Goal: Task Accomplishment & Management: Complete application form

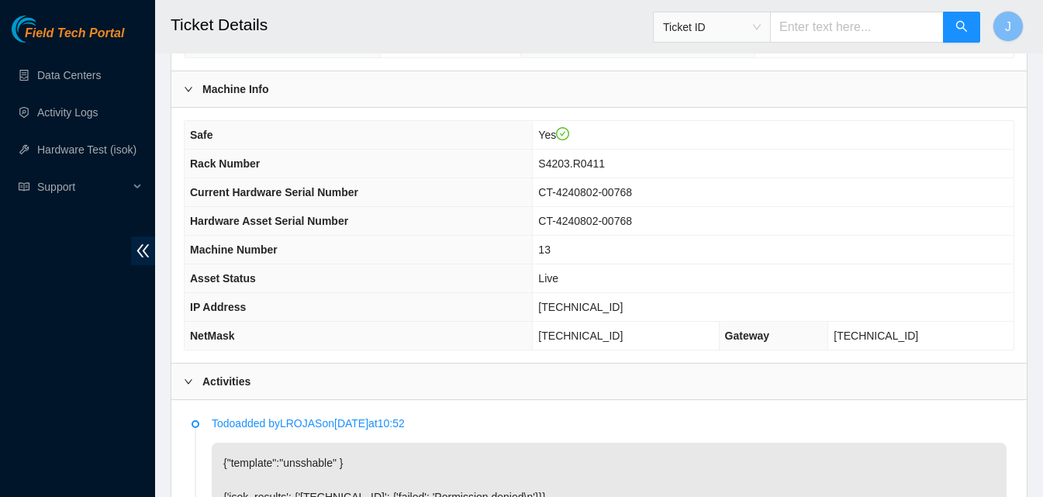
scroll to position [441, 0]
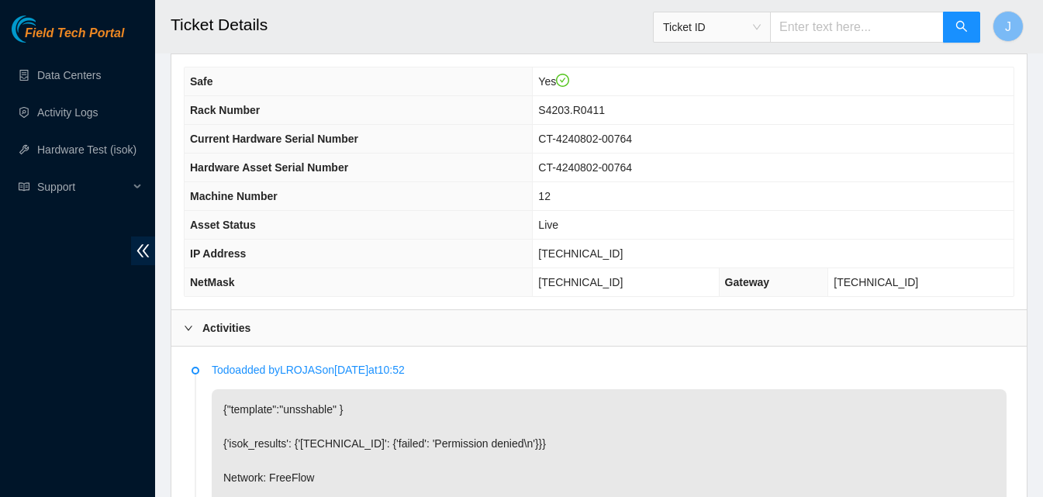
scroll to position [493, 0]
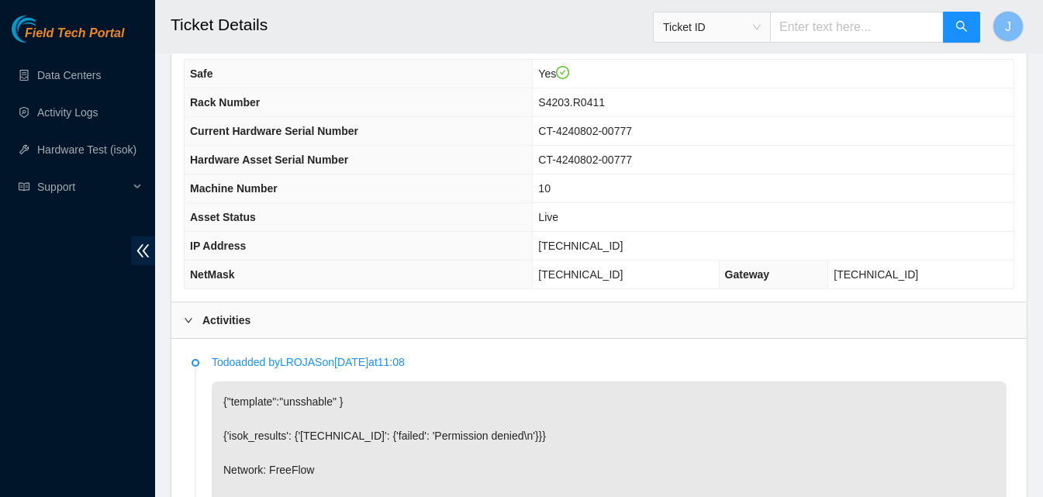
scroll to position [498, 0]
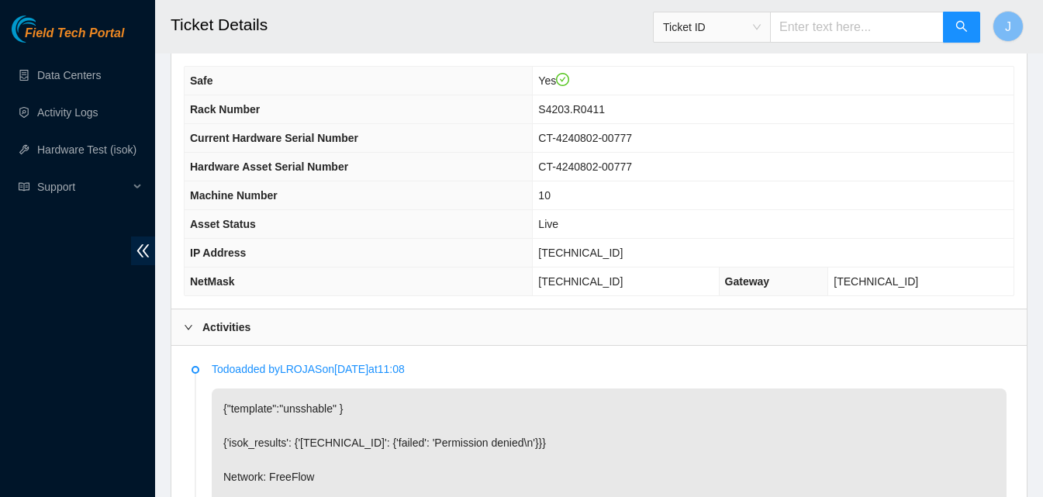
click at [701, 365] on p "Todo added by LROJAS on 2025-09-01 at 11:08" at bounding box center [609, 369] width 795 height 17
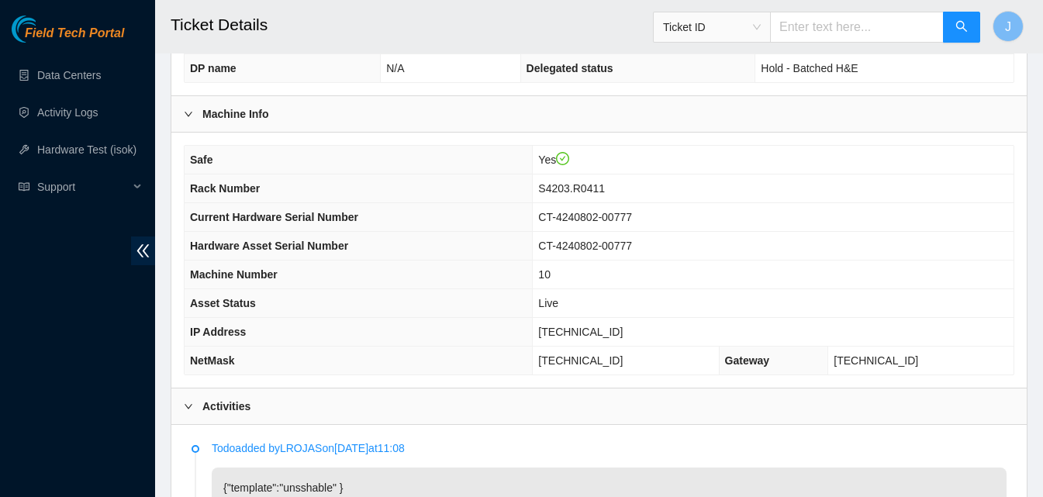
scroll to position [421, 0]
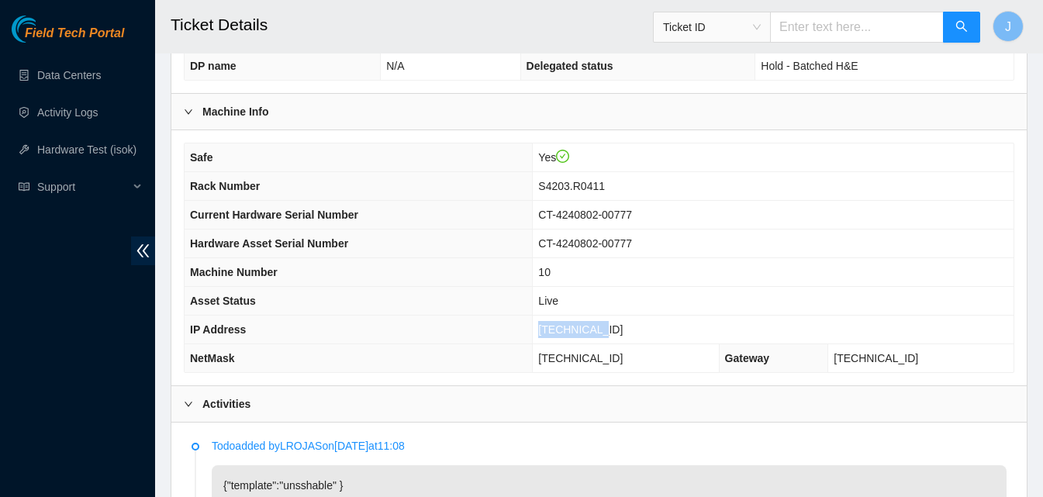
drag, startPoint x: 646, startPoint y: 328, endPoint x: 479, endPoint y: 340, distance: 167.2
click at [479, 340] on tr "IP Address 23.32.14.13" at bounding box center [599, 330] width 829 height 29
copy tr "23.32.14.13"
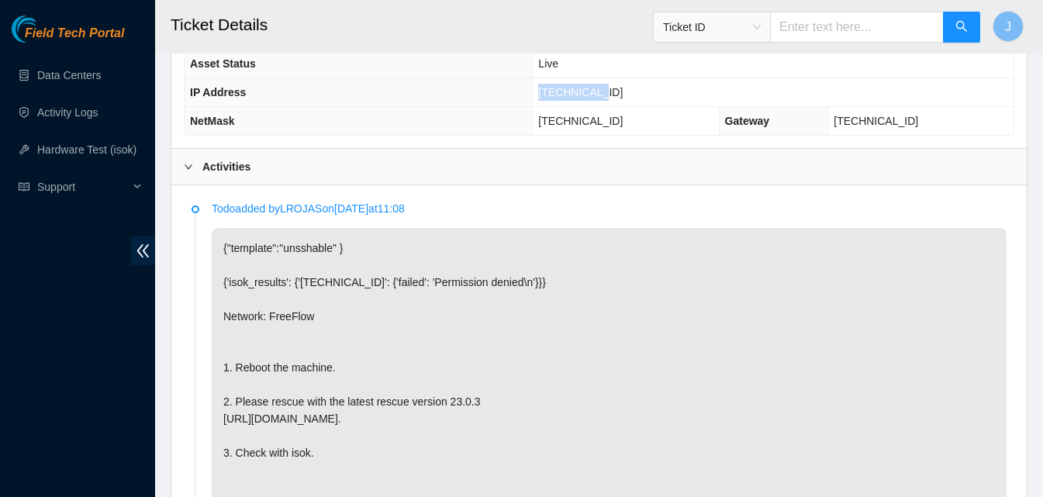
scroll to position [645, 0]
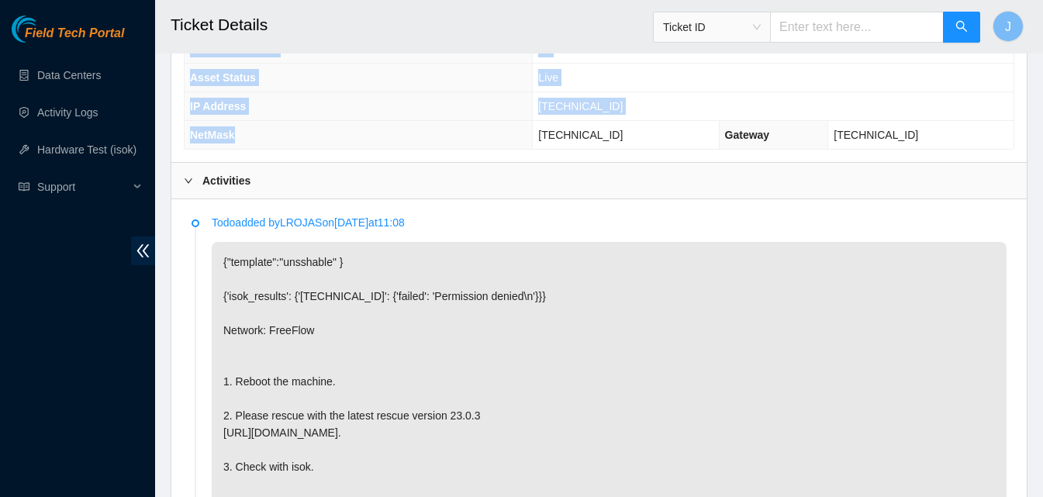
drag, startPoint x: 501, startPoint y: 143, endPoint x: 500, endPoint y: 157, distance: 14.8
click at [500, 156] on div "Safe Yes Rack Number S4203.R0411 Current Hardware Serial Number CT-4240802-0077…" at bounding box center [599, 34] width 856 height 255
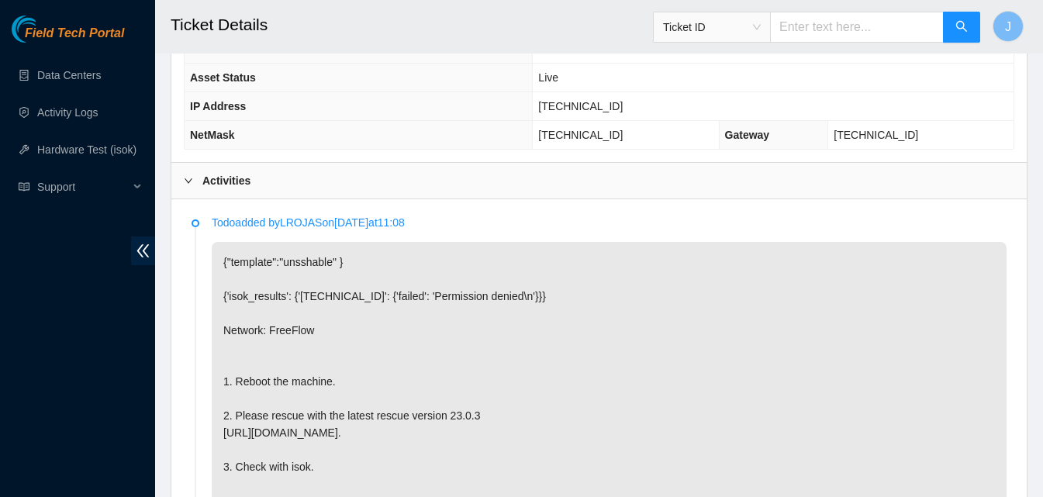
click at [500, 176] on div "Activities" at bounding box center [599, 181] width 856 height 36
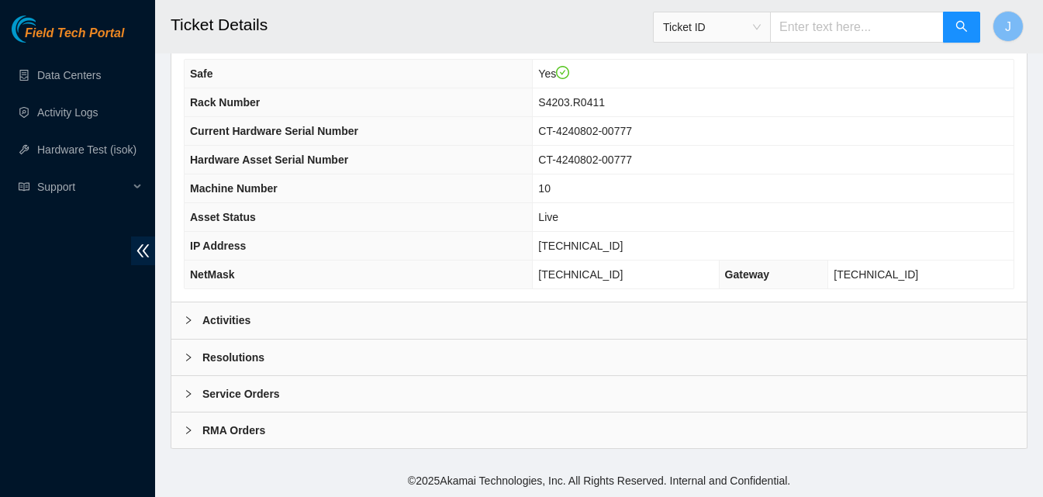
scroll to position [504, 0]
click at [376, 356] on div "Resolutions" at bounding box center [599, 358] width 856 height 36
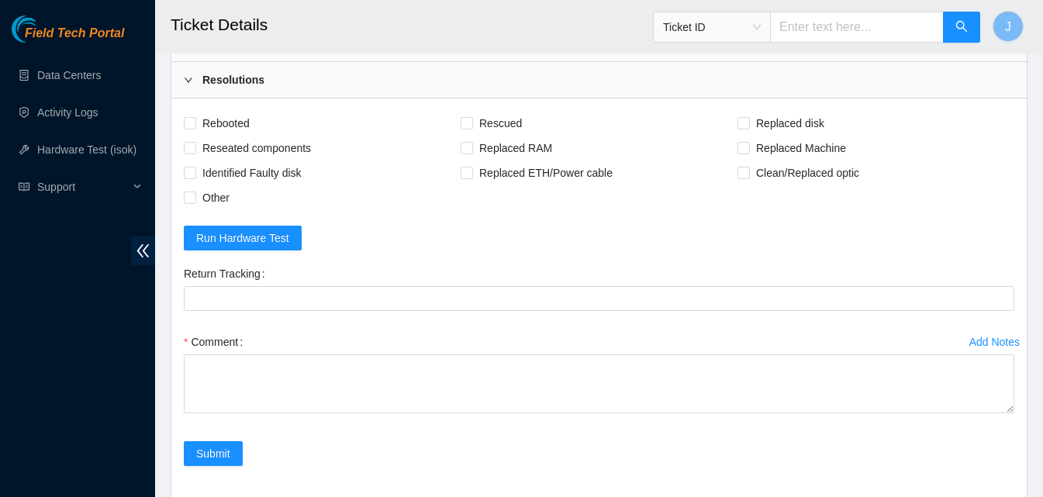
scroll to position [784, 0]
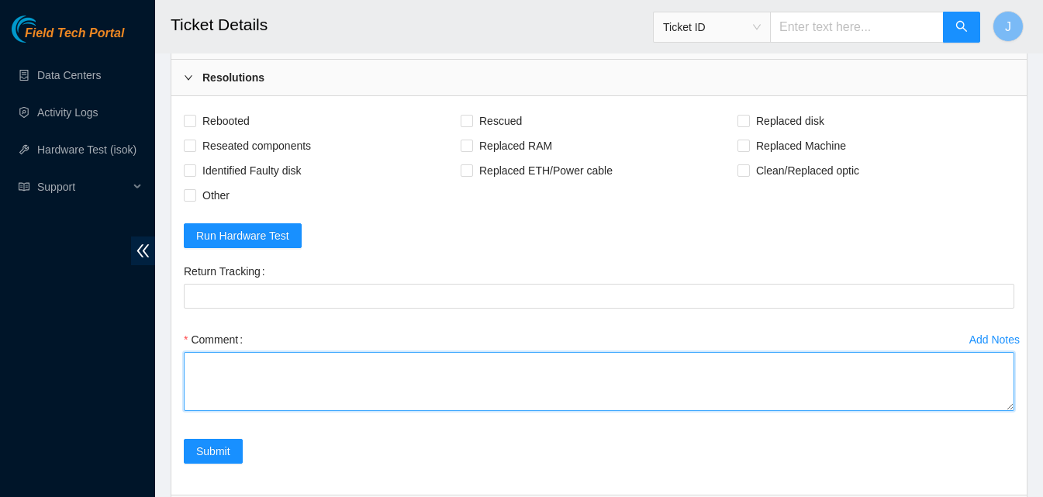
click at [535, 398] on textarea "Comment" at bounding box center [599, 381] width 831 height 59
type textarea "rescued ran isok passed"
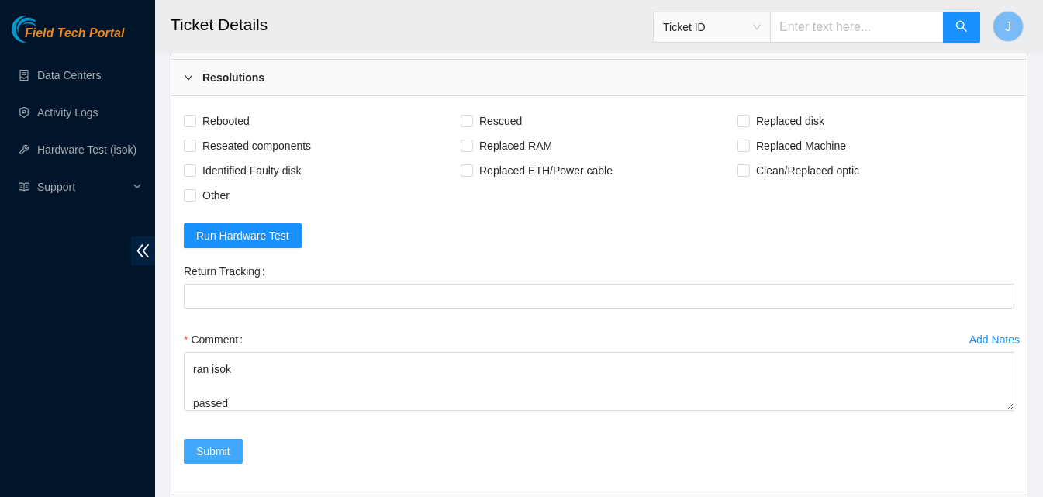
click at [234, 452] on button "Submit" at bounding box center [213, 451] width 59 height 25
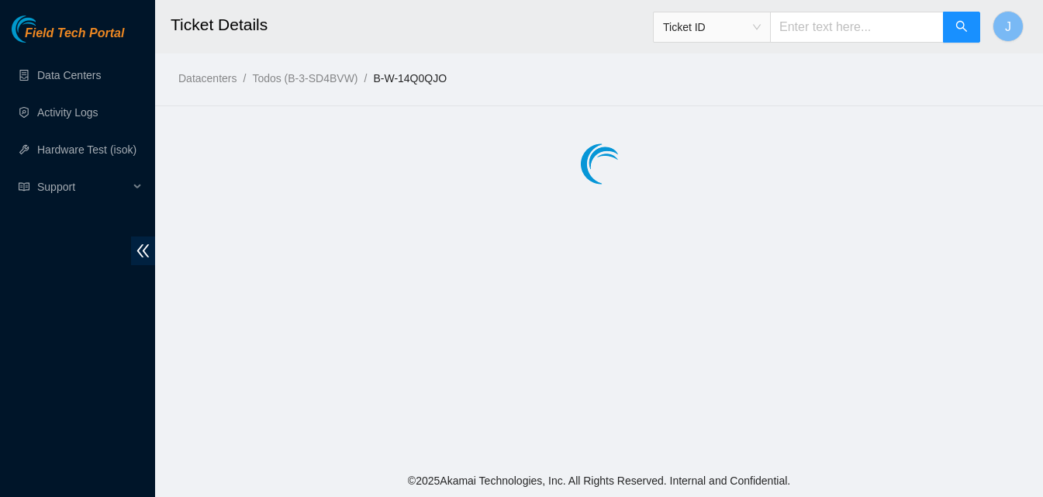
scroll to position [0, 0]
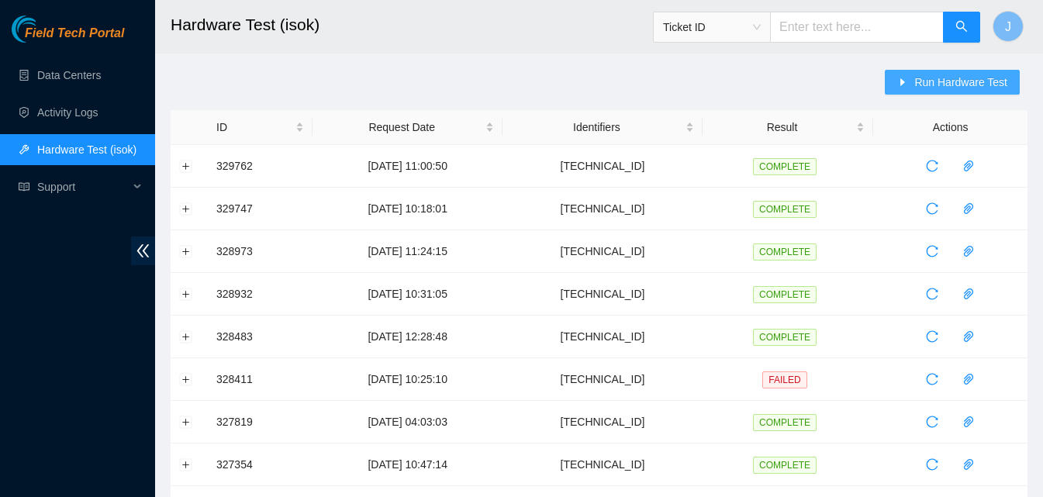
click at [985, 85] on span "Run Hardware Test" at bounding box center [961, 82] width 93 height 17
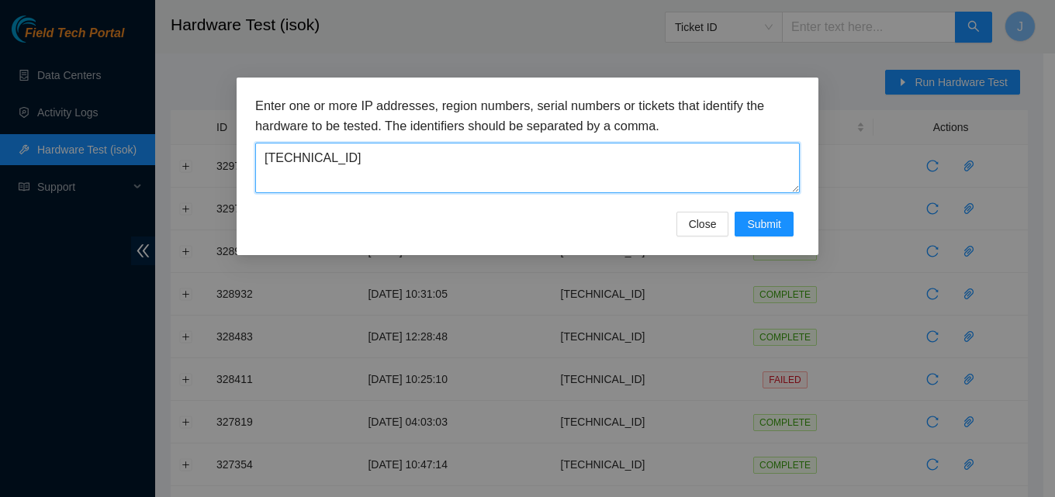
drag, startPoint x: 546, startPoint y: 161, endPoint x: 72, endPoint y: 192, distance: 475.0
click at [72, 192] on div "Enter one or more IP addresses, region numbers, serial numbers or tickets that …" at bounding box center [527, 248] width 1055 height 497
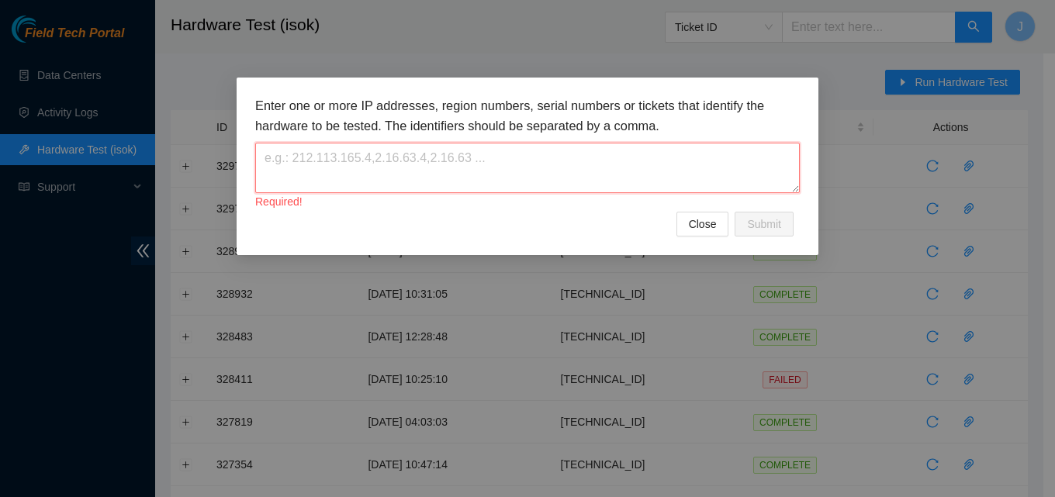
paste textarea "23.32.14.13"
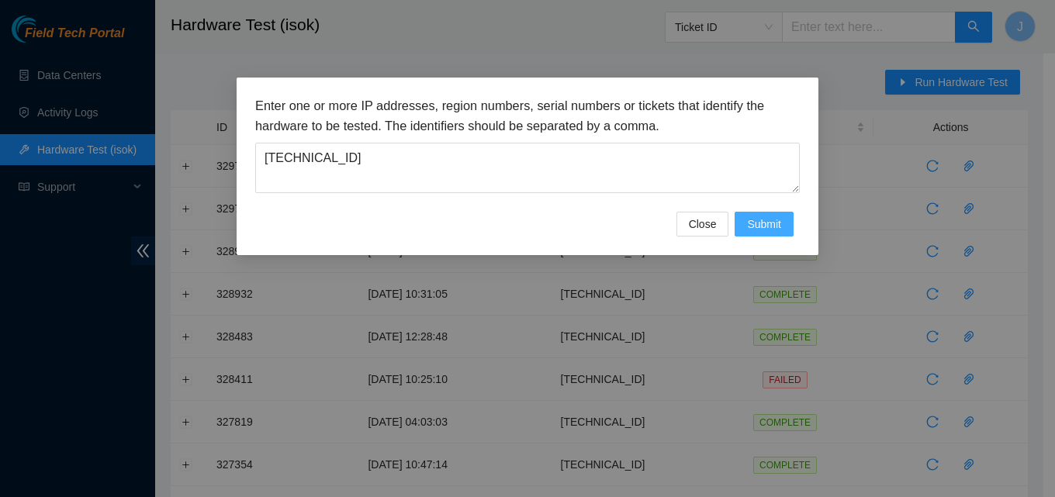
click at [749, 222] on span "Submit" at bounding box center [764, 224] width 34 height 17
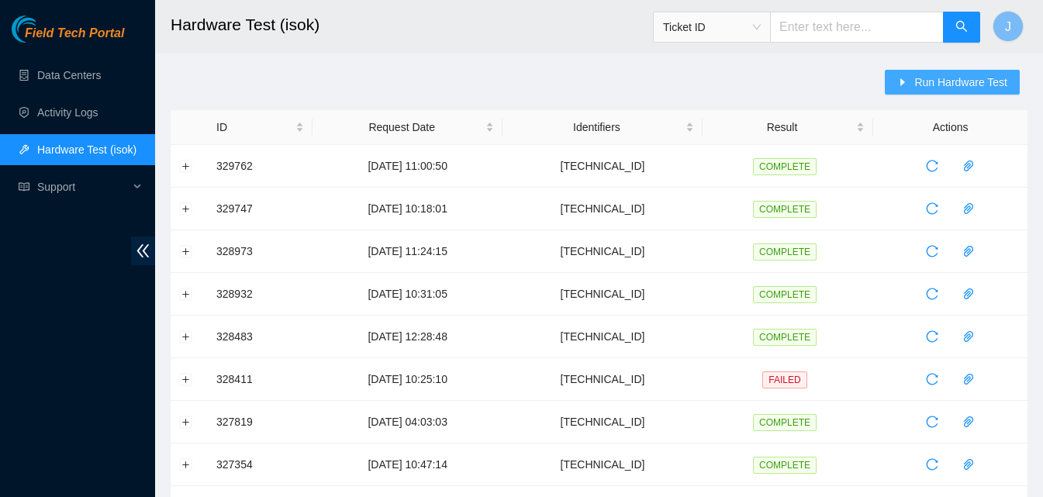
click at [991, 74] on span "Run Hardware Test" at bounding box center [961, 82] width 93 height 17
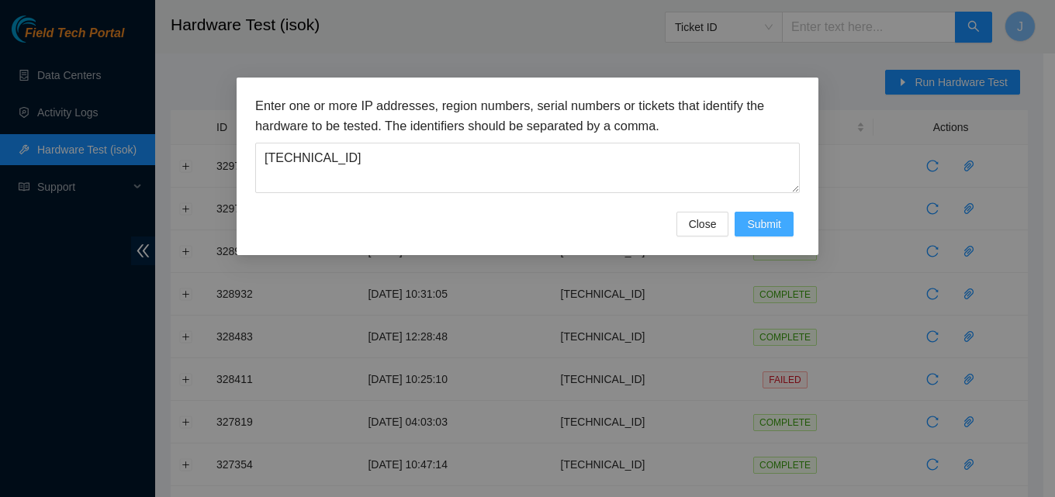
click at [753, 216] on span "Submit" at bounding box center [764, 224] width 34 height 17
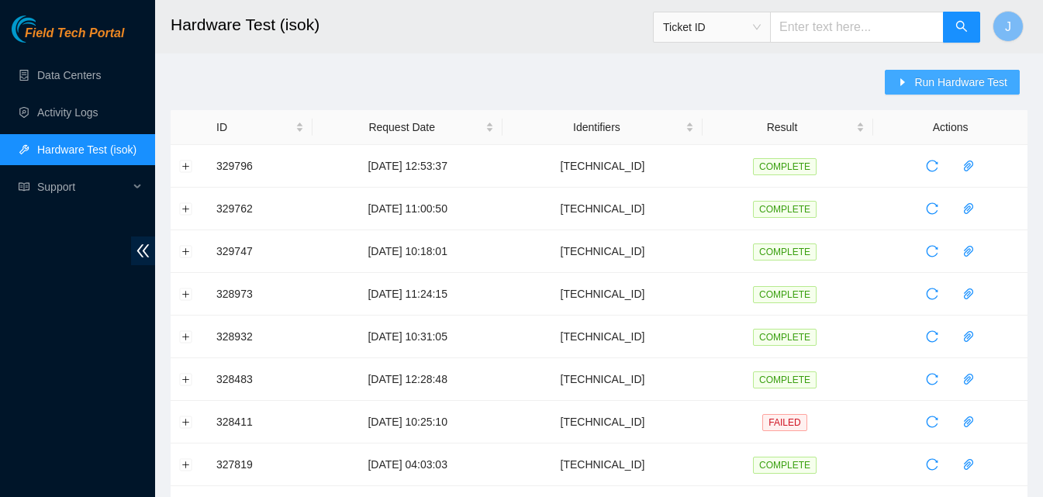
click at [926, 85] on span "Run Hardware Test" at bounding box center [961, 82] width 93 height 17
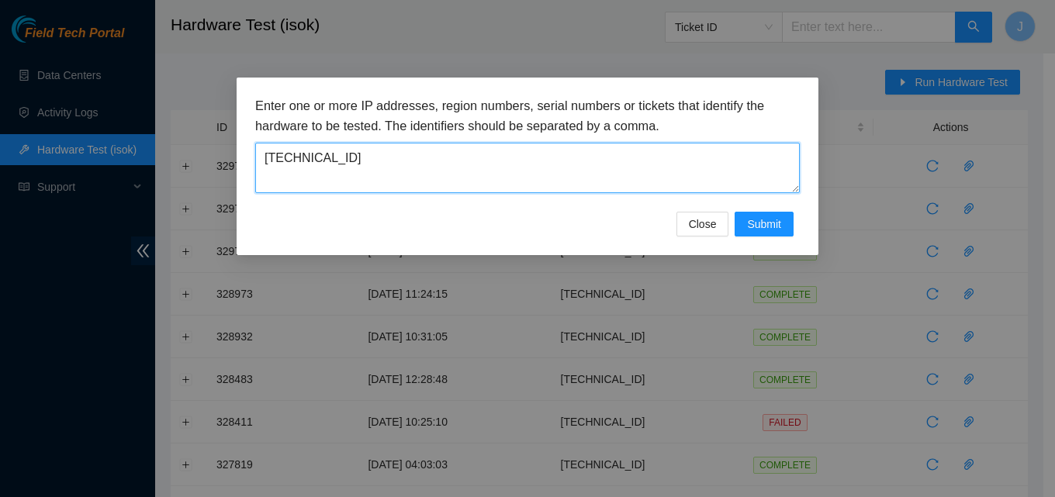
drag, startPoint x: 603, startPoint y: 171, endPoint x: 309, endPoint y: 161, distance: 294.2
click at [309, 161] on textarea "23.32.14.13" at bounding box center [527, 168] width 545 height 50
type textarea "2"
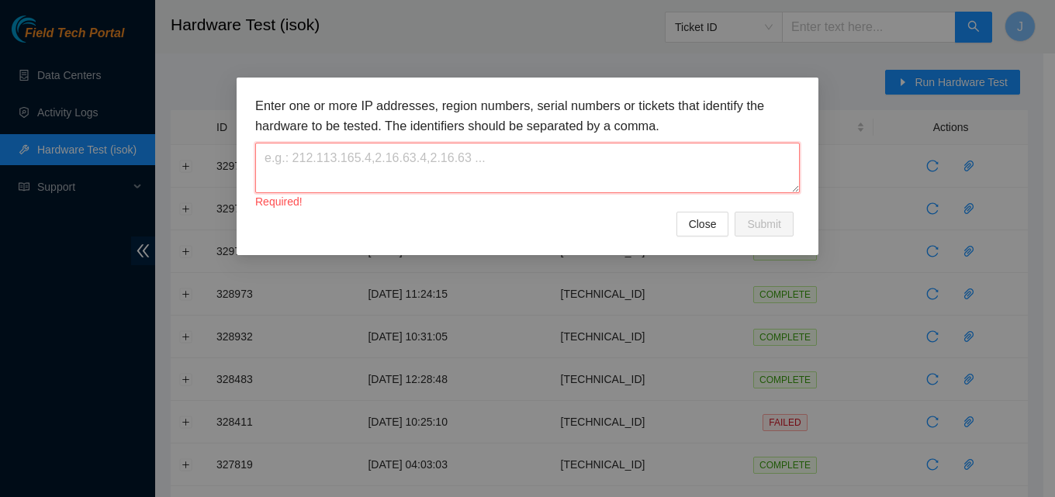
paste textarea "23.32.14.15"
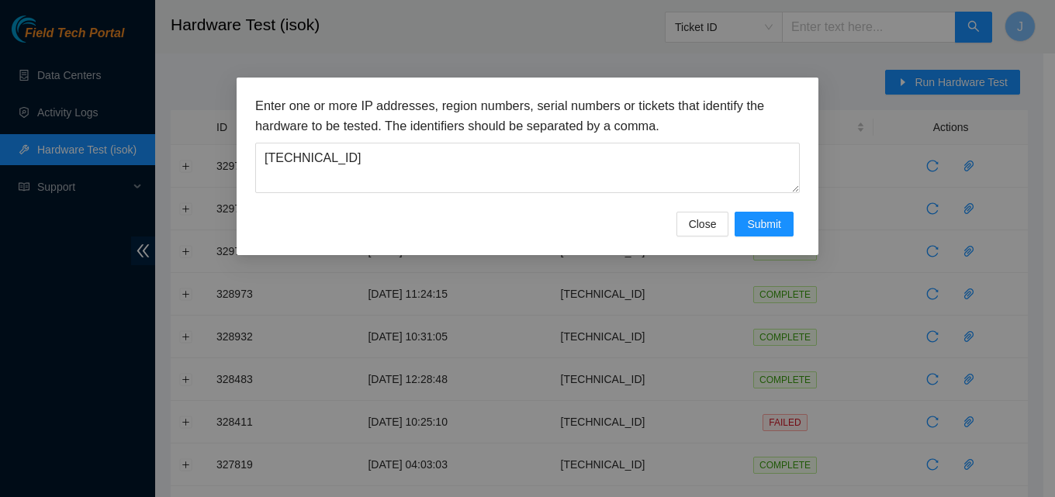
click at [882, 178] on div "Enter one or more IP addresses, region numbers, serial numbers or tickets that …" at bounding box center [527, 248] width 1055 height 497
click at [749, 218] on span "Submit" at bounding box center [764, 224] width 34 height 17
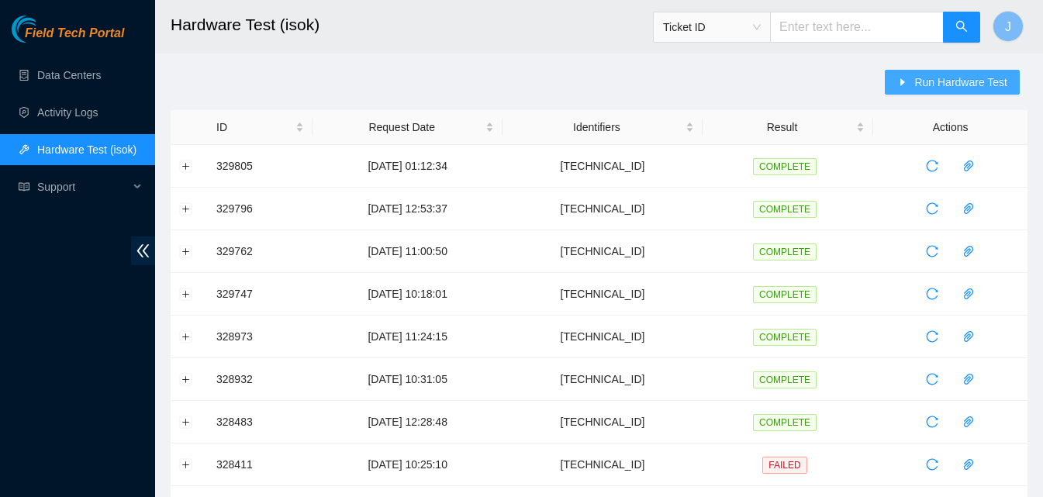
click at [989, 79] on span "Run Hardware Test" at bounding box center [961, 82] width 93 height 17
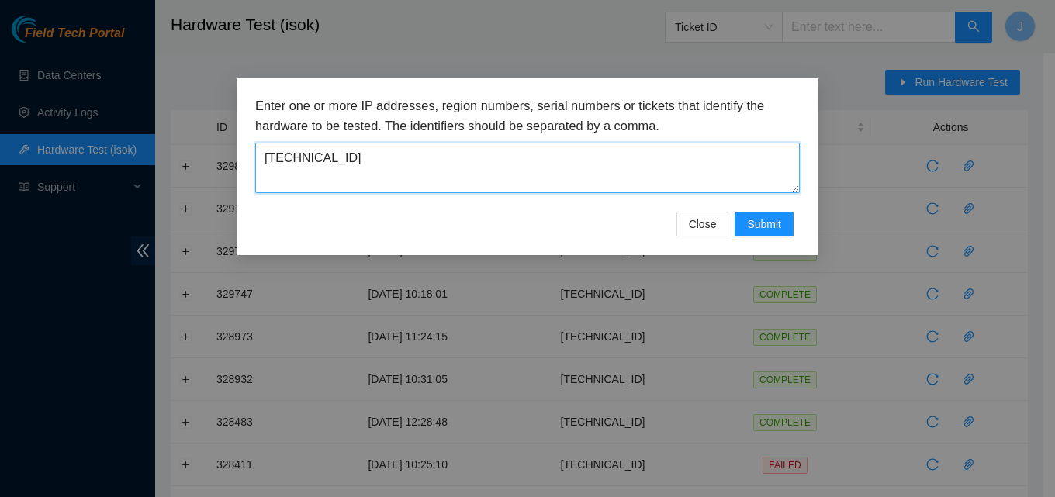
click at [505, 177] on textarea "23.32.14.15" at bounding box center [527, 168] width 545 height 50
type textarea "23.32.14.16"
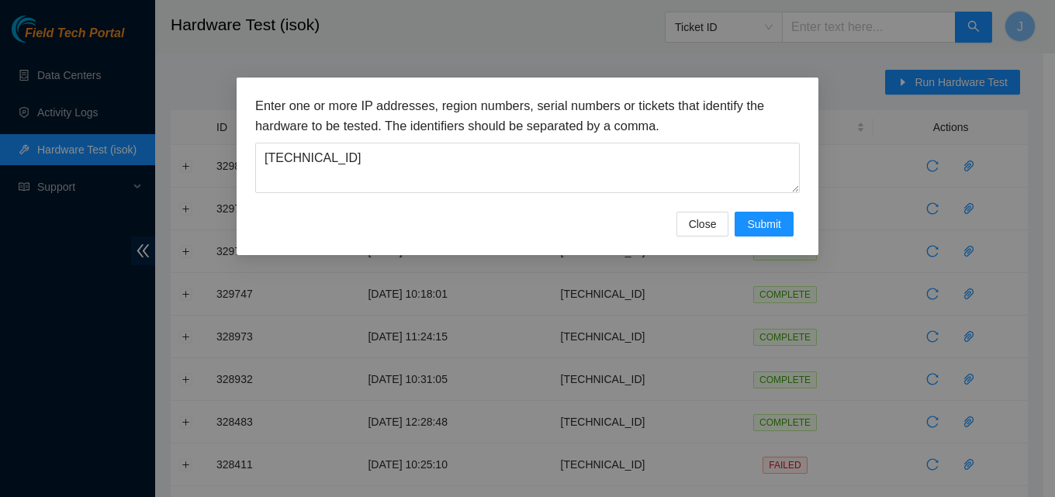
click at [486, 213] on div "Close Submit" at bounding box center [527, 224] width 545 height 25
click at [766, 227] on span "Submit" at bounding box center [764, 224] width 34 height 17
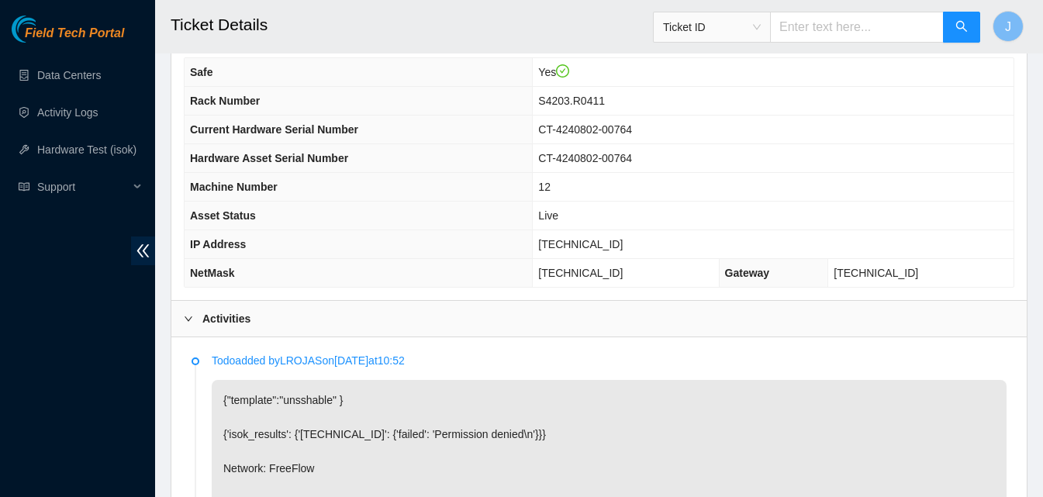
scroll to position [493, 0]
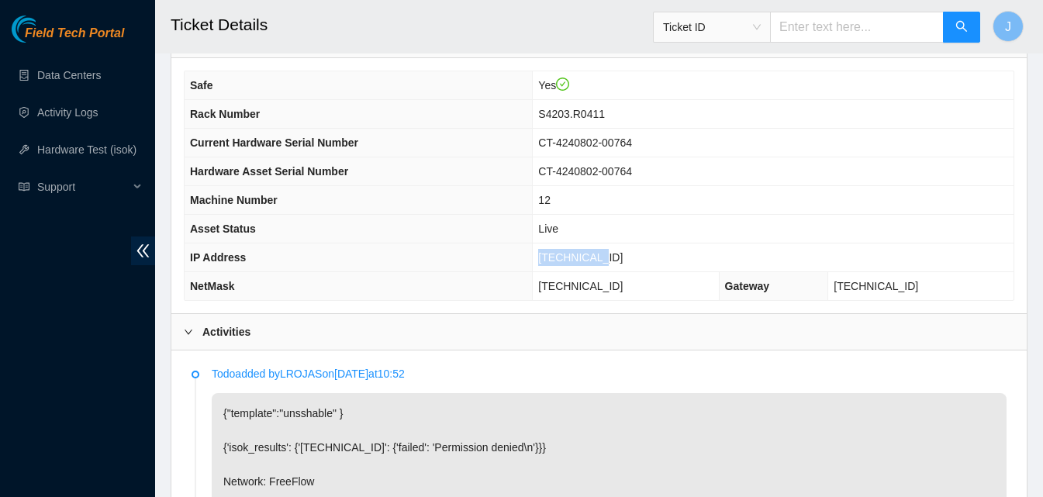
drag, startPoint x: 636, startPoint y: 257, endPoint x: 562, endPoint y: 254, distance: 74.5
click at [562, 254] on tr "IP Address 23.32.14.15" at bounding box center [599, 258] width 829 height 29
copy tr "23.32.14.15"
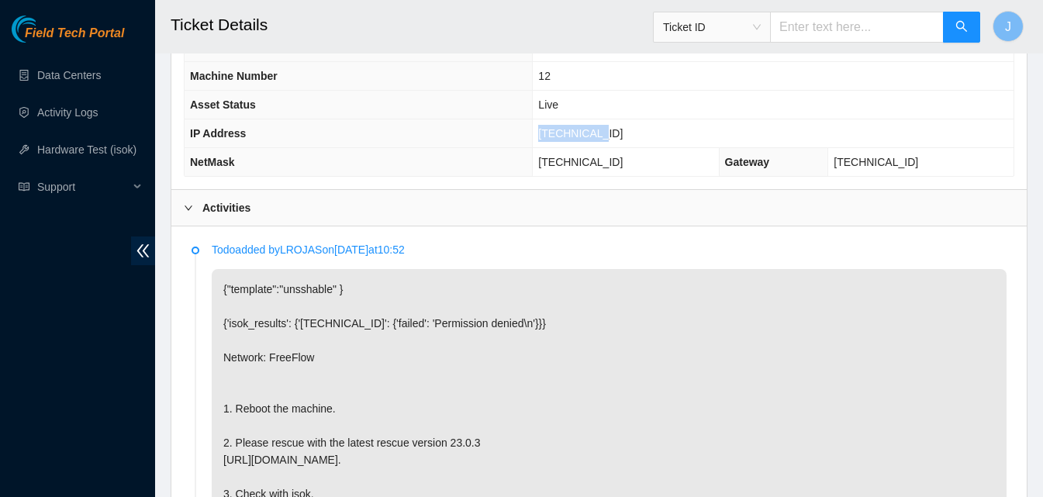
scroll to position [632, 0]
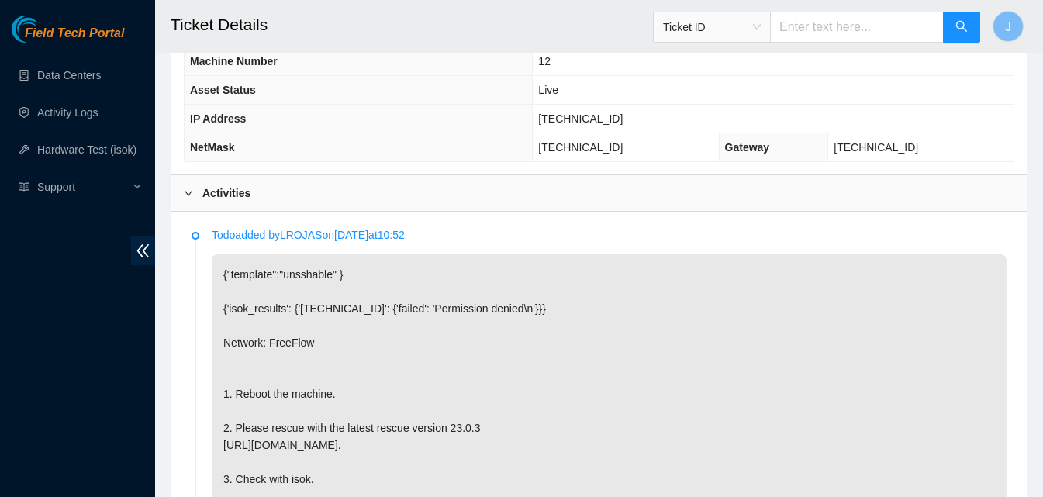
click at [621, 188] on div "Activities" at bounding box center [599, 193] width 856 height 36
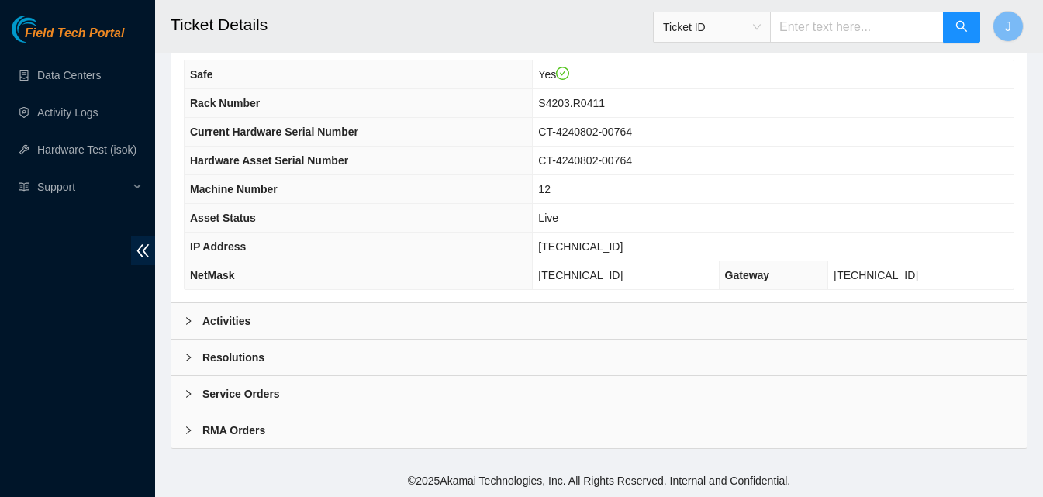
scroll to position [504, 0]
click at [640, 350] on div "Resolutions" at bounding box center [599, 358] width 856 height 36
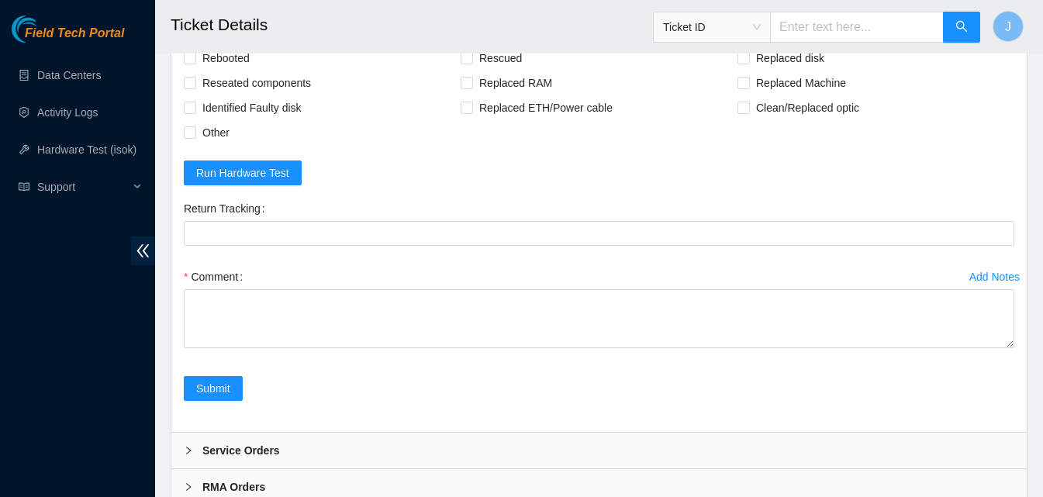
scroll to position [852, 0]
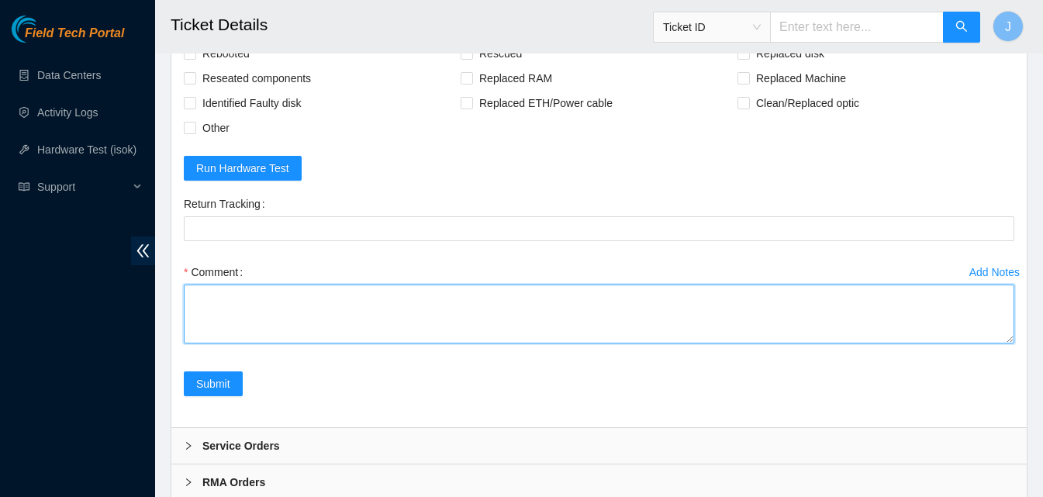
click at [540, 324] on textarea "Comment" at bounding box center [599, 314] width 831 height 59
type textarea "power cycled rescued ran isok passed"
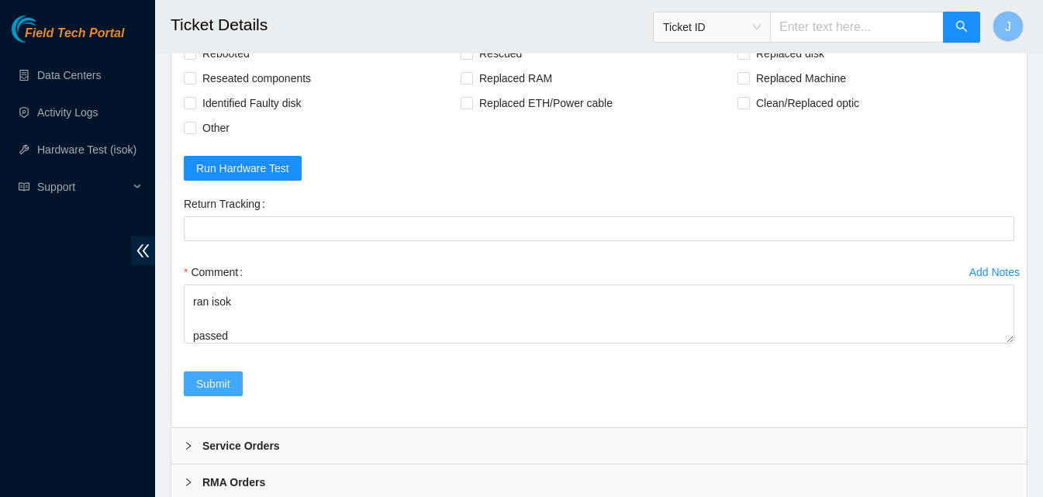
click at [205, 386] on span "Submit" at bounding box center [213, 383] width 34 height 17
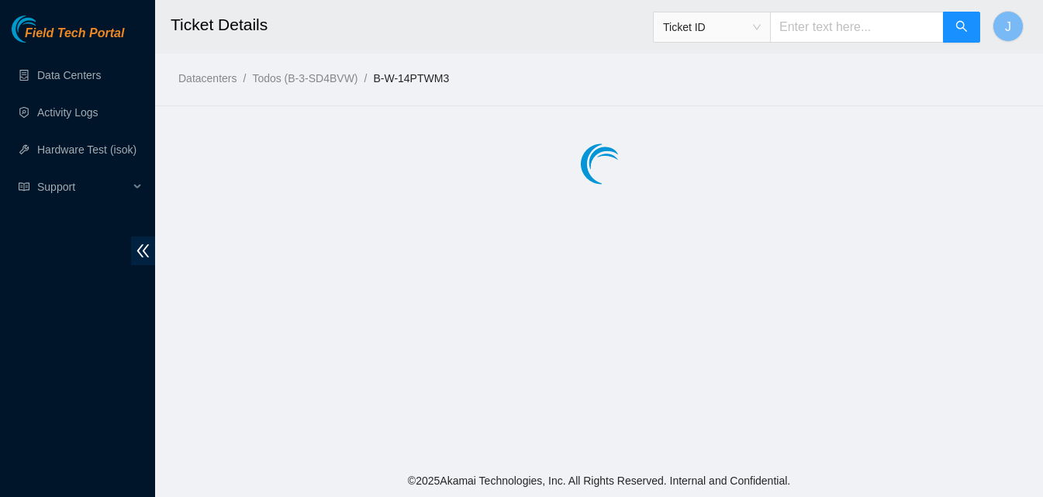
scroll to position [0, 0]
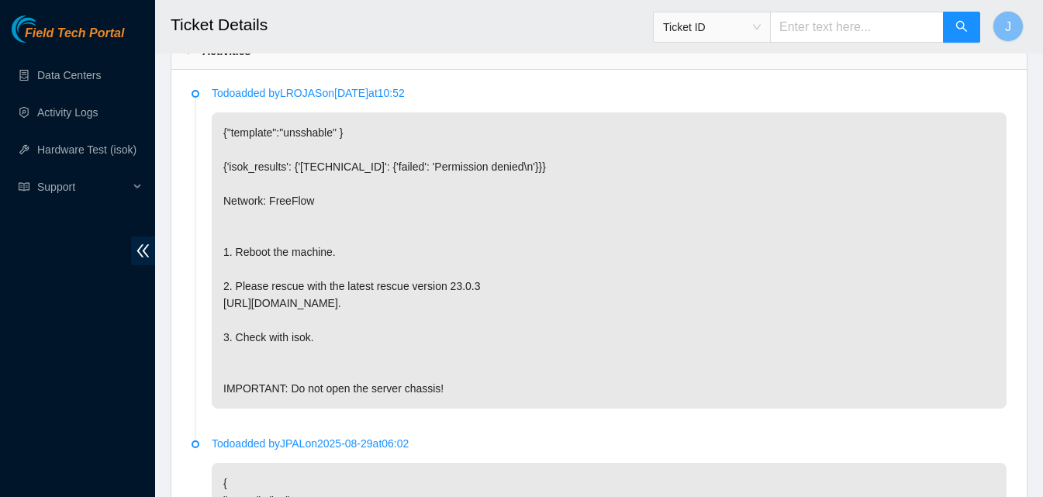
scroll to position [738, 0]
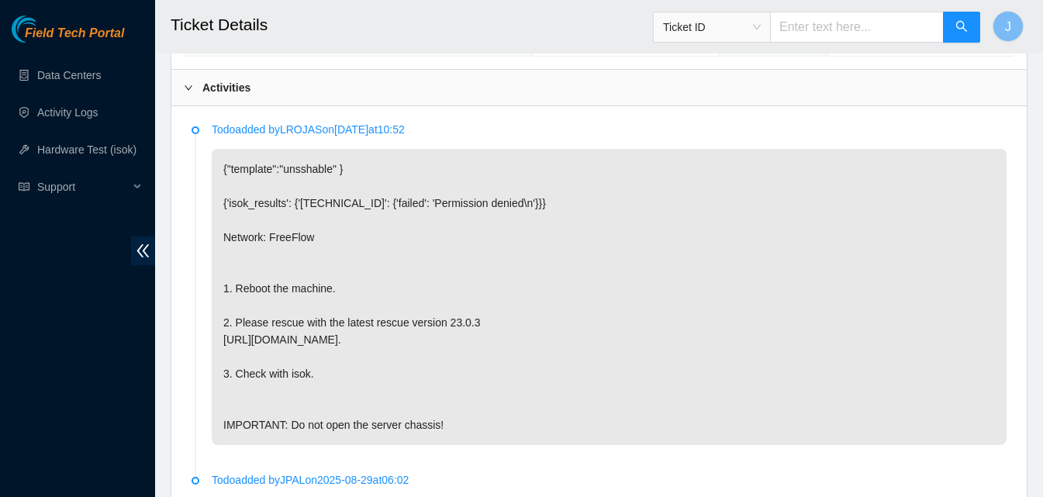
click at [479, 92] on div "Activities" at bounding box center [599, 88] width 856 height 36
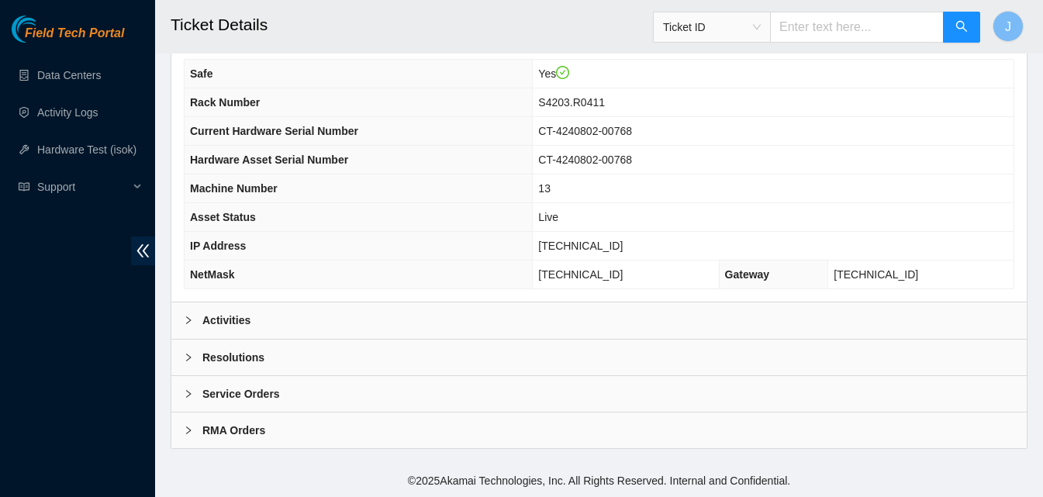
scroll to position [504, 0]
click at [463, 356] on div "Resolutions" at bounding box center [599, 358] width 856 height 36
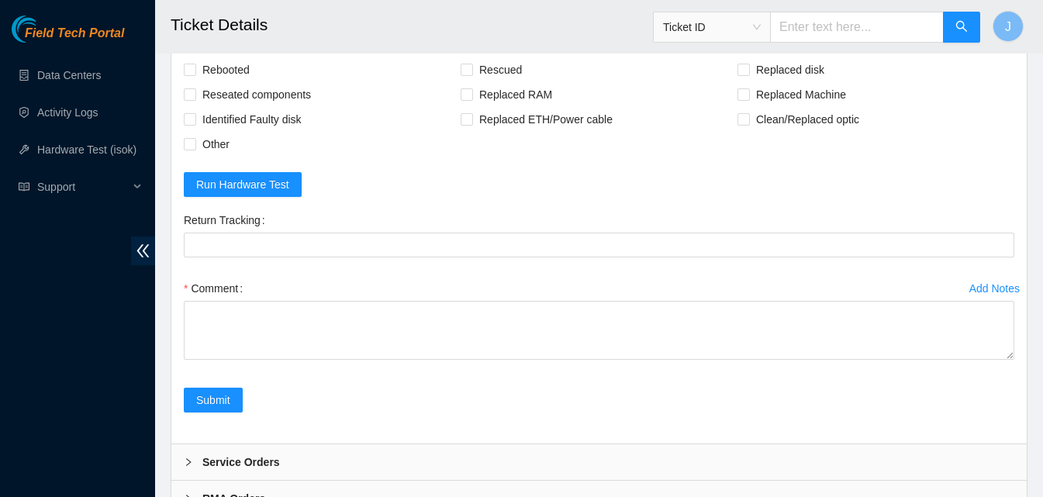
scroll to position [880, 0]
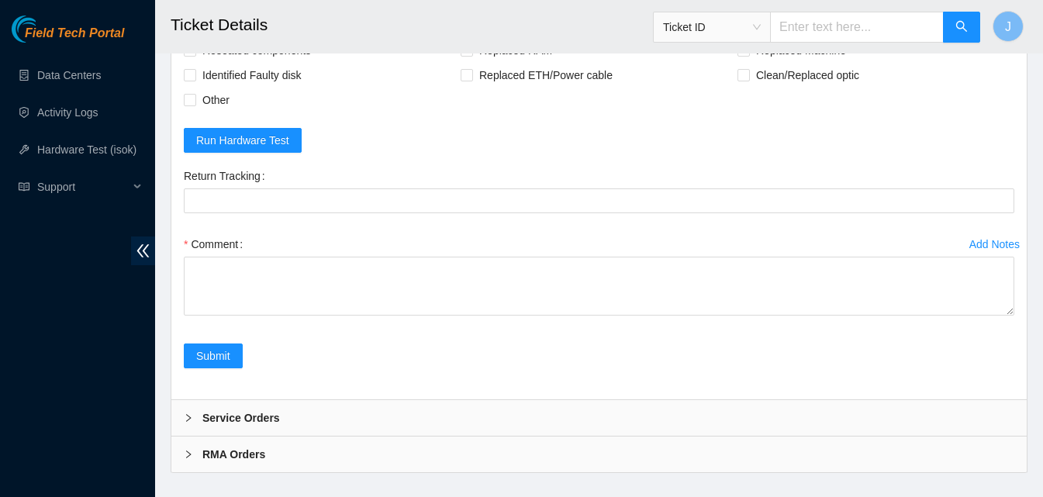
click at [497, 337] on div "Add Notes Comment" at bounding box center [599, 288] width 843 height 112
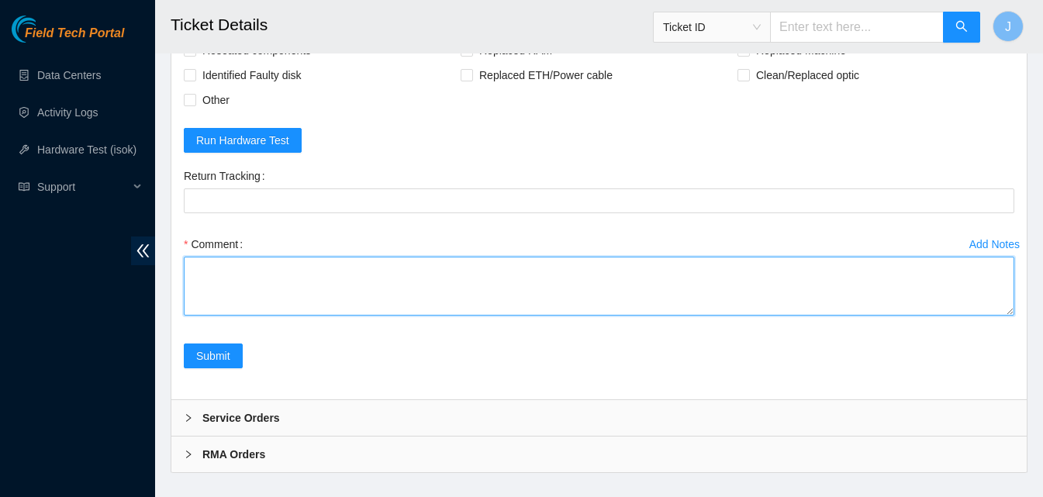
click at [493, 313] on textarea "Comment" at bounding box center [599, 286] width 831 height 59
type textarea "rescued ran isok passed"
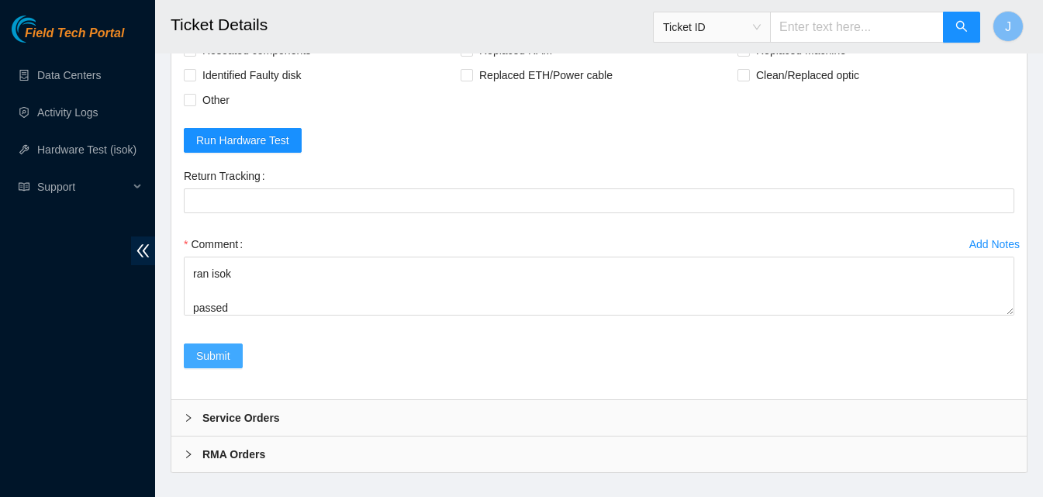
click at [217, 355] on span "Submit" at bounding box center [213, 356] width 34 height 17
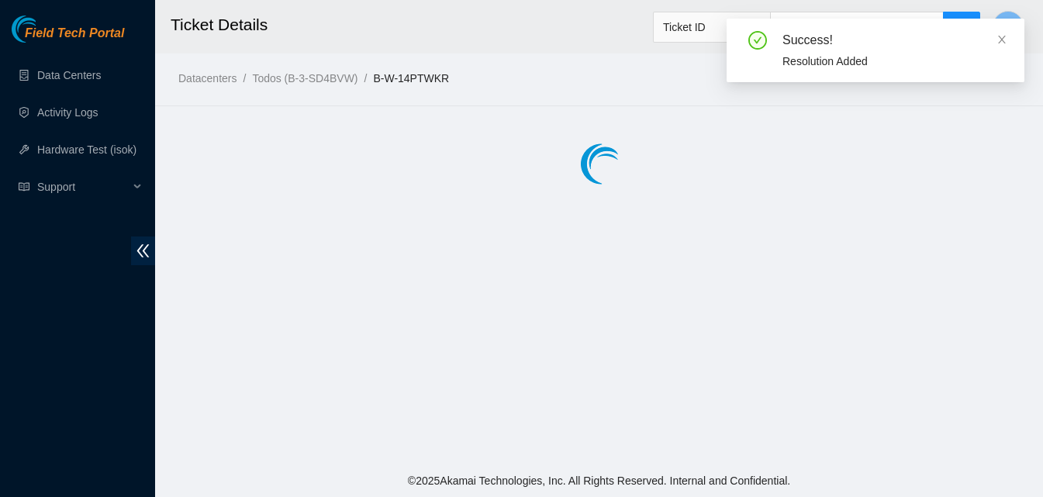
scroll to position [0, 0]
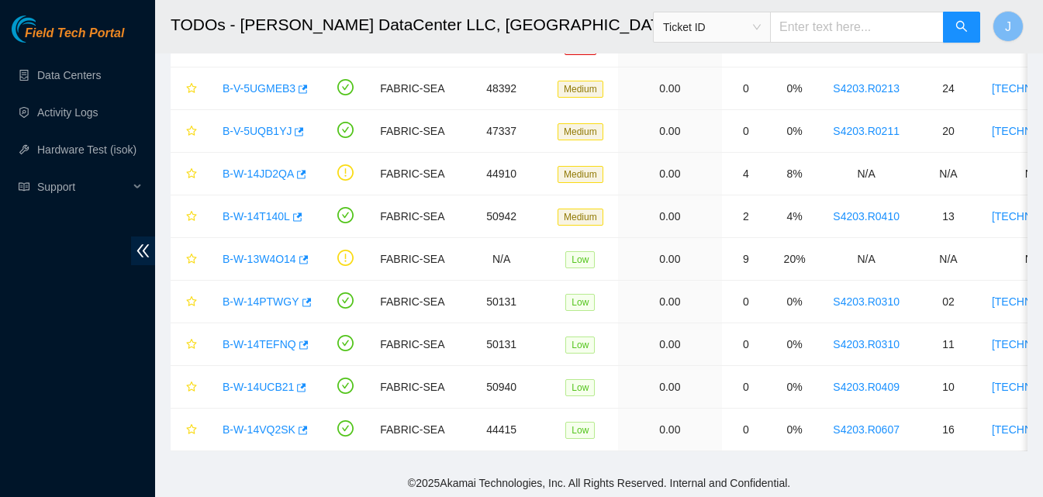
scroll to position [284, 0]
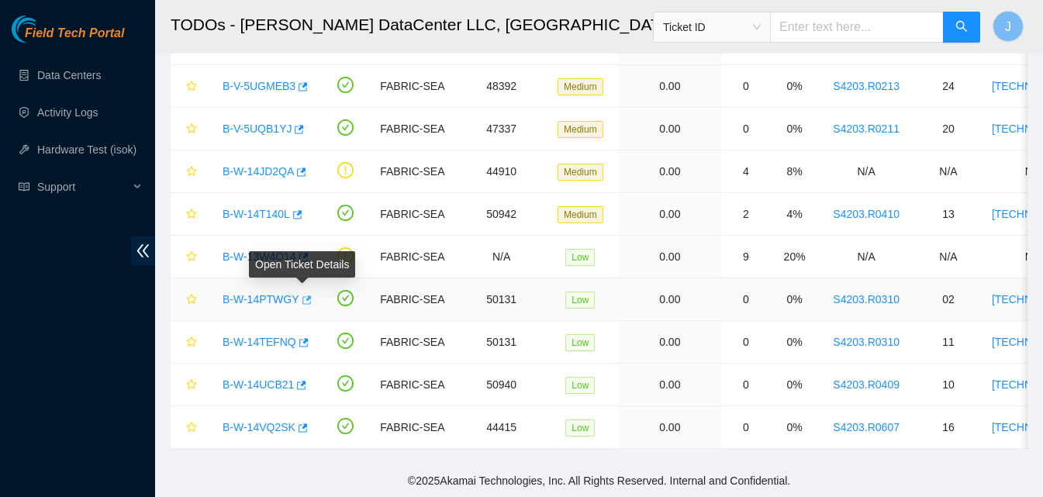
click at [305, 296] on icon "button" at bounding box center [307, 300] width 9 height 9
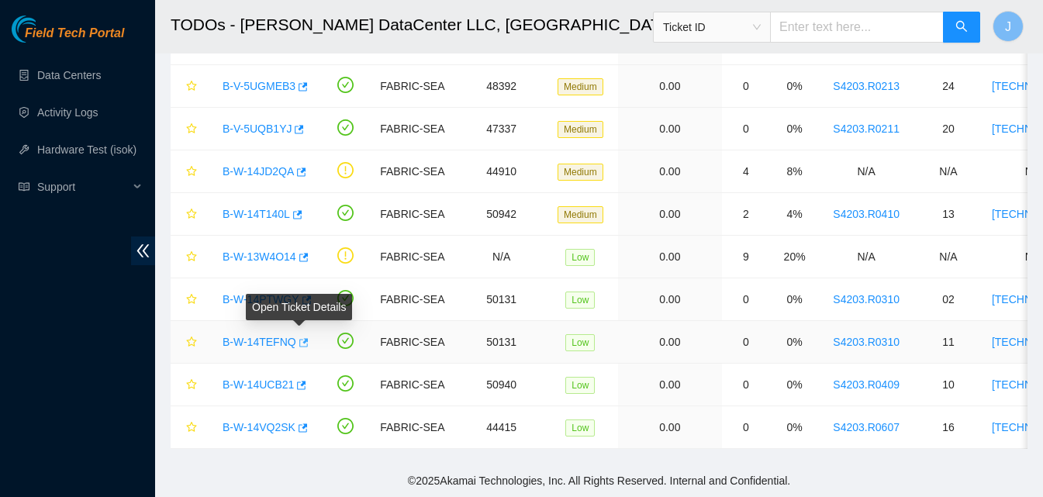
click at [303, 337] on icon "button" at bounding box center [302, 342] width 11 height 11
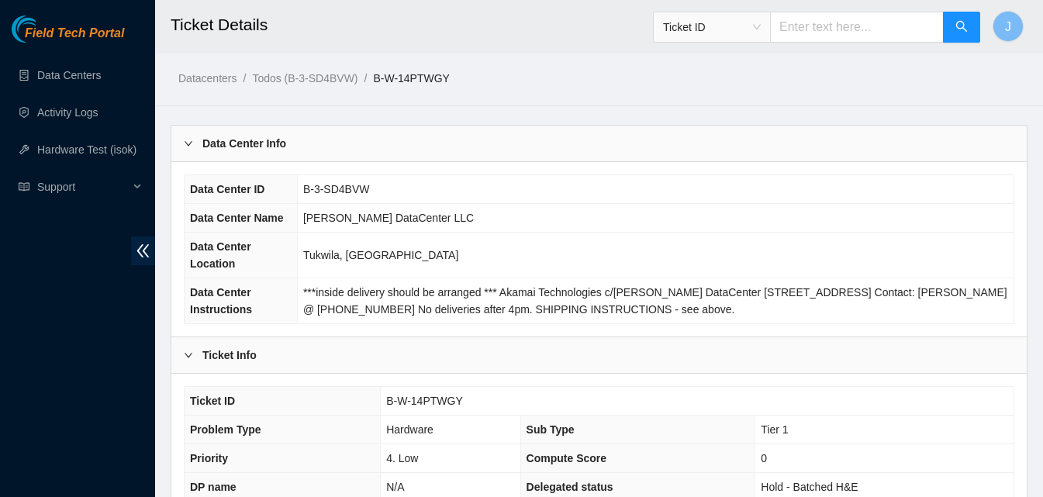
click at [1042, 346] on main "Ticket Details Ticket ID J Datacenters / Todos (B-3-SD4BVW) / B-W-14PTWGY / Dat…" at bounding box center [599, 484] width 888 height 969
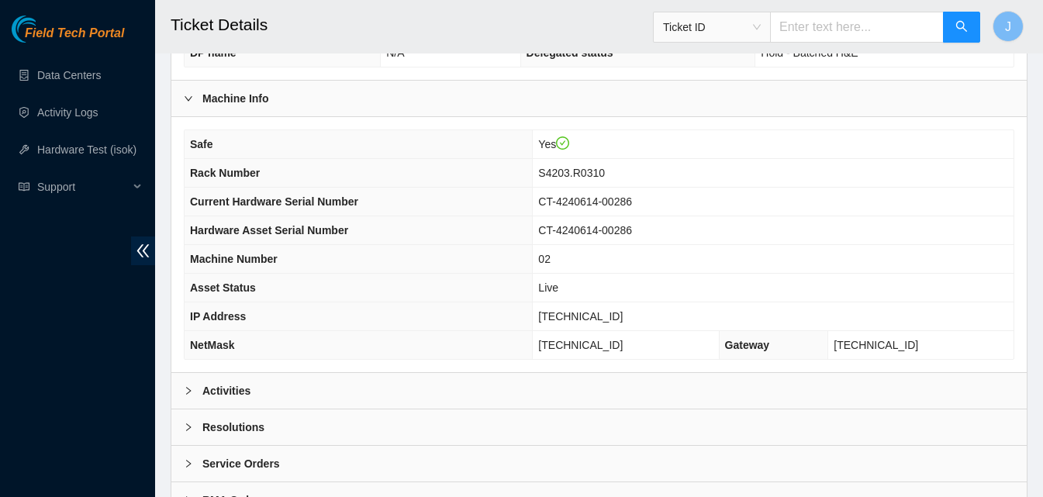
click at [902, 386] on div "Activities" at bounding box center [599, 391] width 856 height 36
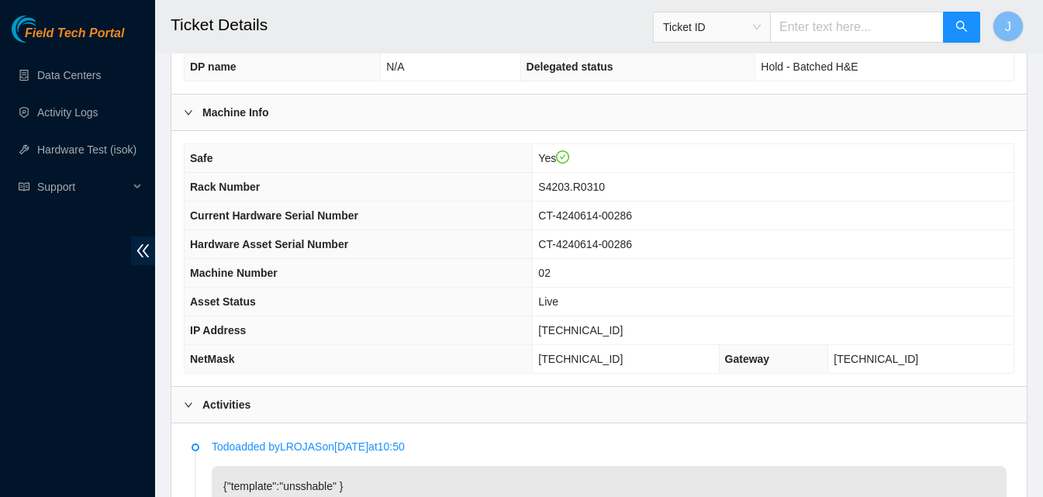
scroll to position [407, 0]
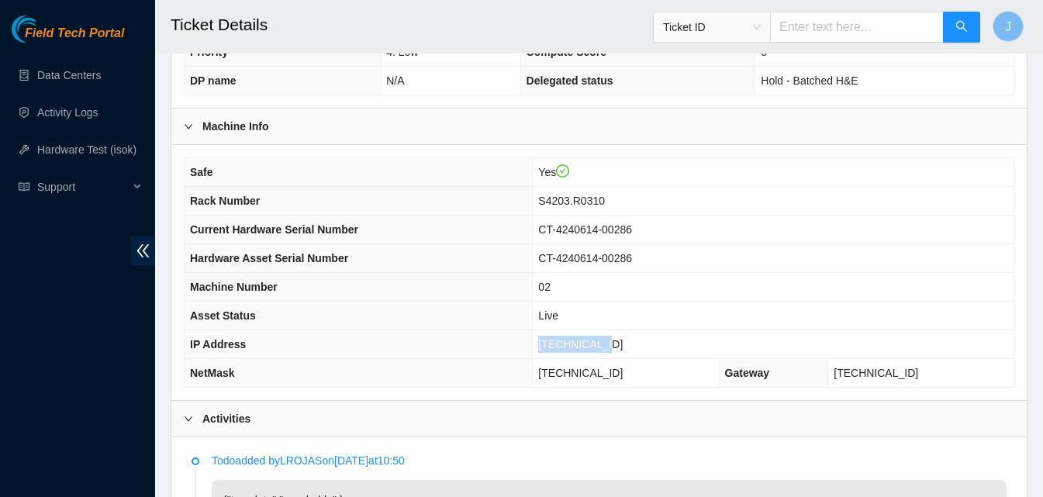
drag, startPoint x: 676, startPoint y: 341, endPoint x: 486, endPoint y: 349, distance: 190.3
click at [486, 349] on tr "IP Address 23.32.14.165" at bounding box center [599, 344] width 829 height 29
copy tr "23.32.14.165"
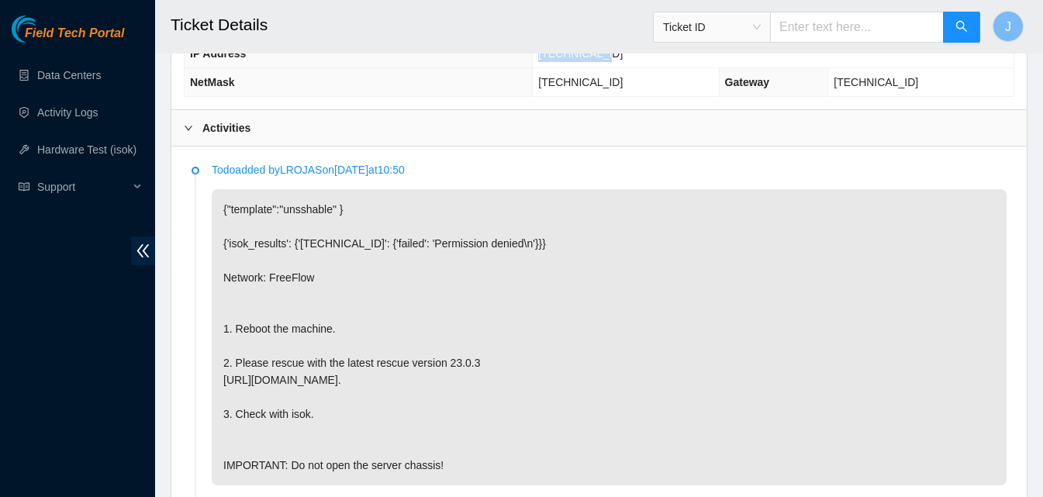
scroll to position [680, 0]
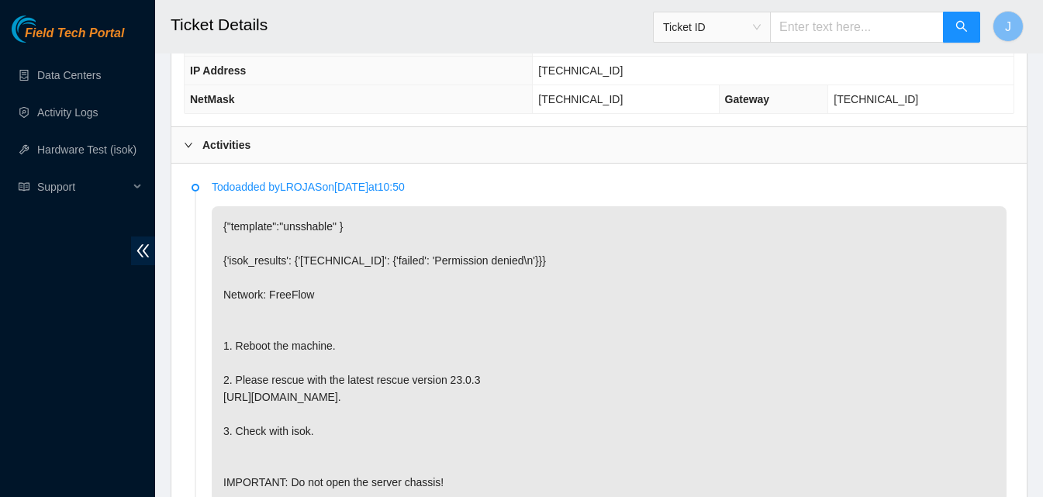
click at [456, 138] on div "Activities" at bounding box center [599, 145] width 856 height 36
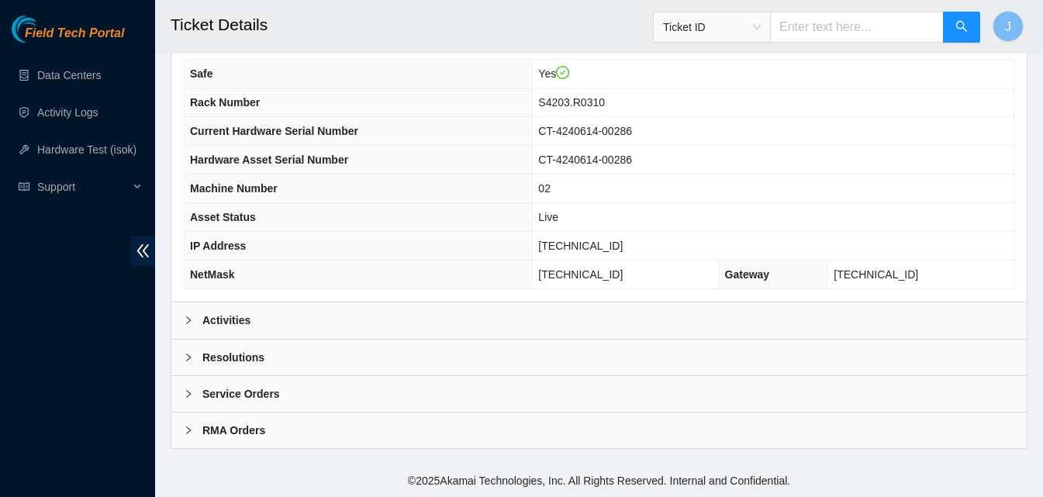
scroll to position [504, 0]
click at [558, 350] on div "Resolutions" at bounding box center [599, 358] width 856 height 36
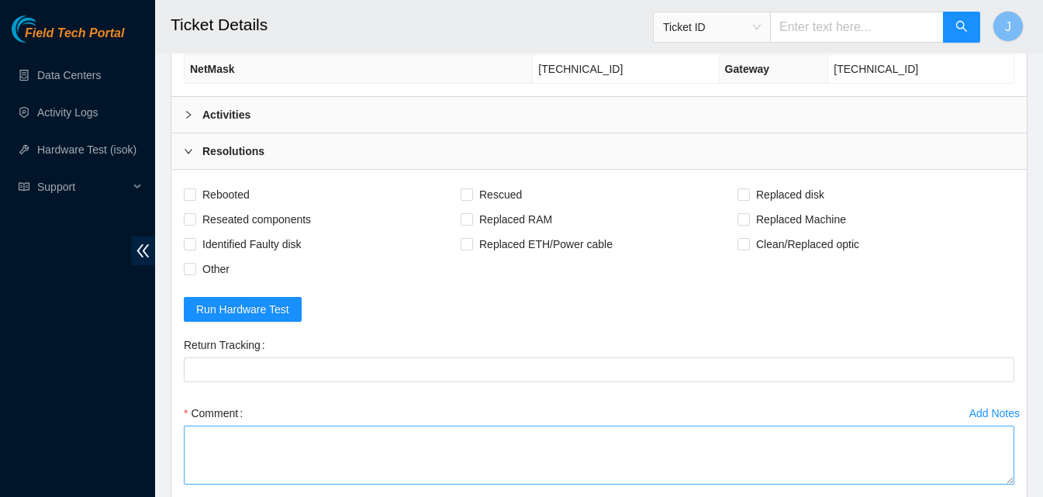
scroll to position [720, 0]
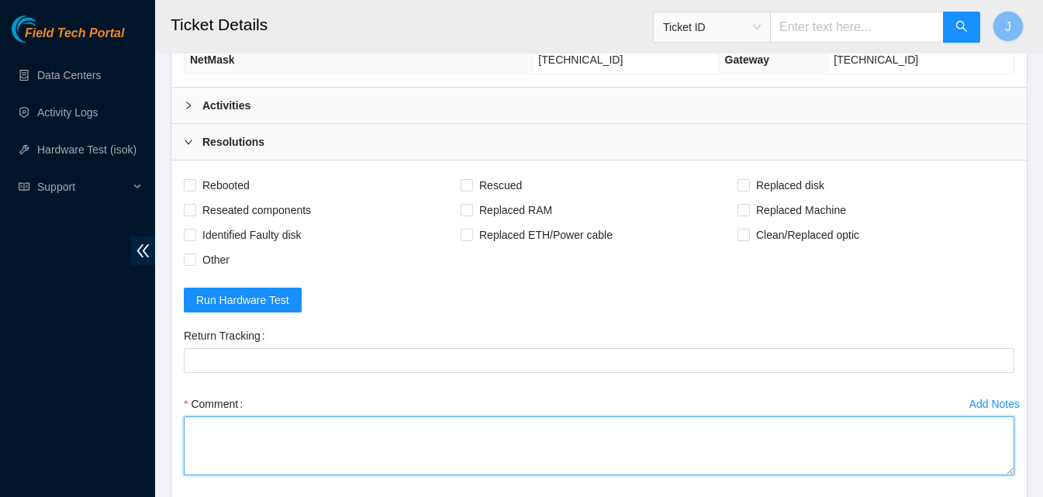
click at [507, 438] on textarea "Comment" at bounding box center [599, 446] width 831 height 59
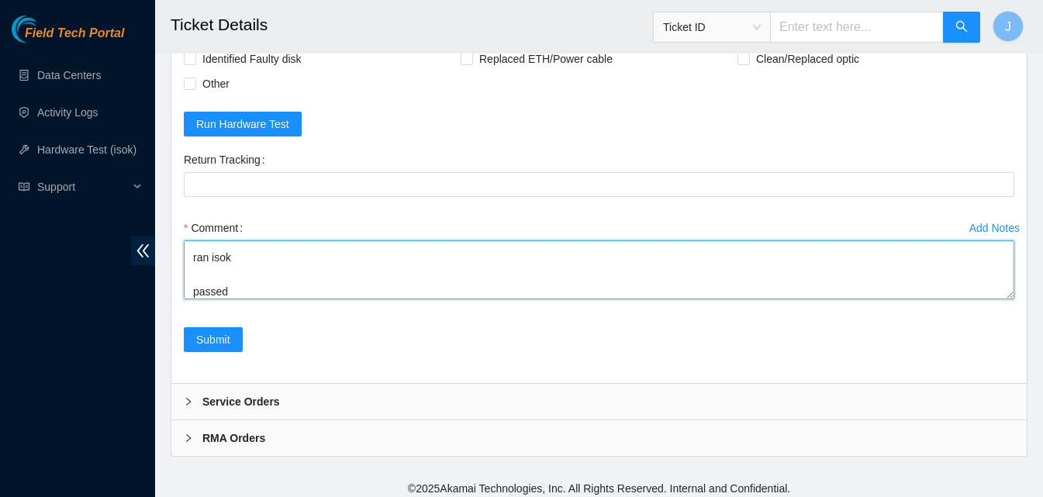
scroll to position [904, 0]
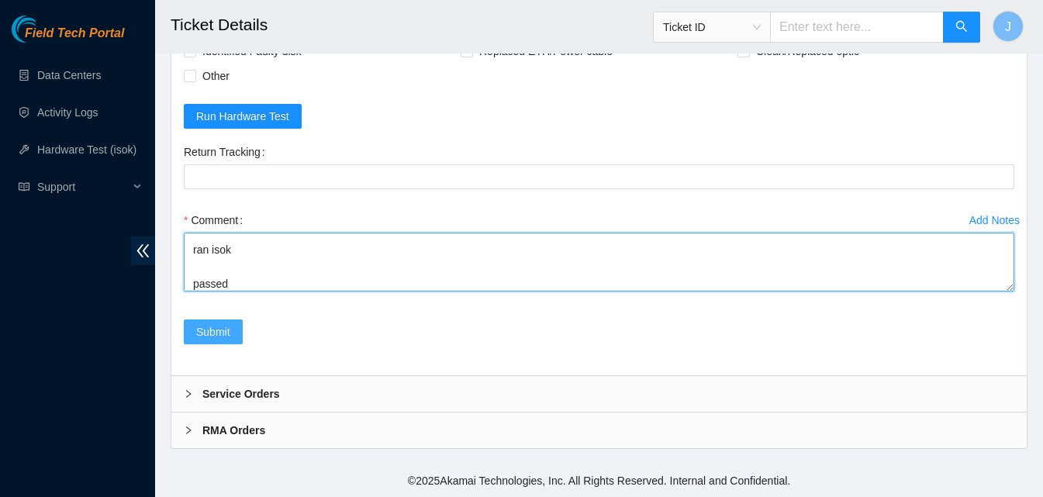
type textarea "rebooted rescued ran isok passed"
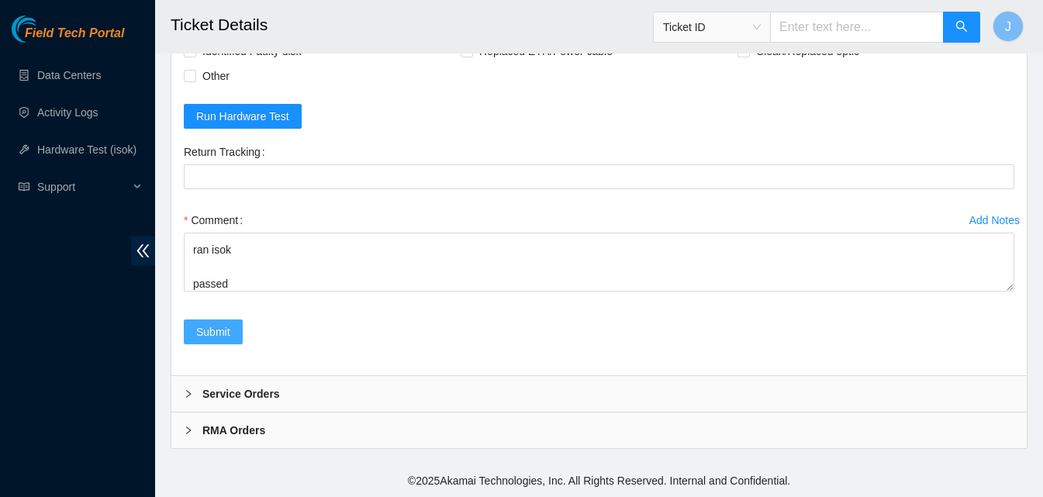
click at [212, 337] on span "Submit" at bounding box center [213, 332] width 34 height 17
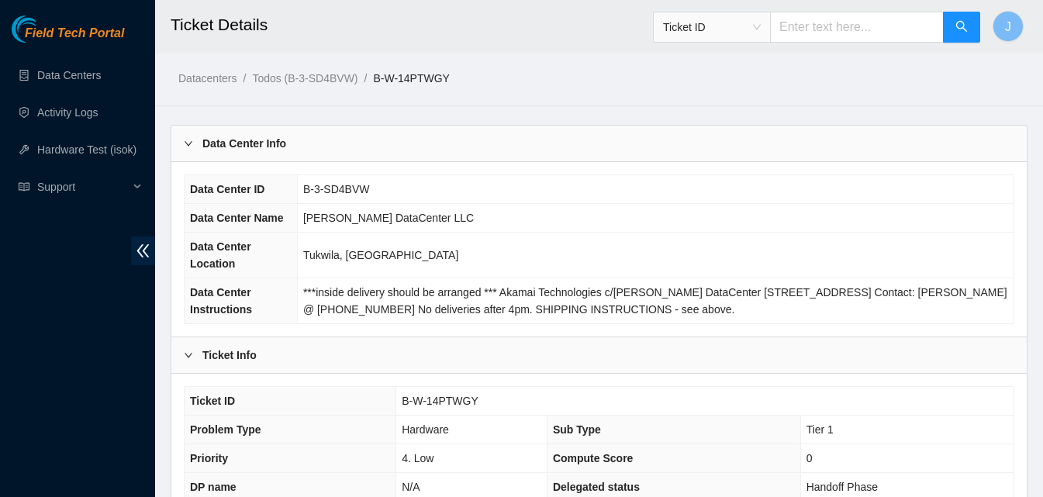
scroll to position [434, 0]
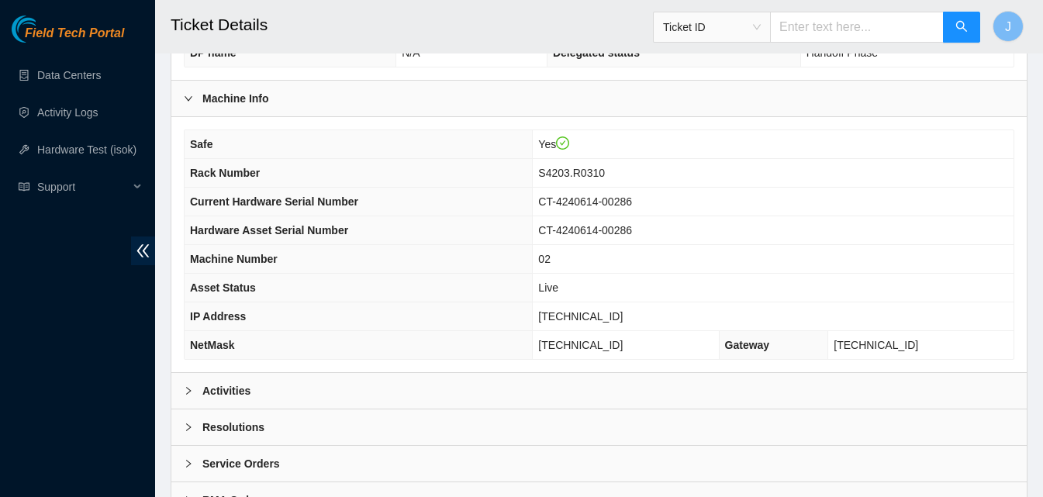
click at [651, 383] on div "Activities" at bounding box center [599, 391] width 856 height 36
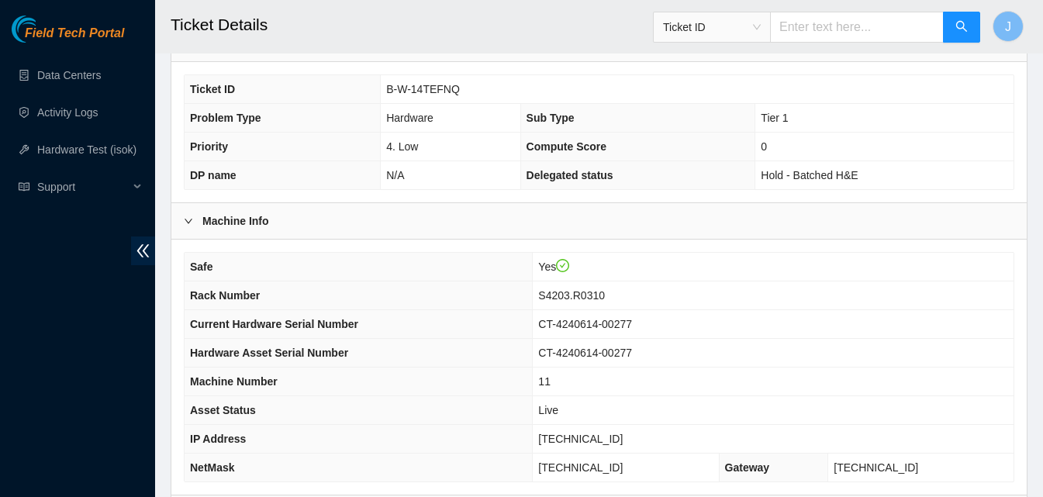
scroll to position [434, 0]
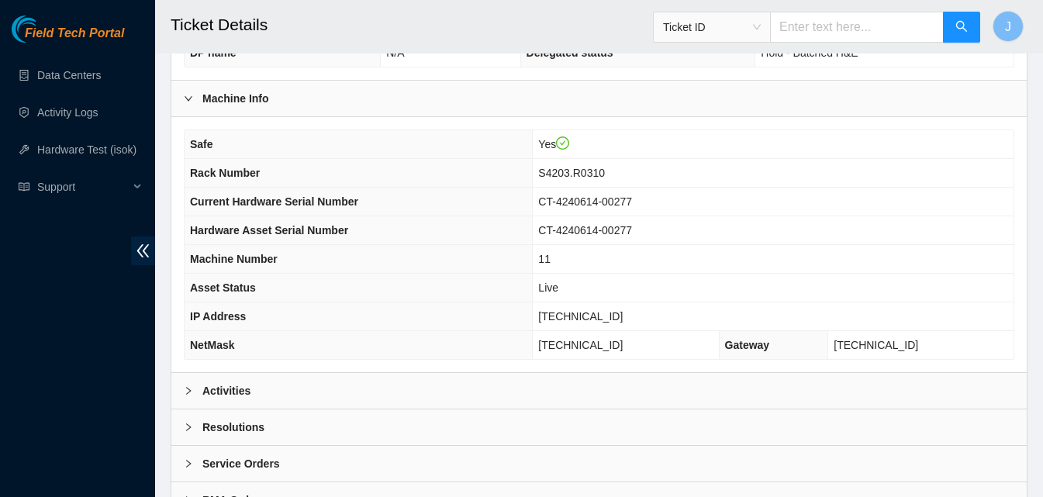
click at [749, 381] on div "Activities" at bounding box center [599, 391] width 856 height 36
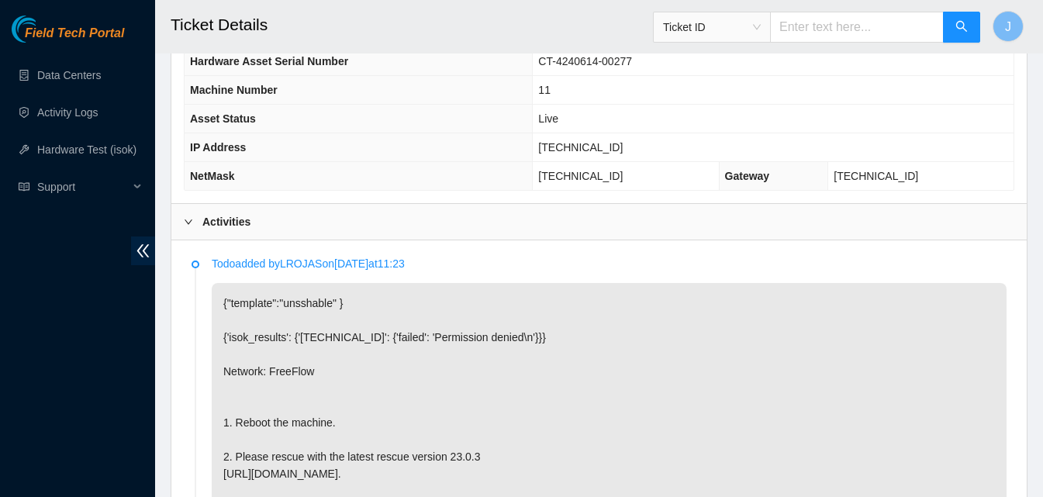
scroll to position [597, 0]
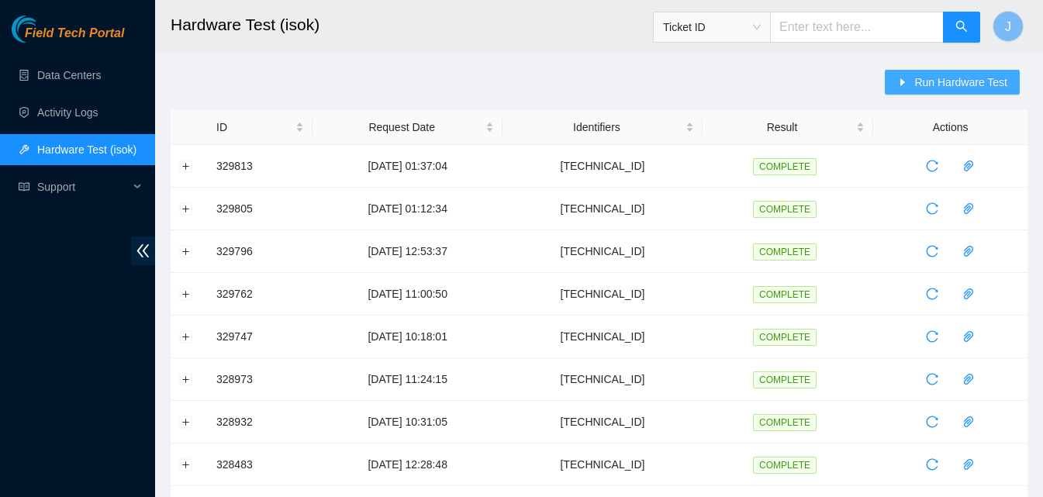
click at [972, 78] on span "Run Hardware Test" at bounding box center [961, 82] width 93 height 17
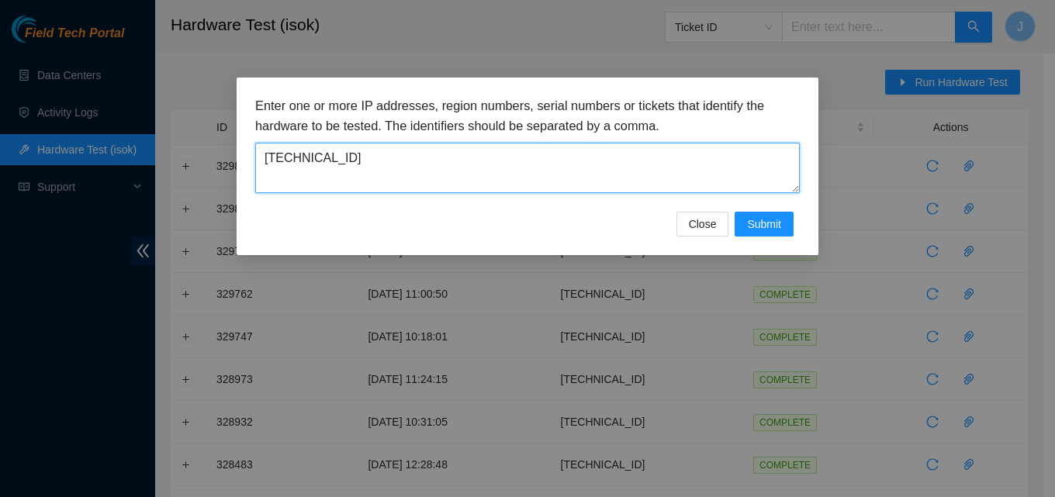
drag, startPoint x: 462, startPoint y: 145, endPoint x: 259, endPoint y: 209, distance: 212.2
click at [259, 209] on div "Enter one or more IP addresses, region numbers, serial numbers or tickets that …" at bounding box center [527, 154] width 545 height 116
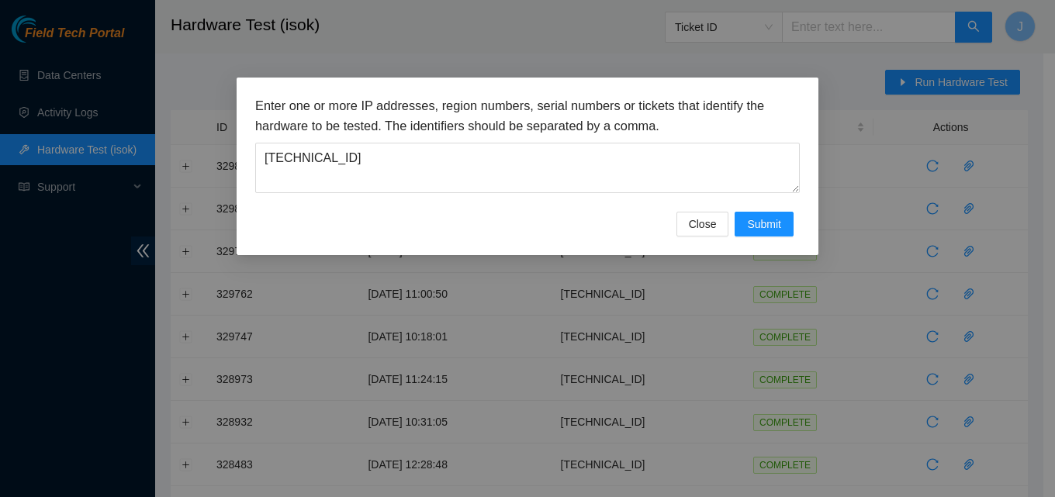
click at [259, 209] on div "Enter one or more IP addresses, region numbers, serial numbers or tickets that …" at bounding box center [527, 154] width 545 height 116
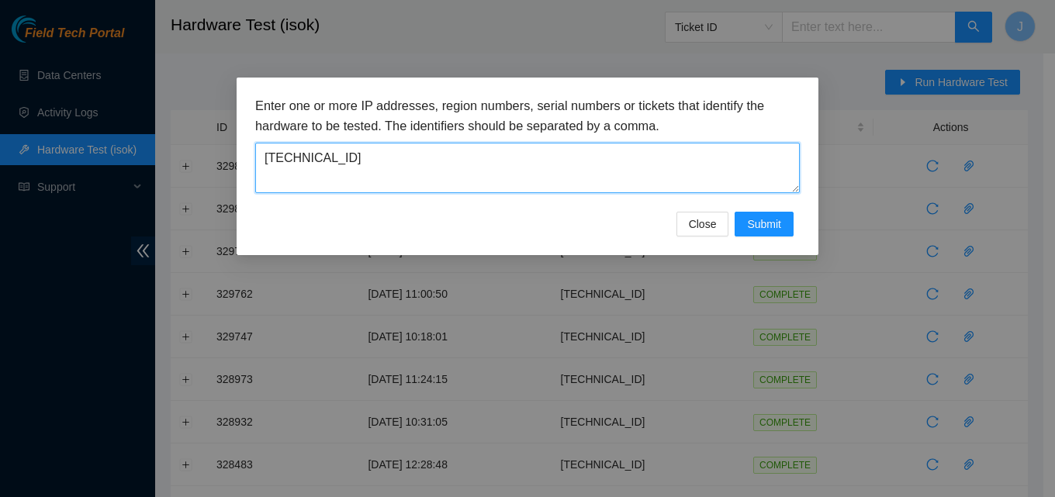
drag, startPoint x: 389, startPoint y: 182, endPoint x: 175, endPoint y: 116, distance: 224.8
click at [175, 116] on div "Enter one or more IP addresses, region numbers, serial numbers or tickets that …" at bounding box center [527, 248] width 1055 height 497
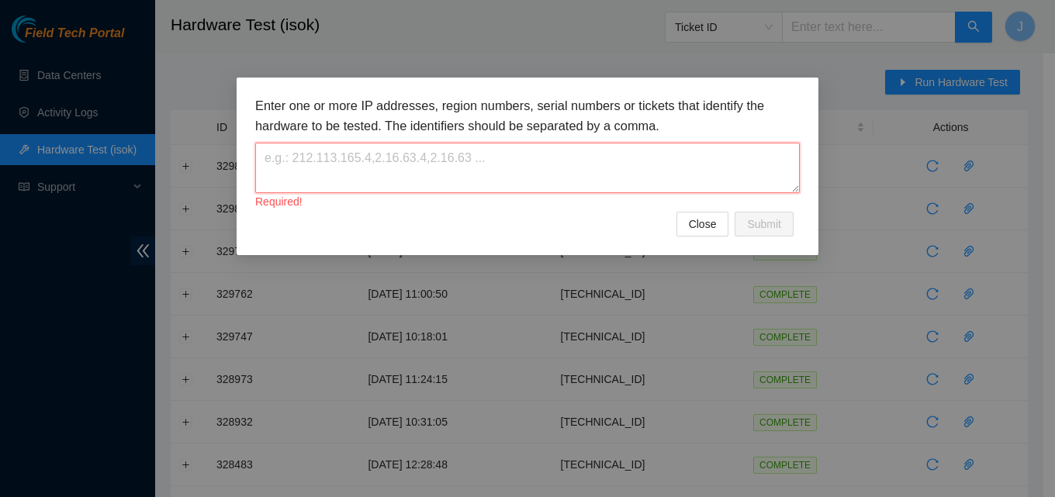
paste textarea "[TECHNICAL_ID]"
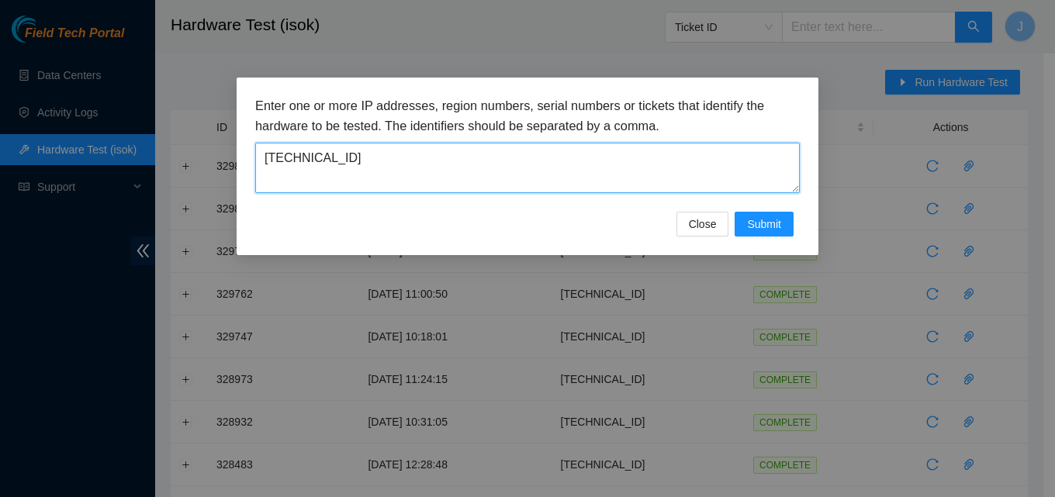
type textarea "[TECHNICAL_ID]"
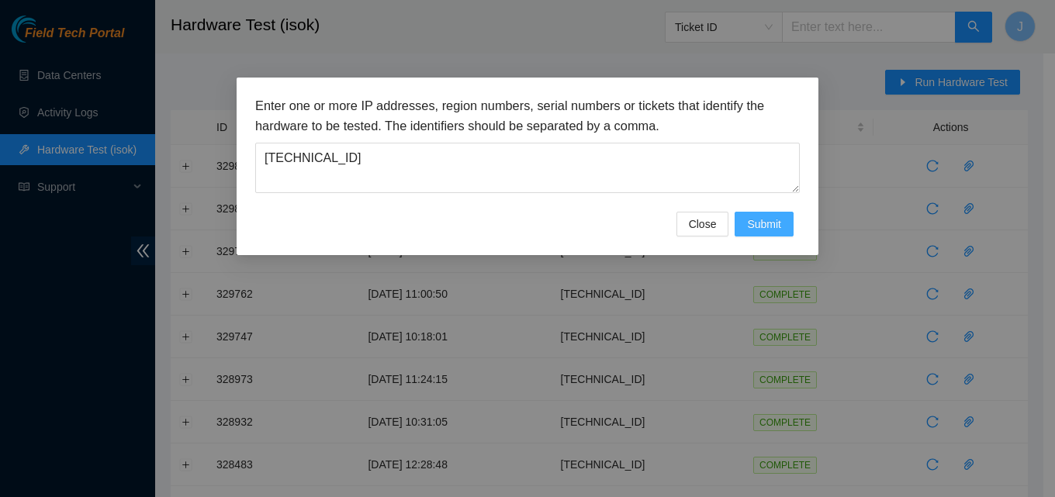
click at [765, 224] on span "Submit" at bounding box center [764, 224] width 34 height 17
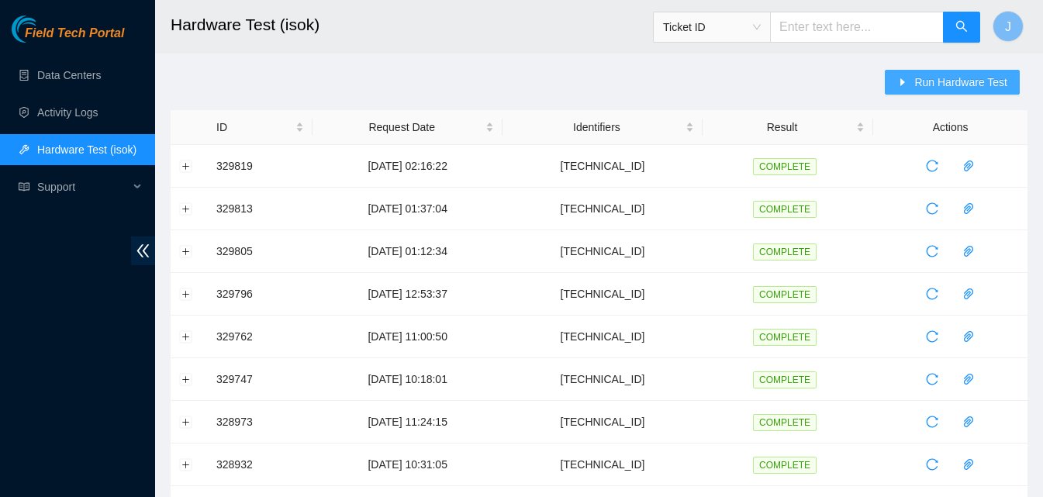
click at [950, 79] on span "Run Hardware Test" at bounding box center [961, 82] width 93 height 17
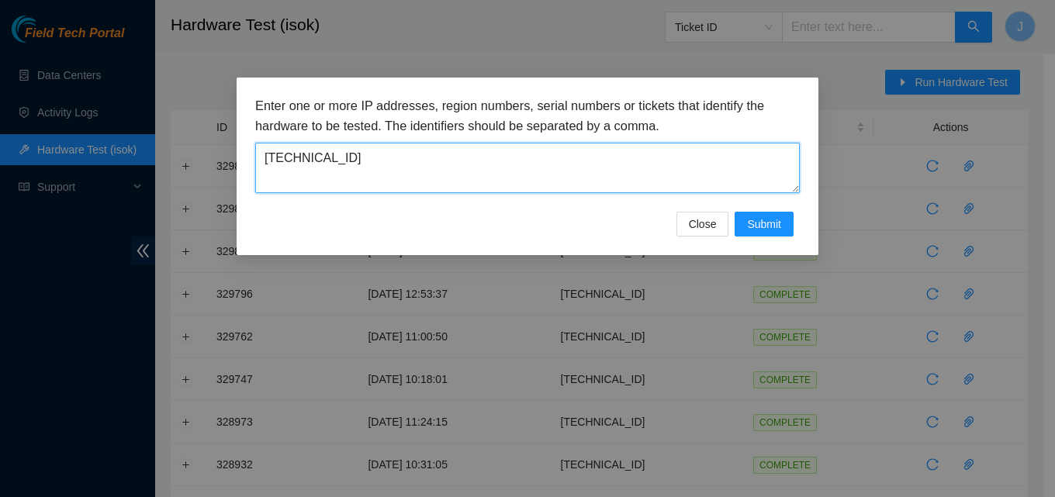
drag, startPoint x: 491, startPoint y: 185, endPoint x: 186, endPoint y: 160, distance: 306.0
click at [186, 160] on div "Enter one or more IP addresses, region numbers, serial numbers or tickets that …" at bounding box center [527, 248] width 1055 height 497
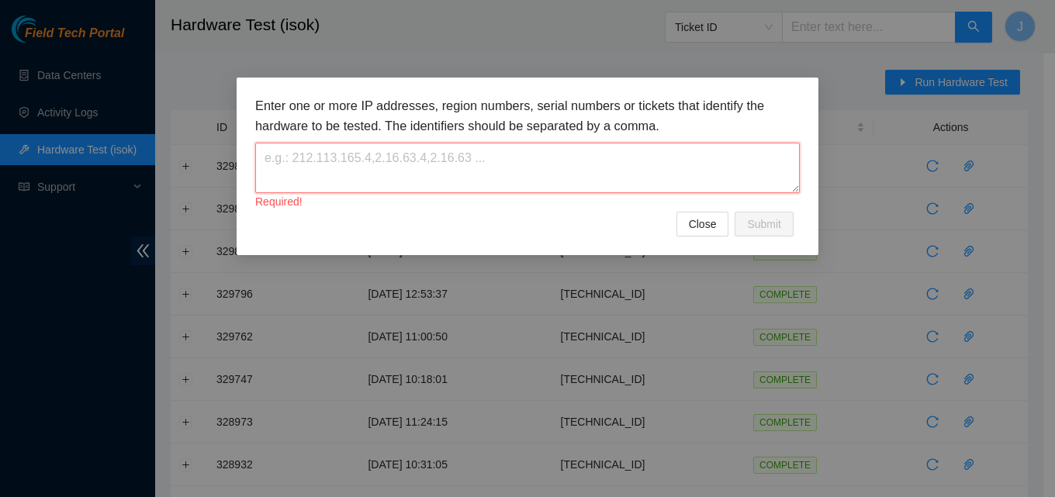
paste textarea "[TECHNICAL_ID]"
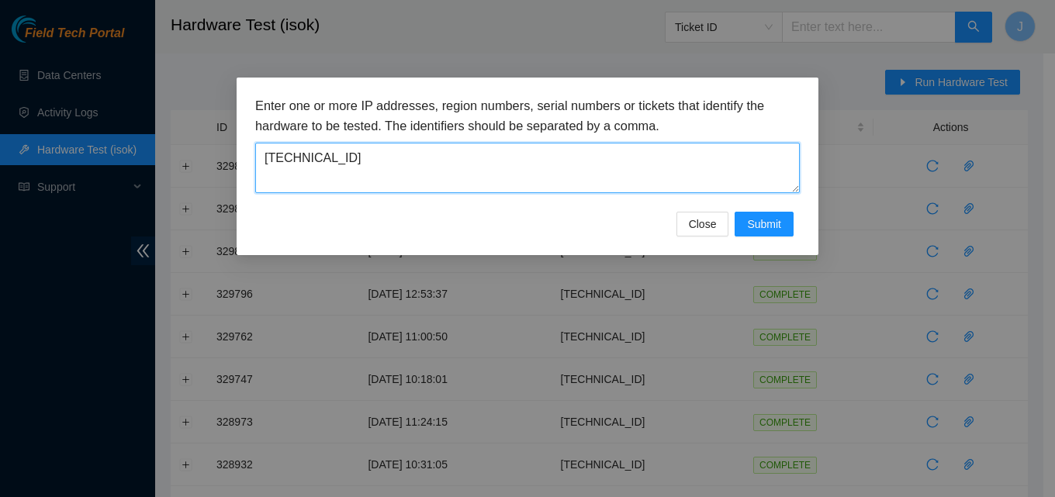
type textarea "[TECHNICAL_ID]"
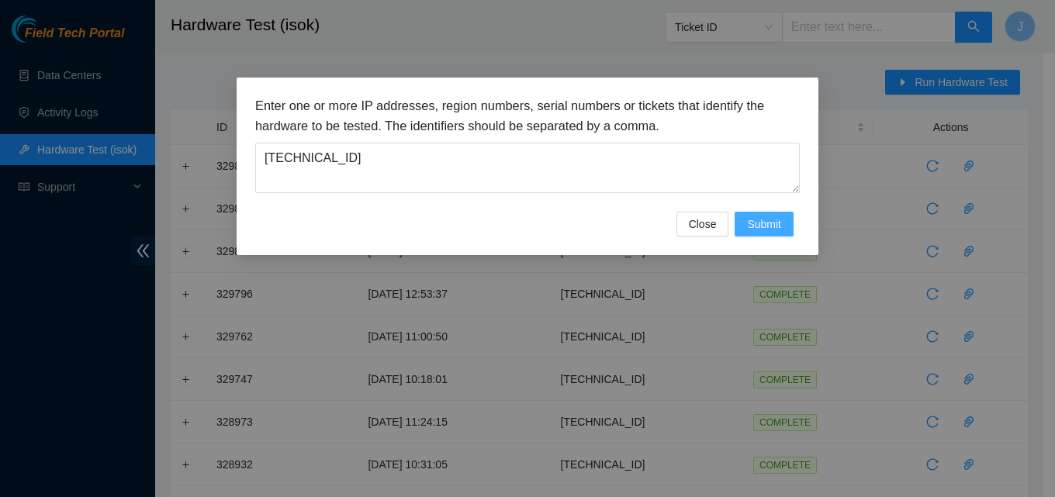
click at [760, 218] on span "Submit" at bounding box center [764, 224] width 34 height 17
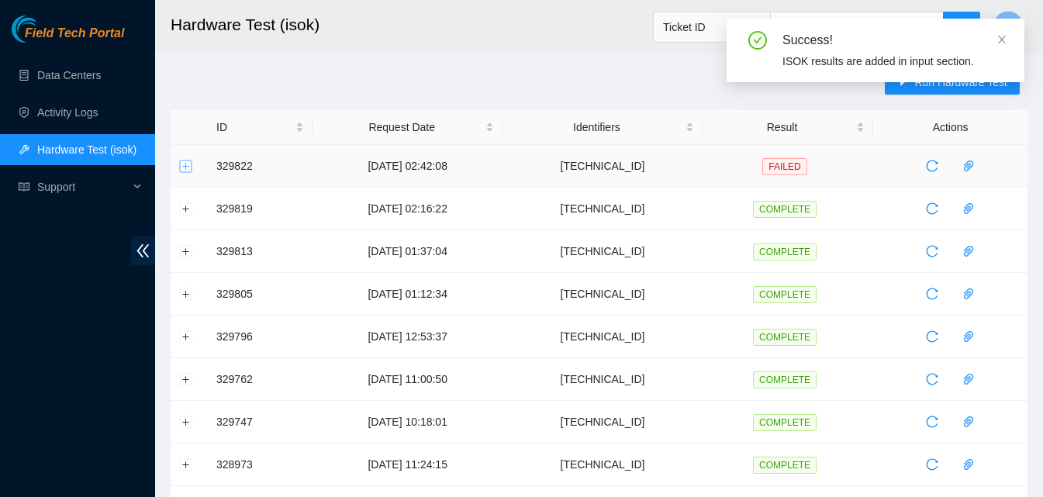
click at [188, 168] on button "Expand row" at bounding box center [186, 166] width 12 height 12
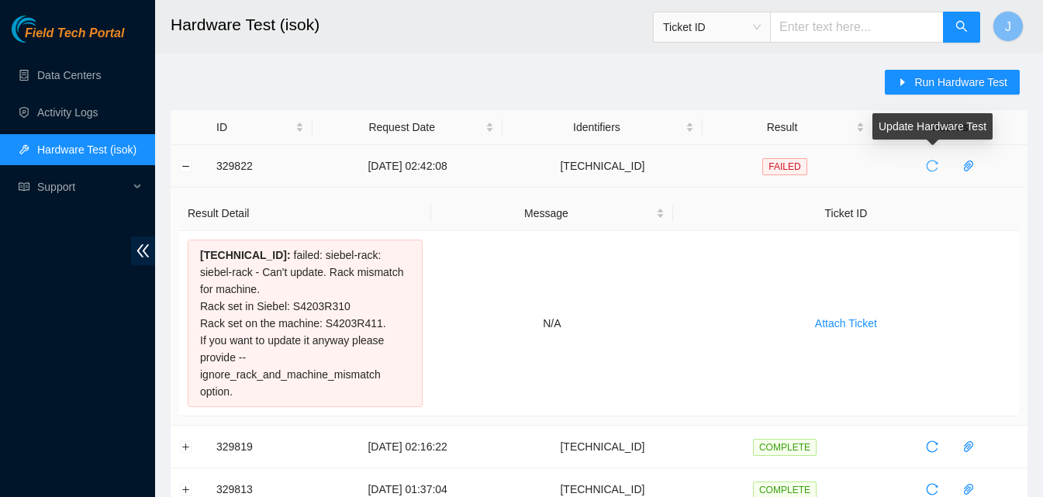
click at [931, 163] on icon "reload" at bounding box center [932, 166] width 12 height 12
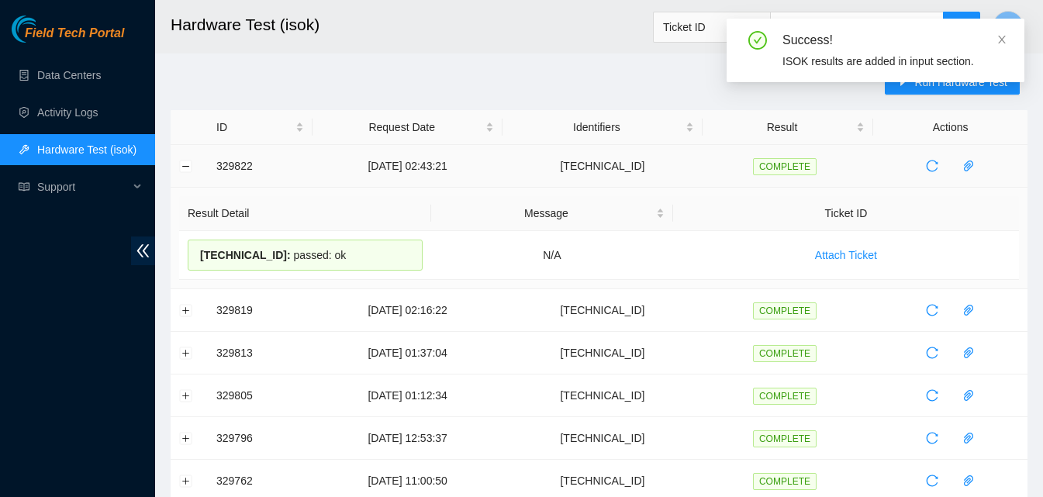
click at [184, 169] on button "Collapse row" at bounding box center [186, 166] width 12 height 12
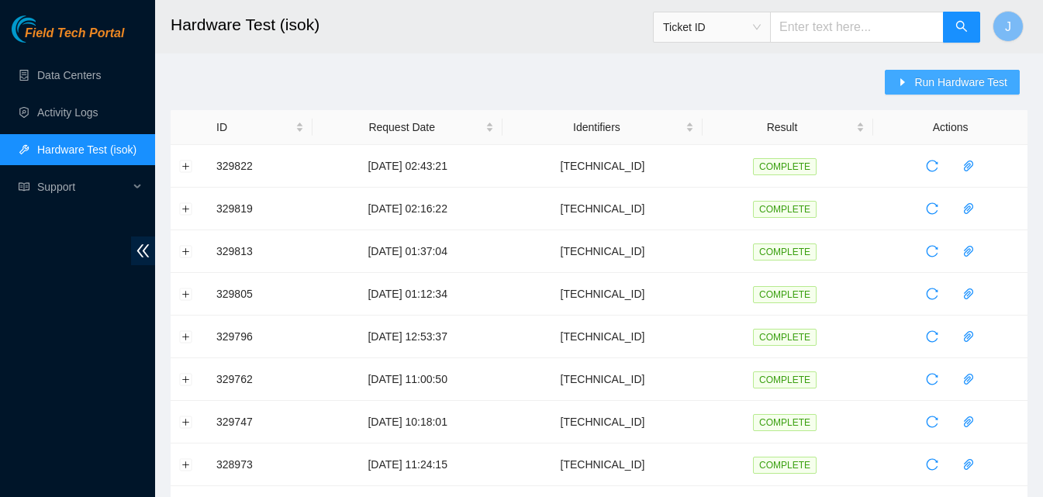
click at [934, 86] on span "Run Hardware Test" at bounding box center [961, 82] width 93 height 17
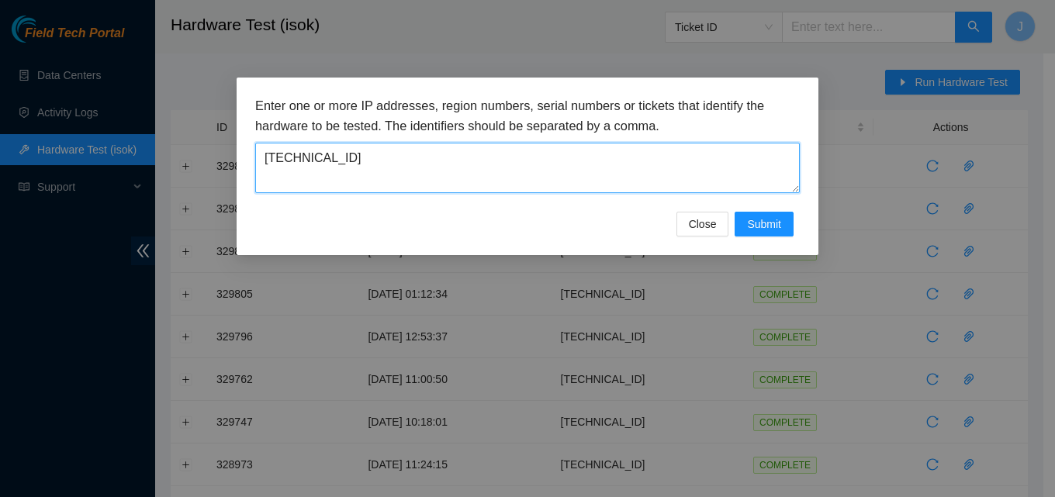
drag, startPoint x: 485, startPoint y: 159, endPoint x: 140, endPoint y: 185, distance: 346.2
click at [140, 185] on div "Enter one or more IP addresses, region numbers, serial numbers or tickets that …" at bounding box center [527, 248] width 1055 height 497
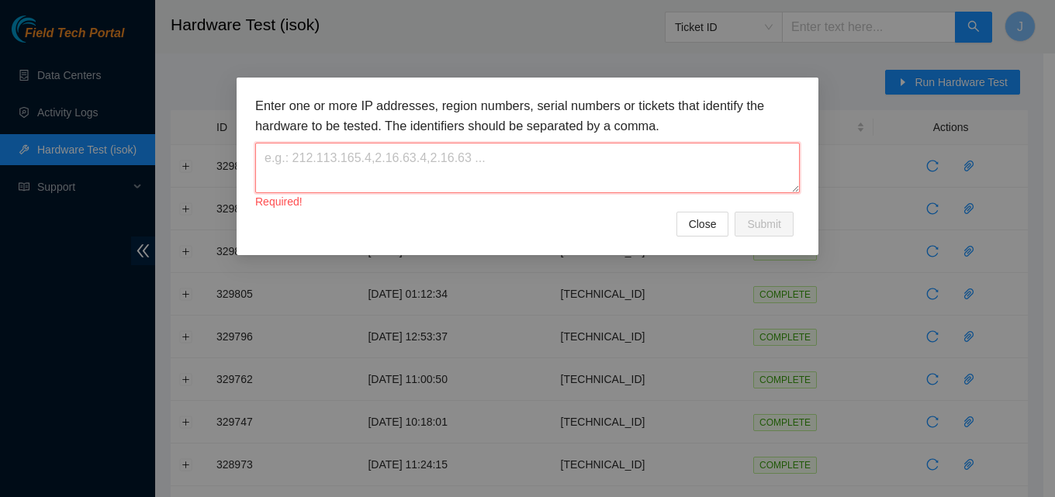
paste textarea "[TECHNICAL_ID]"
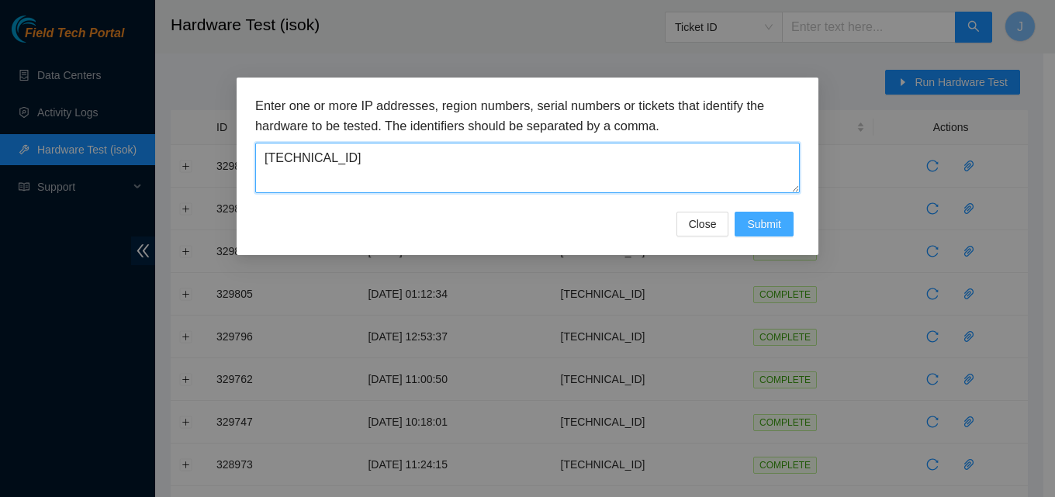
type textarea "[TECHNICAL_ID]"
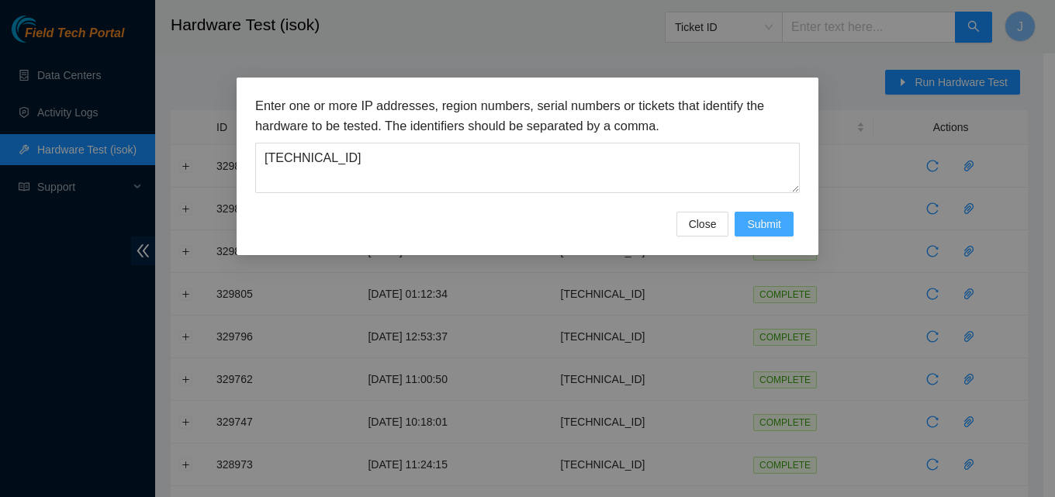
click at [753, 228] on span "Submit" at bounding box center [764, 224] width 34 height 17
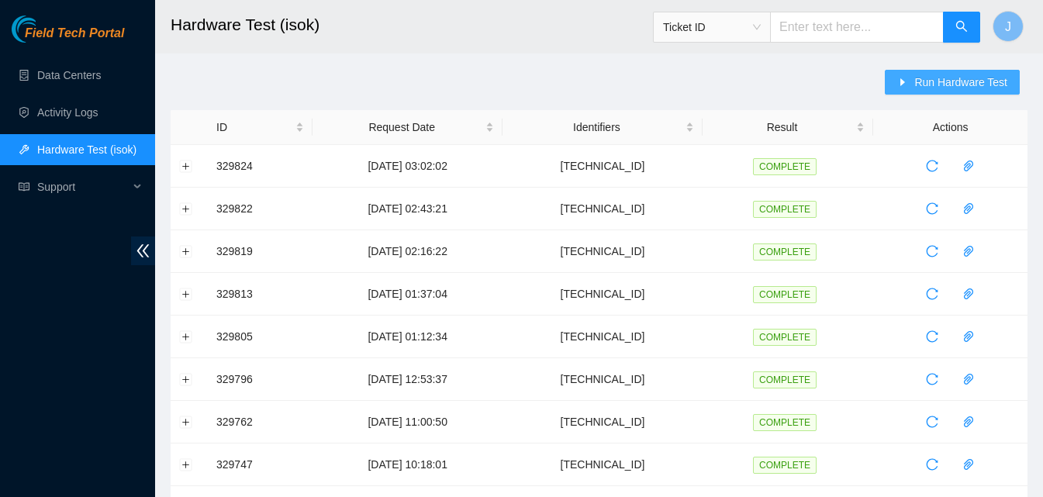
click at [908, 86] on icon "caret-right" at bounding box center [903, 82] width 11 height 11
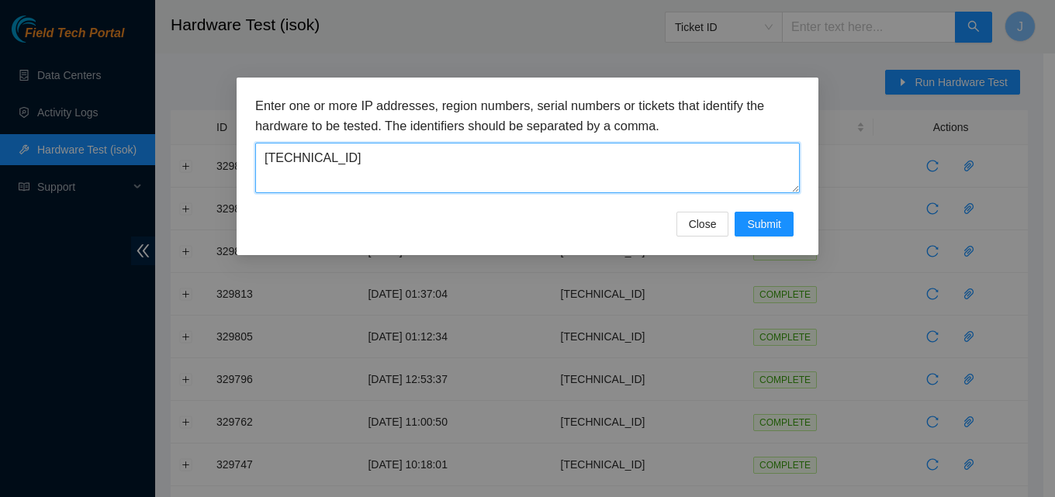
drag, startPoint x: 505, startPoint y: 185, endPoint x: 78, endPoint y: 156, distance: 427.7
click at [78, 156] on div "Enter one or more IP addresses, region numbers, serial numbers or tickets that …" at bounding box center [527, 248] width 1055 height 497
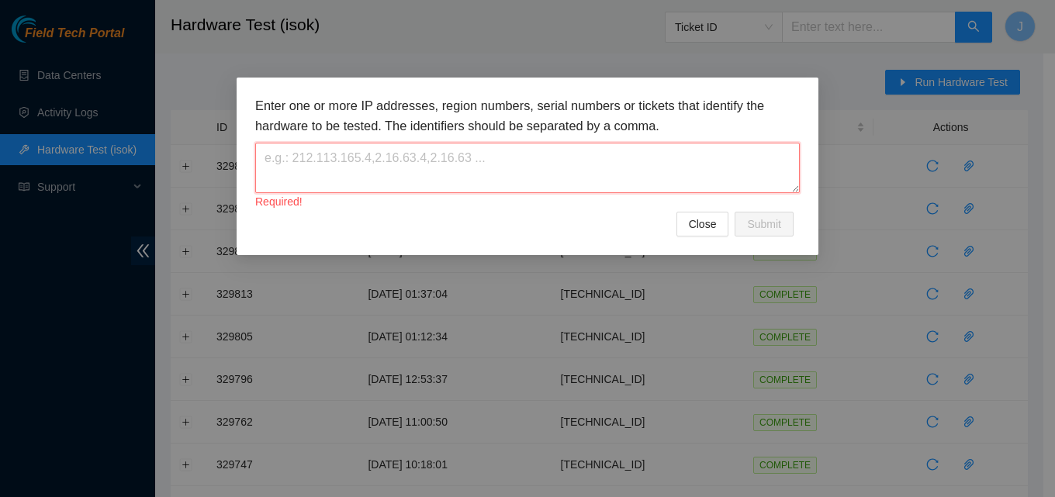
paste textarea "[TECHNICAL_ID]"
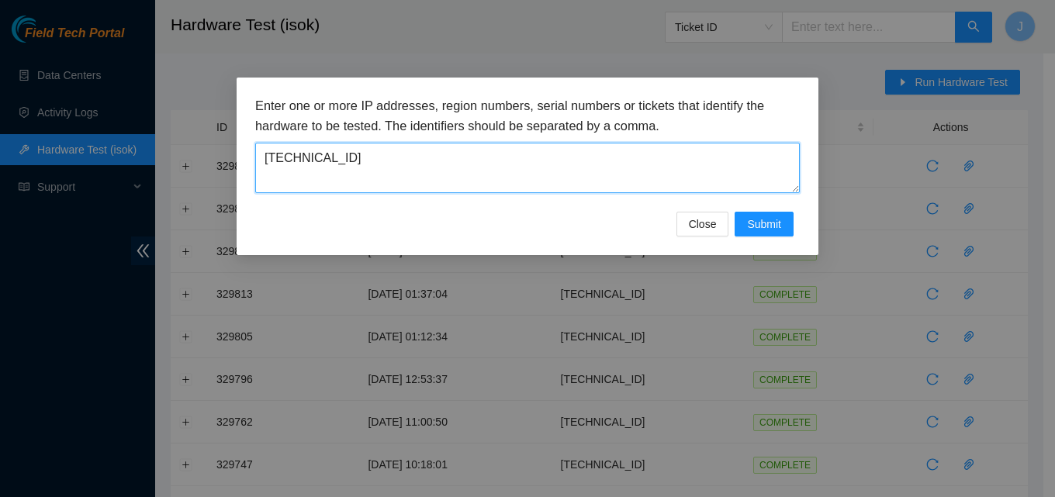
type textarea "[TECHNICAL_ID]"
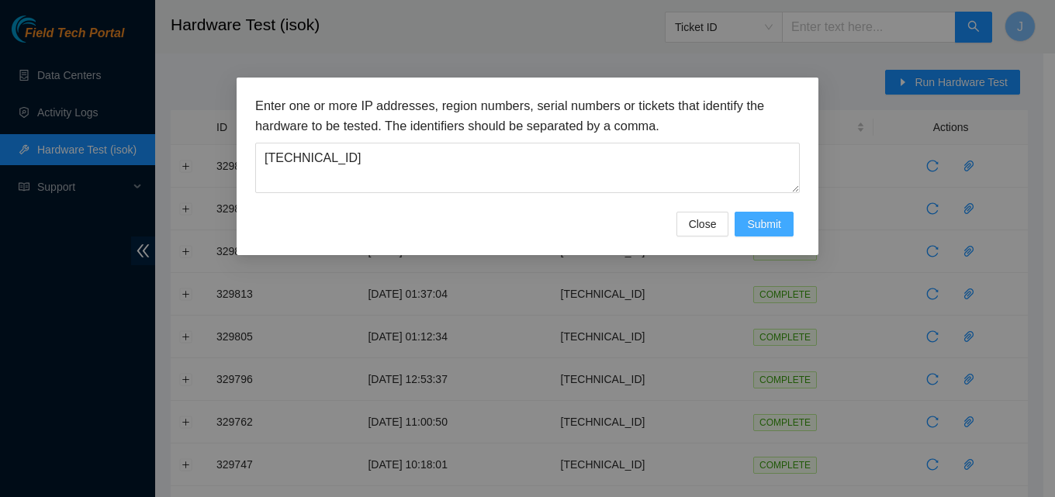
click at [758, 221] on span "Submit" at bounding box center [764, 224] width 34 height 17
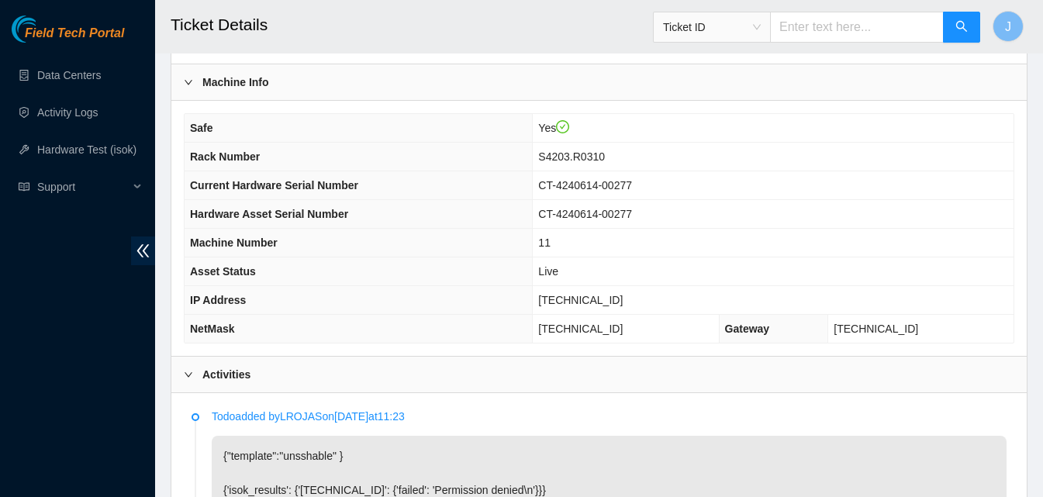
scroll to position [468, 0]
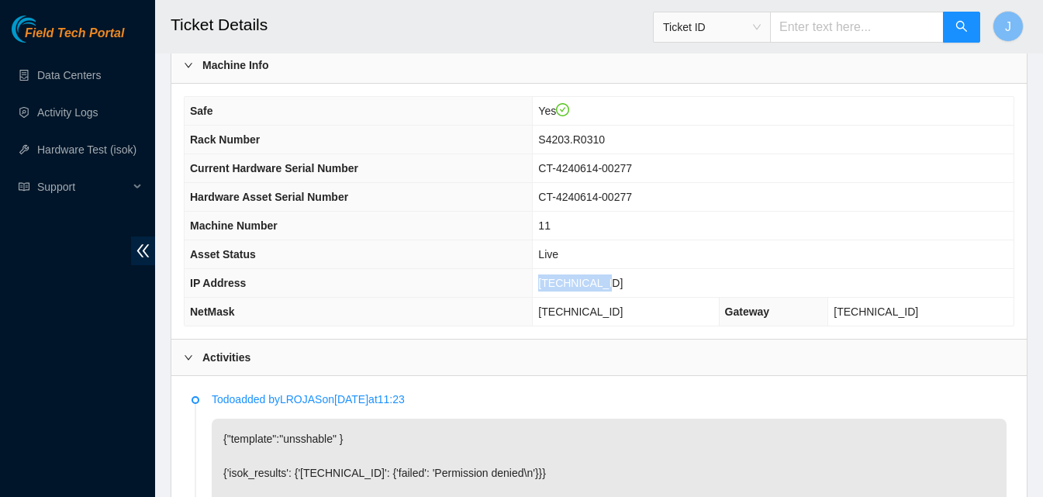
drag, startPoint x: 645, startPoint y: 279, endPoint x: 521, endPoint y: 275, distance: 125.0
click at [521, 275] on tr "IP Address 23.32.14.174" at bounding box center [599, 283] width 829 height 29
copy tr "23.32.14.174"
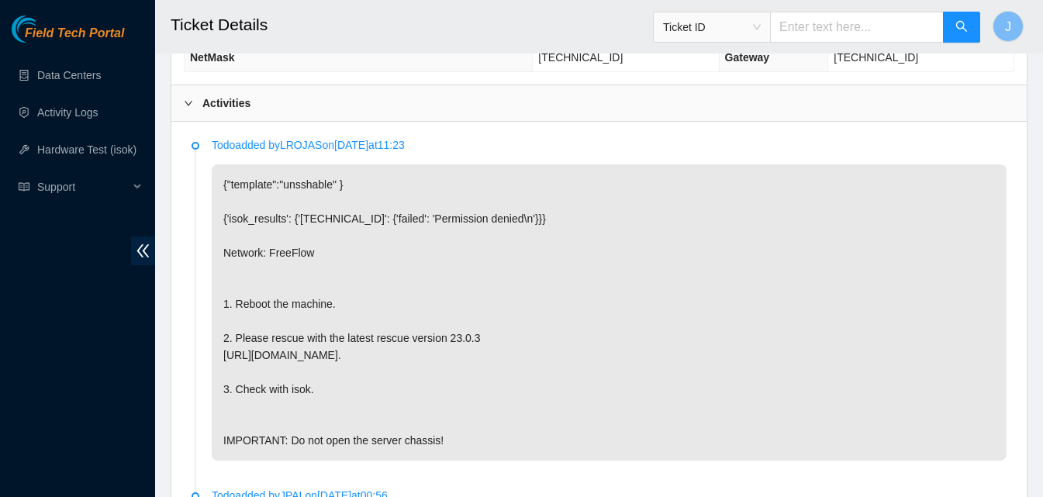
scroll to position [604, 0]
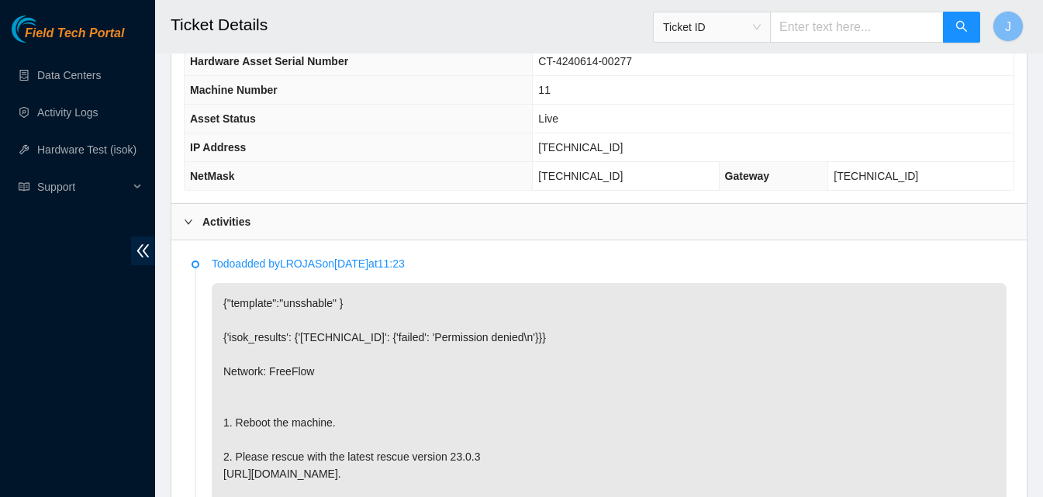
click at [865, 216] on div "Activities" at bounding box center [599, 222] width 856 height 36
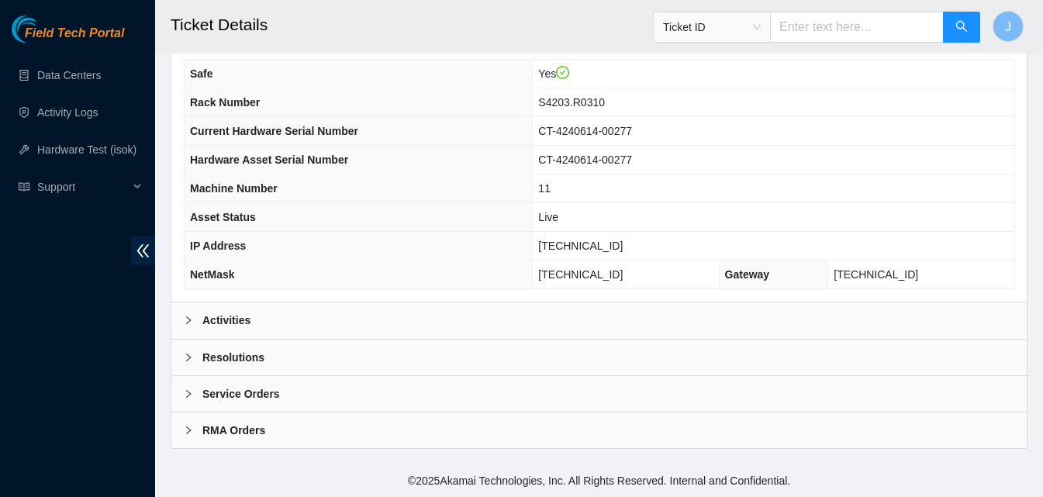
scroll to position [504, 0]
drag, startPoint x: 700, startPoint y: 335, endPoint x: 697, endPoint y: 343, distance: 8.1
click at [697, 343] on div "Data Center Info Data Center ID B-3-SD4BVW Data Center Name Sabey DataCenter LL…" at bounding box center [599, 35] width 857 height 829
click at [697, 343] on div "Resolutions" at bounding box center [599, 358] width 856 height 36
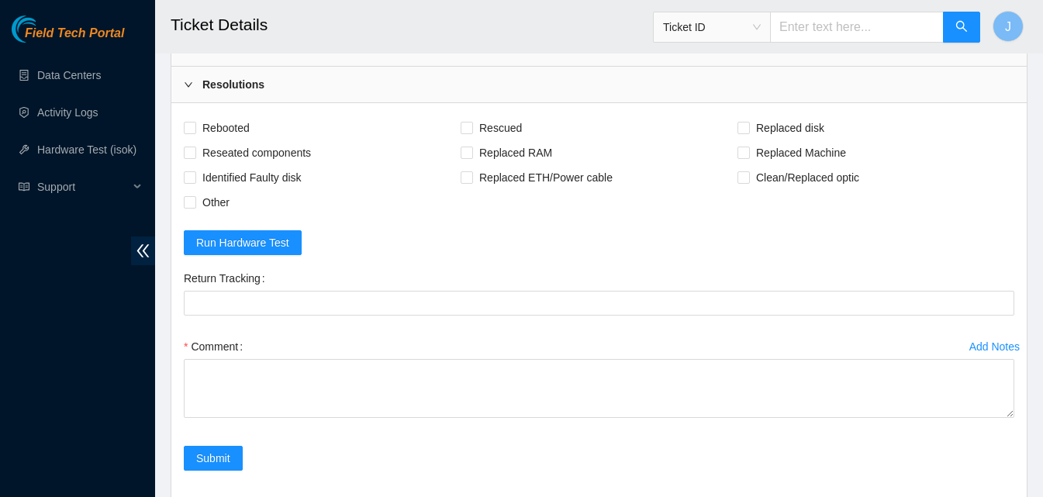
scroll to position [780, 0]
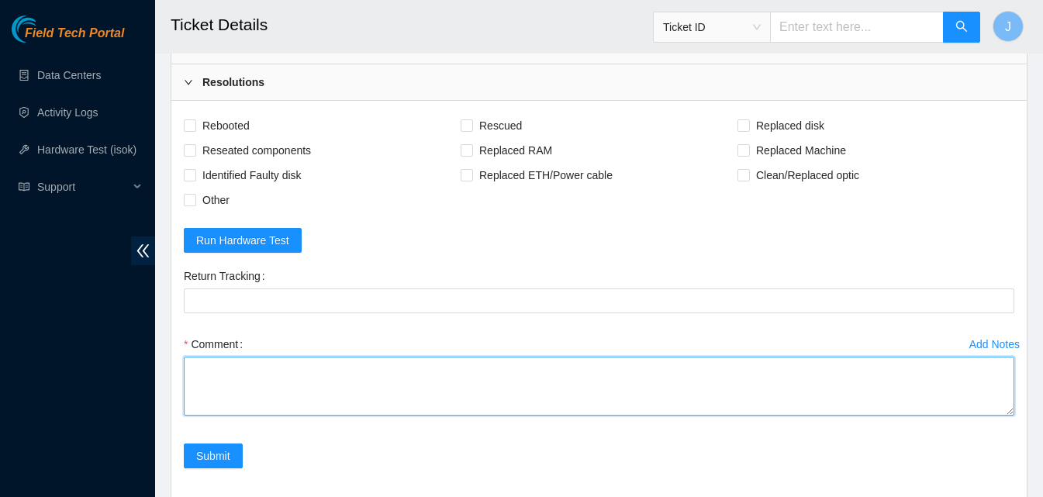
click at [628, 370] on textarea "Comment" at bounding box center [599, 386] width 831 height 59
type textarea "rescued ran isok passed"
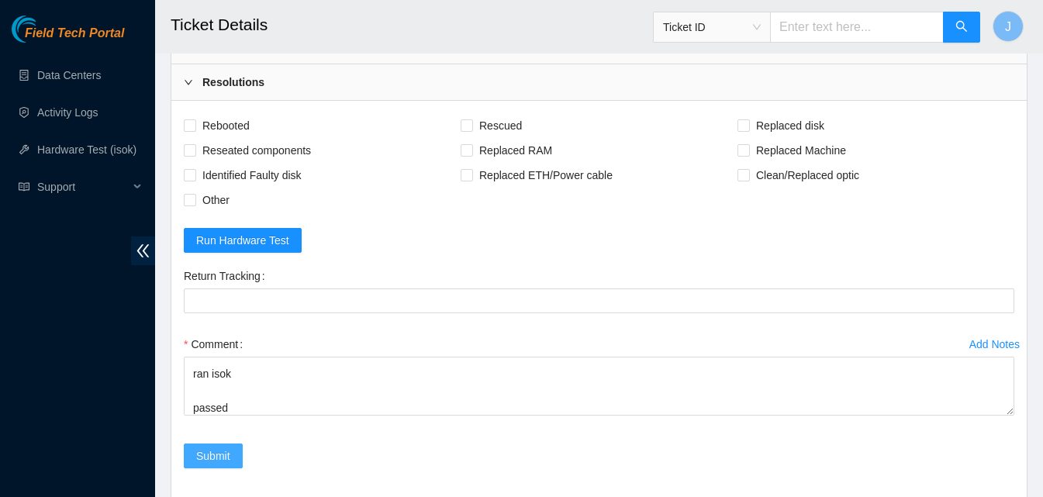
click at [236, 458] on button "Submit" at bounding box center [213, 456] width 59 height 25
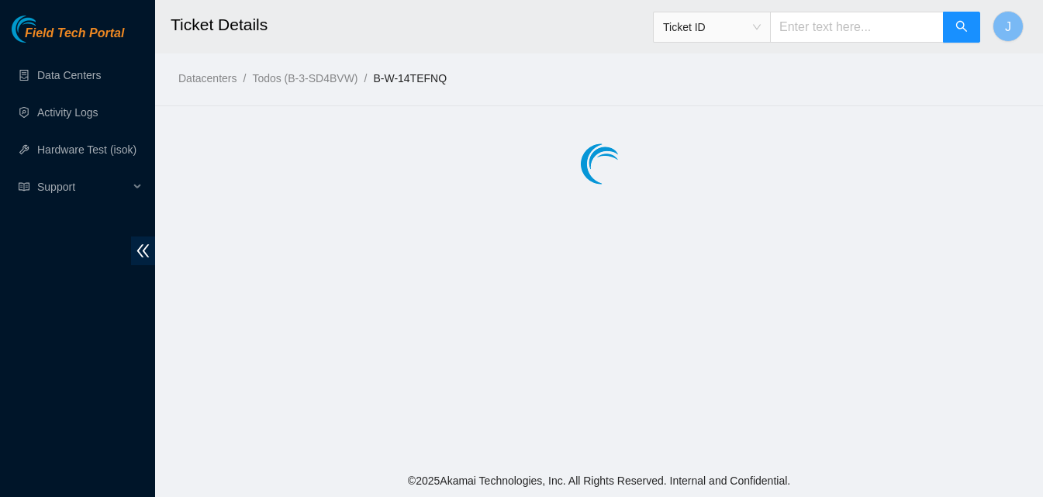
scroll to position [0, 0]
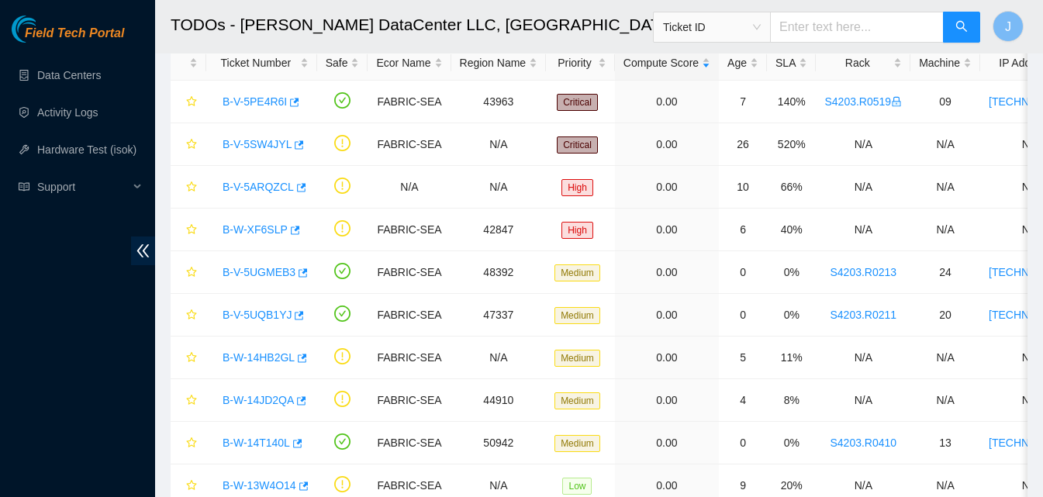
scroll to position [78, 0]
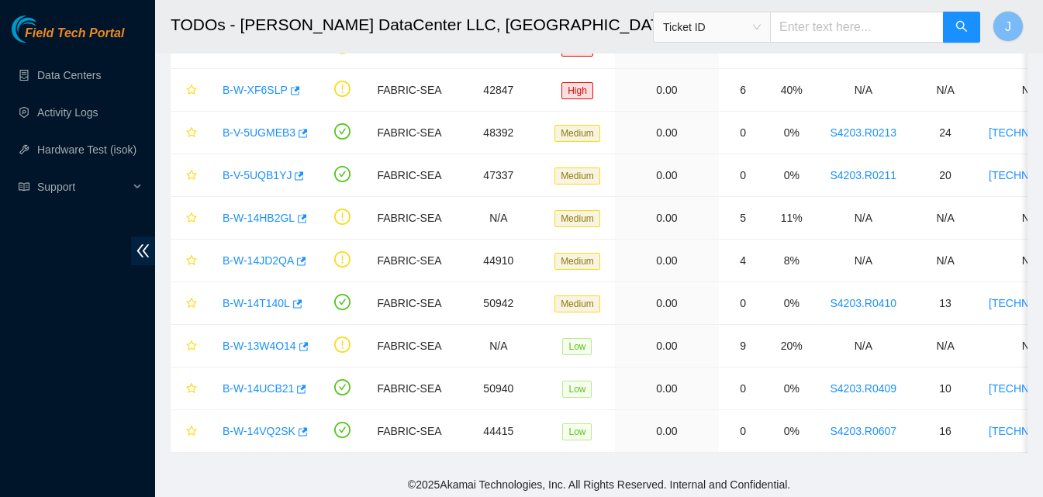
scroll to position [241, 0]
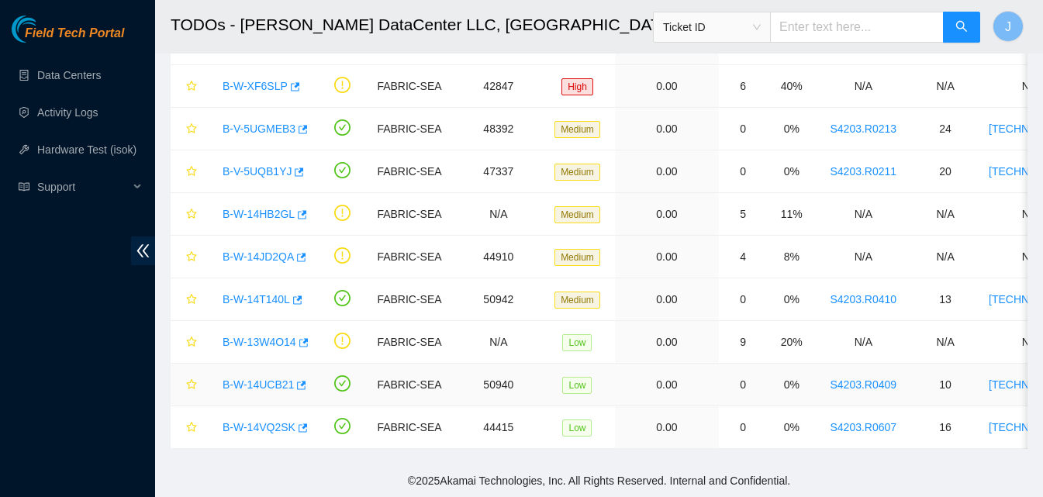
click at [297, 268] on body "Field Tech Portal Data Centers Activity Logs Hardware Test (isok) Support TODOs…" at bounding box center [521, 18] width 1043 height 497
click at [303, 381] on icon "button" at bounding box center [301, 385] width 9 height 9
click at [296, 295] on icon "button" at bounding box center [296, 300] width 11 height 11
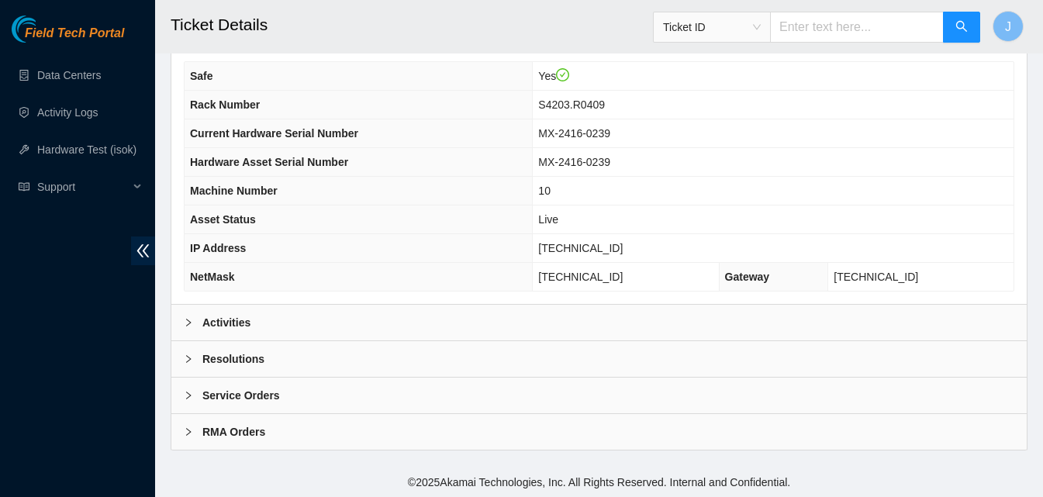
scroll to position [504, 0]
click at [653, 320] on div "Activities" at bounding box center [599, 321] width 856 height 36
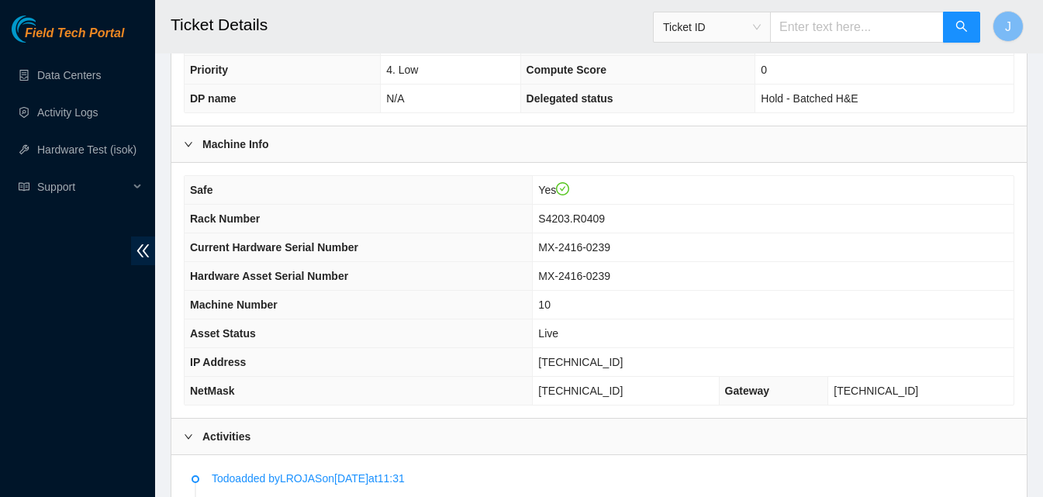
scroll to position [391, 0]
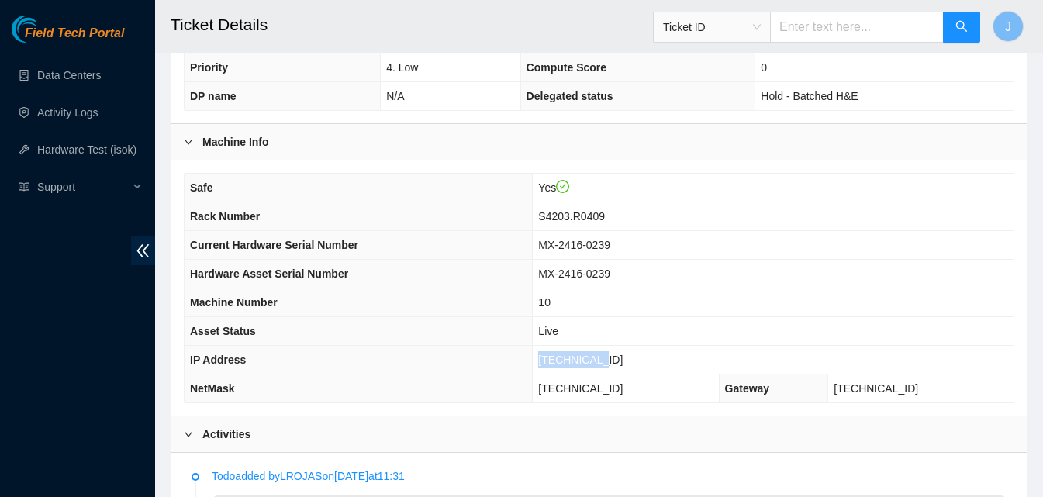
drag, startPoint x: 656, startPoint y: 357, endPoint x: 499, endPoint y: 361, distance: 156.8
click at [499, 361] on tr "IP Address 23.32.14.77" at bounding box center [599, 360] width 829 height 29
copy tr "[TECHNICAL_ID]"
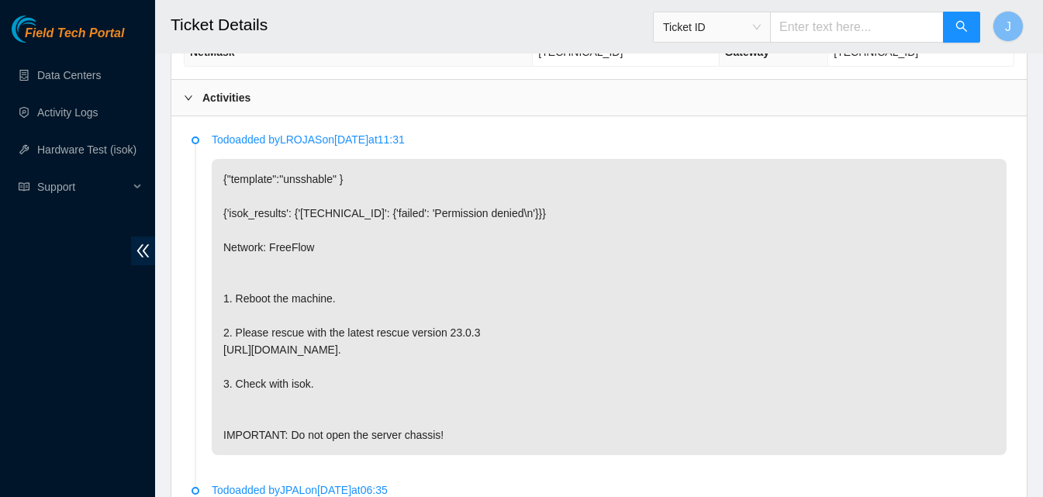
scroll to position [725, 0]
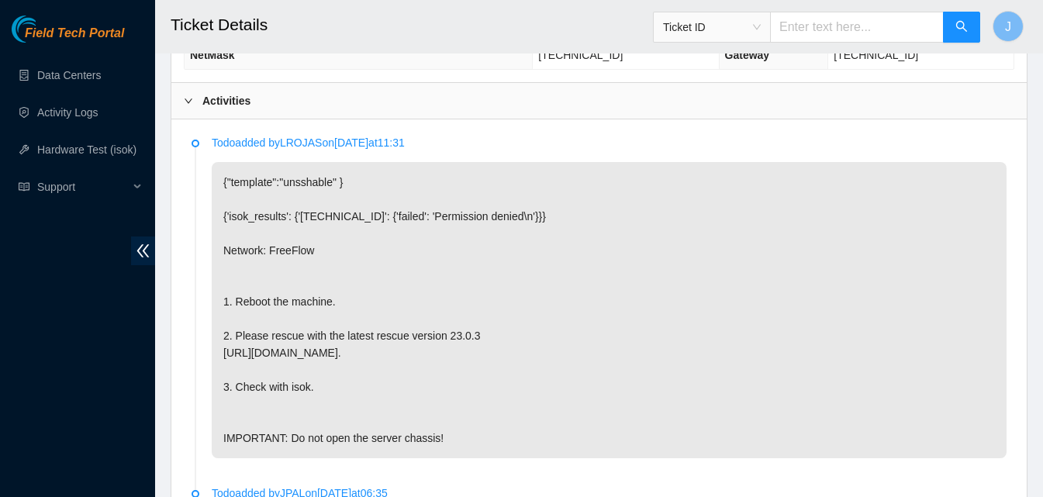
drag, startPoint x: 579, startPoint y: 115, endPoint x: 573, endPoint y: 108, distance: 9.3
click at [573, 108] on div "Activities" at bounding box center [599, 101] width 856 height 36
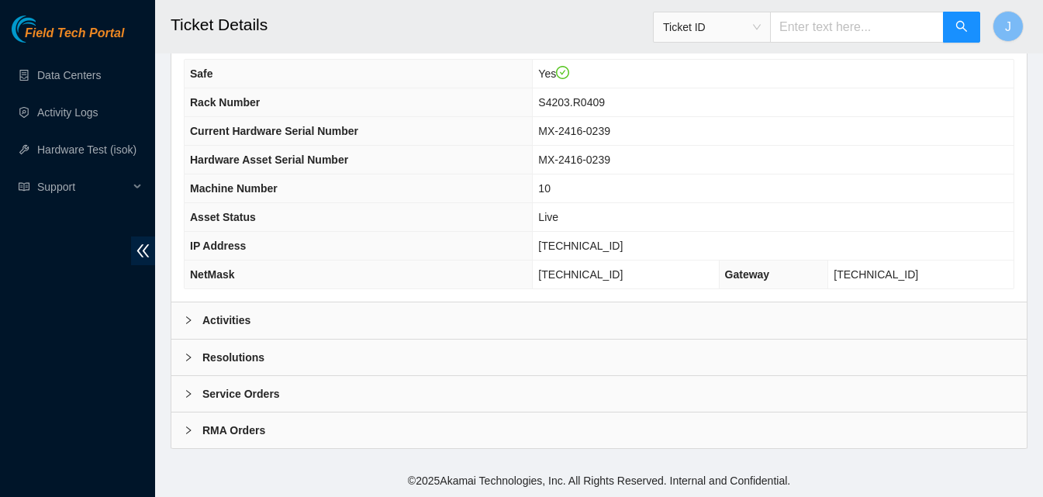
scroll to position [504, 0]
click at [477, 365] on div "Resolutions" at bounding box center [599, 358] width 856 height 36
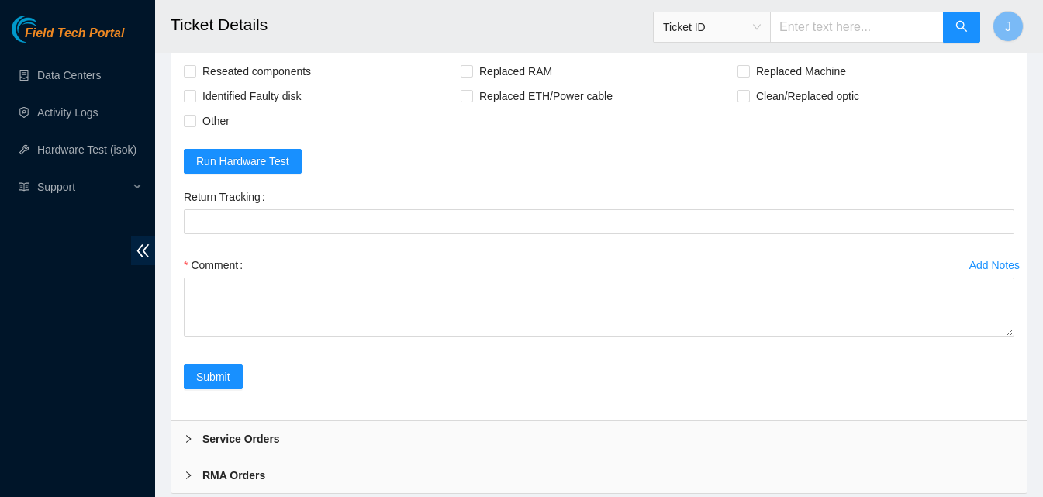
scroll to position [861, 0]
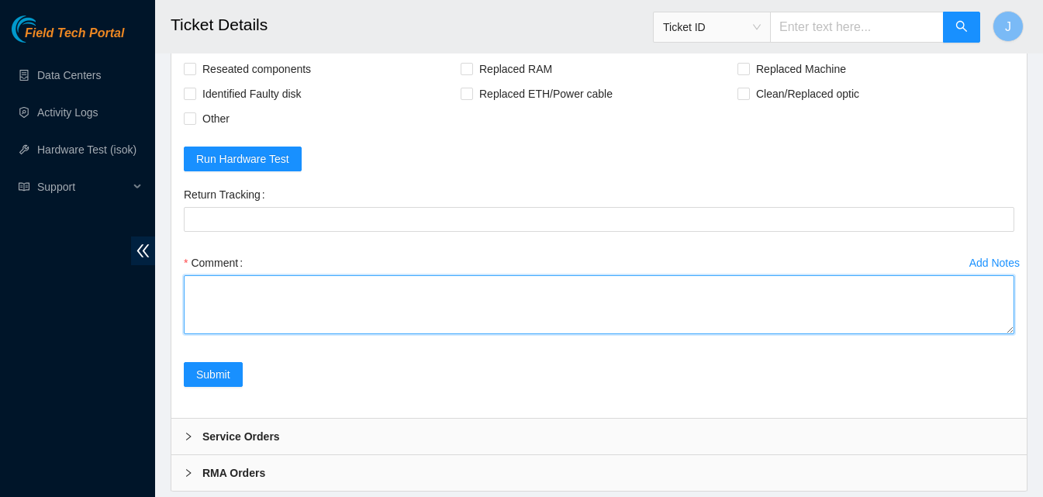
click at [576, 323] on textarea "Comment" at bounding box center [599, 304] width 831 height 59
type textarea "rescued ran isok passed"
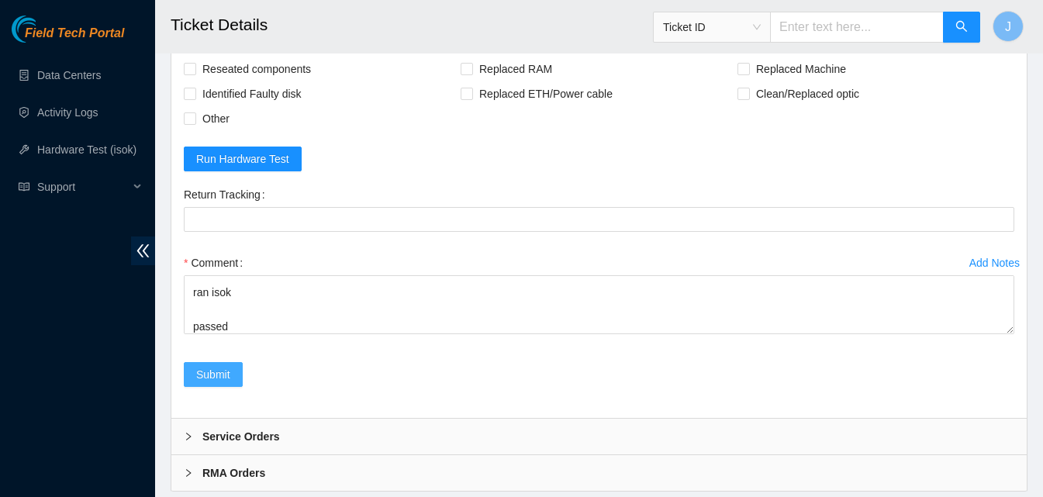
click at [227, 372] on span "Submit" at bounding box center [213, 374] width 34 height 17
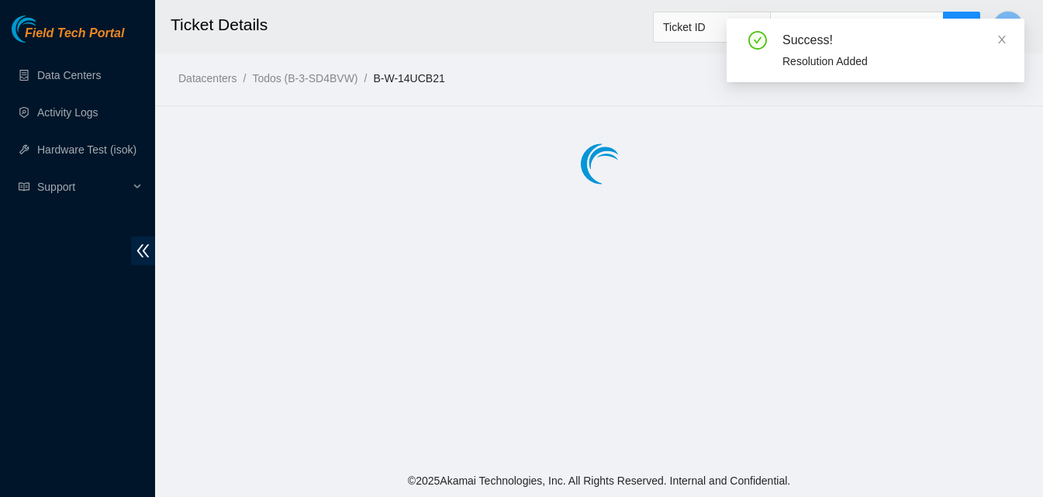
scroll to position [0, 0]
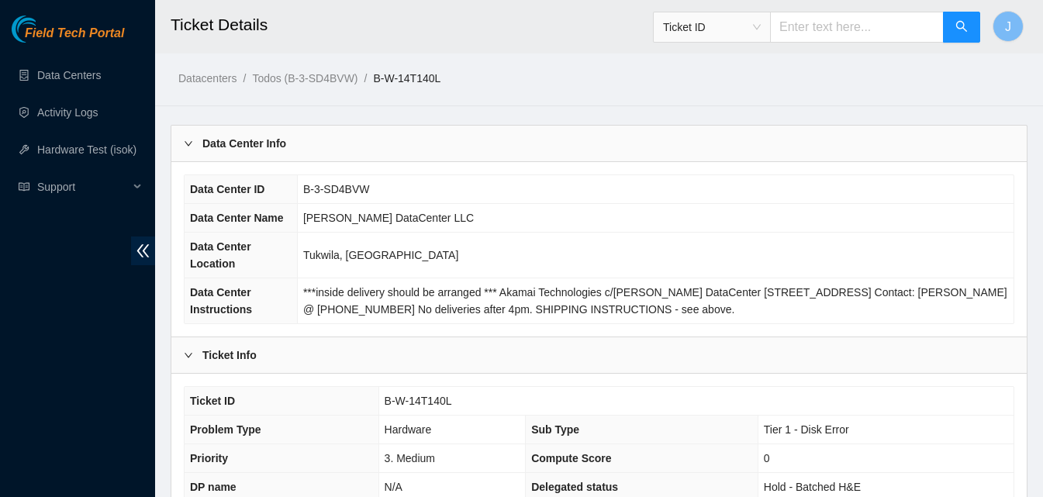
scroll to position [434, 0]
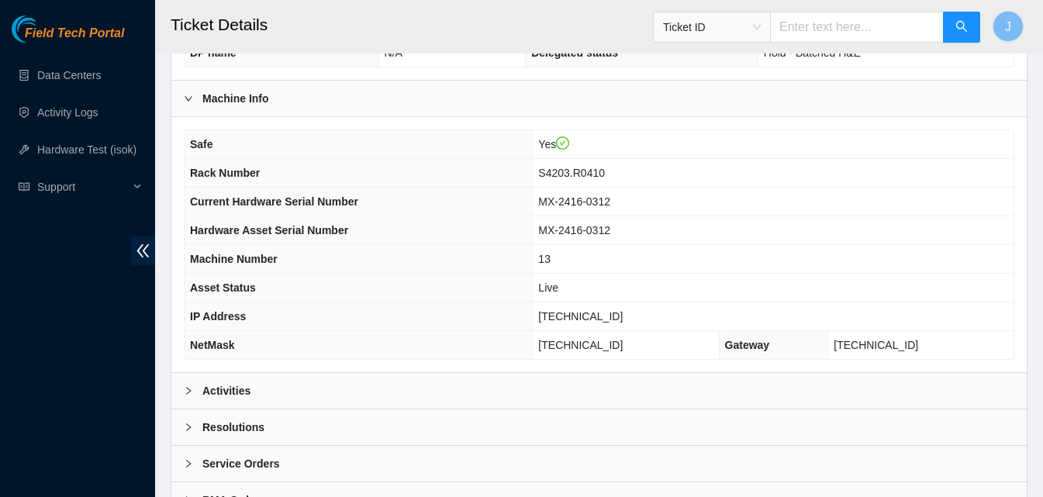
click at [612, 382] on div "Activities" at bounding box center [599, 391] width 856 height 36
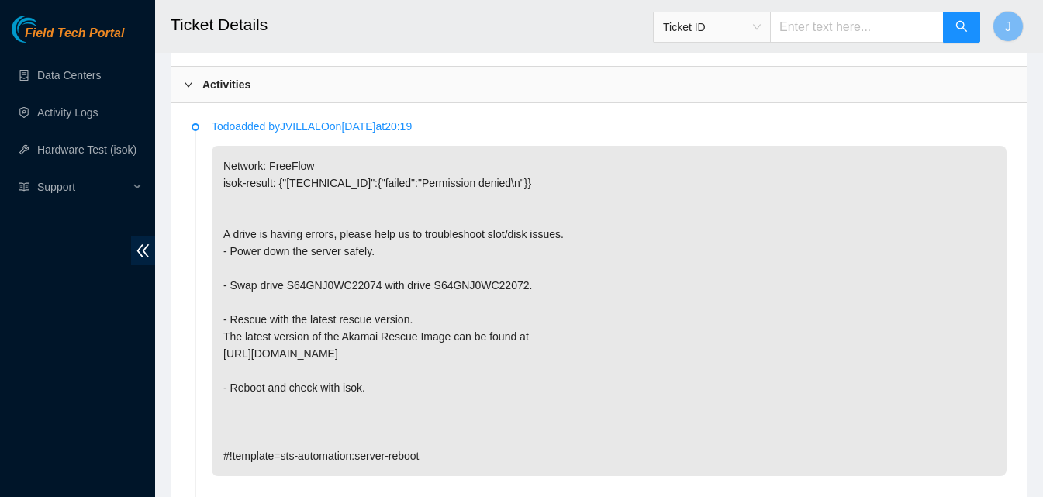
scroll to position [750, 0]
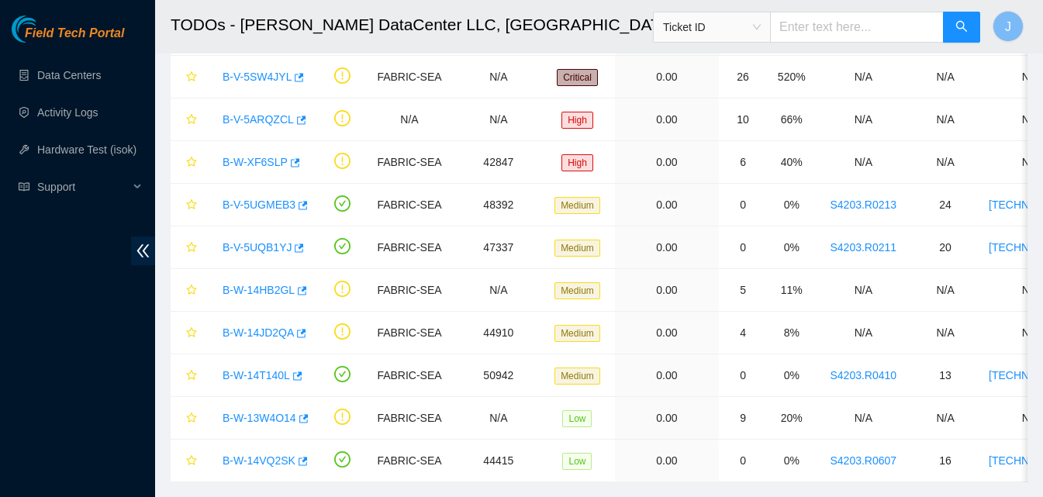
scroll to position [153, 0]
click at [296, 379] on icon "button" at bounding box center [296, 377] width 11 height 11
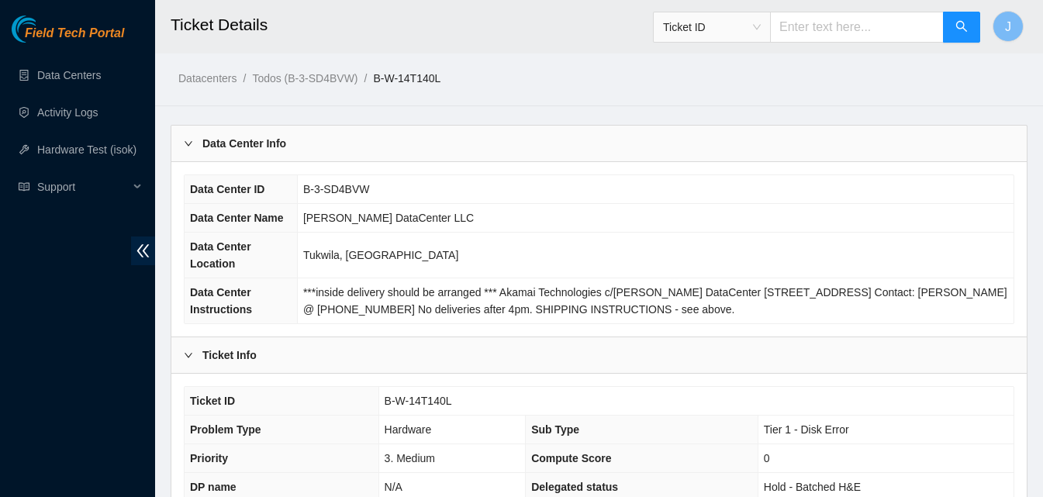
scroll to position [434, 0]
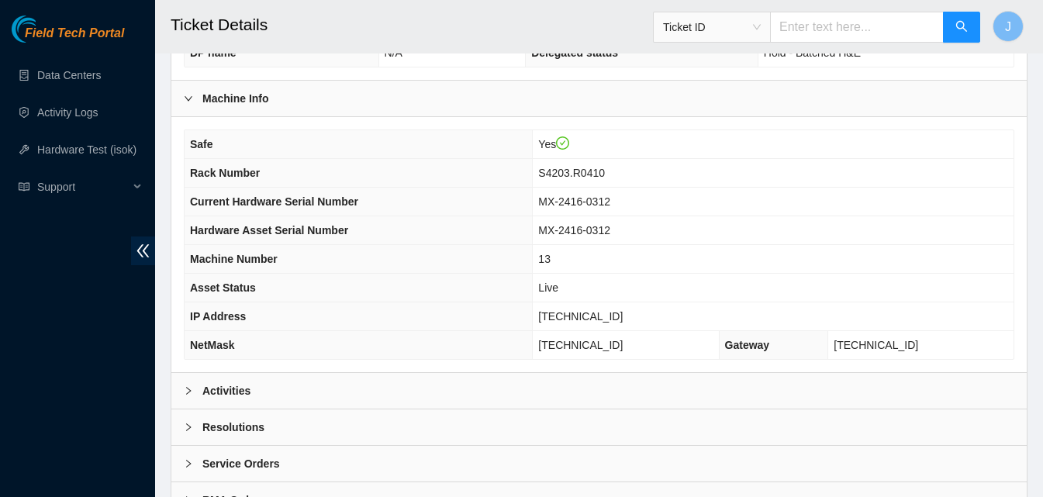
click at [421, 384] on div "Activities" at bounding box center [599, 391] width 856 height 36
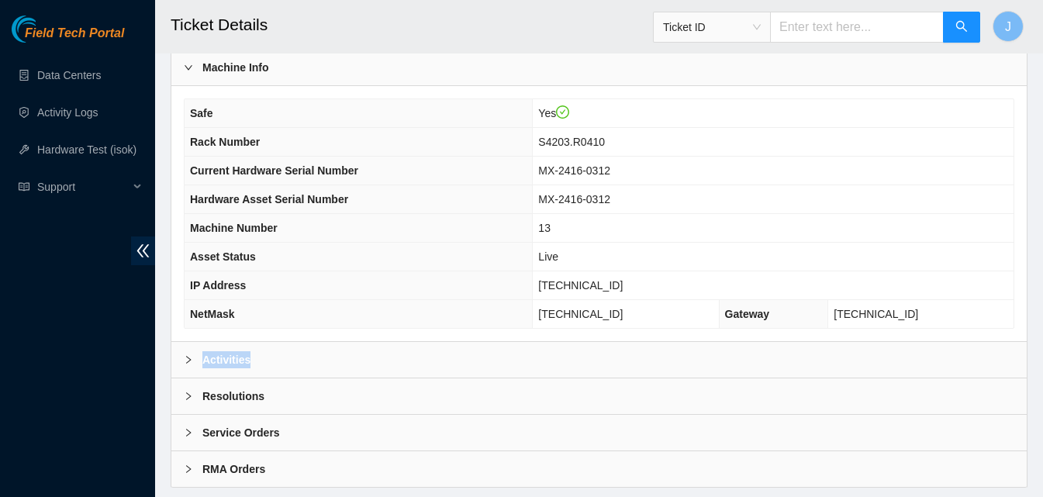
click at [412, 363] on div "Activities" at bounding box center [599, 360] width 856 height 36
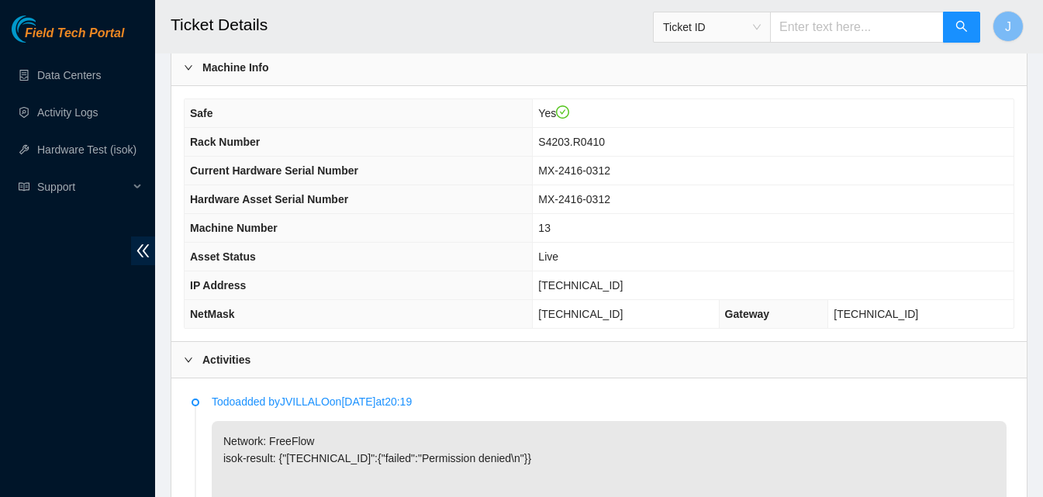
click at [412, 363] on div "Activities" at bounding box center [599, 360] width 856 height 36
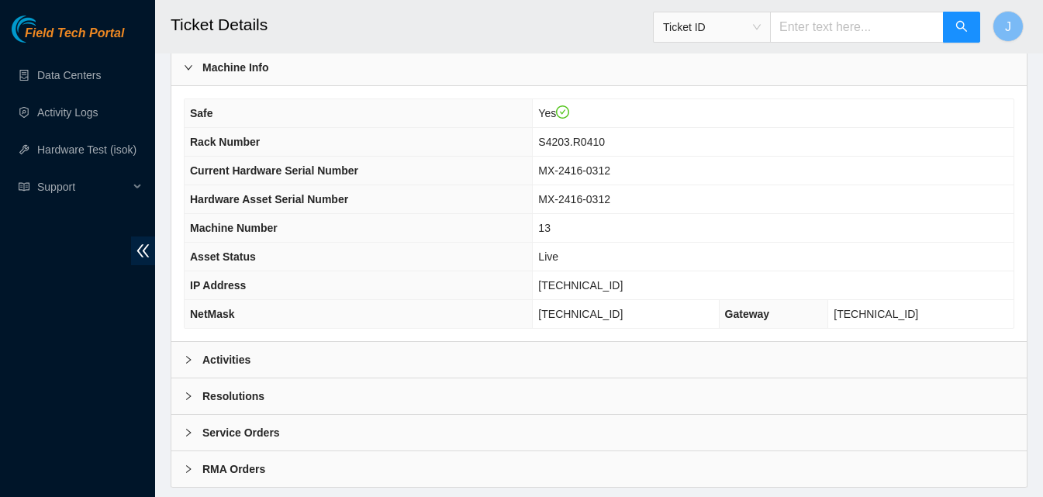
click at [412, 363] on div "Activities" at bounding box center [599, 360] width 856 height 36
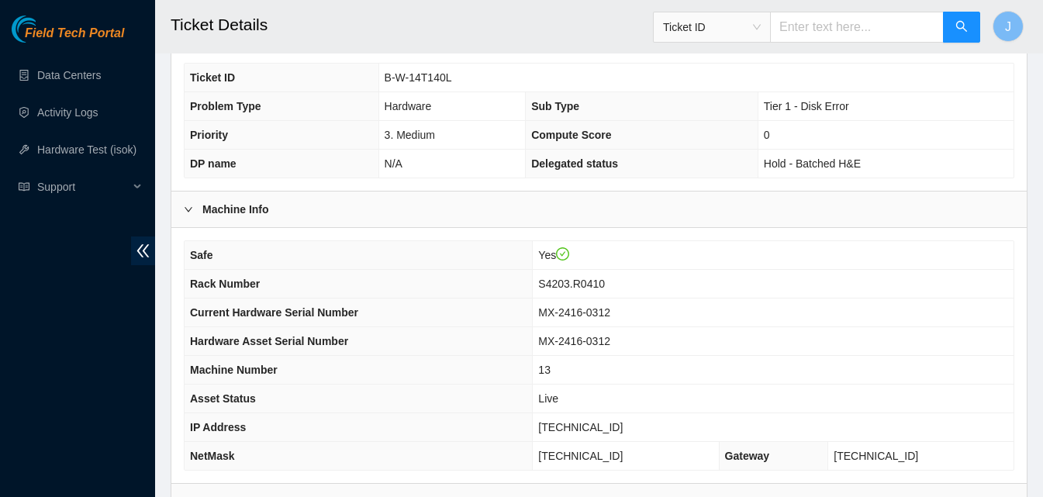
scroll to position [369, 0]
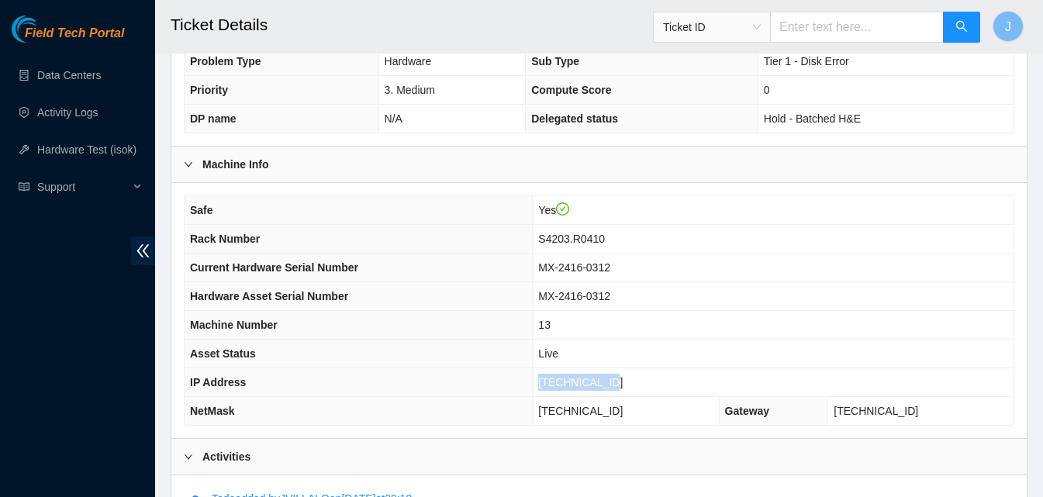
drag, startPoint x: 658, startPoint y: 382, endPoint x: 524, endPoint y: 379, distance: 134.2
click at [524, 379] on tr "IP Address [TECHNICAL_ID]" at bounding box center [599, 383] width 829 height 29
copy tr "[TECHNICAL_ID]"
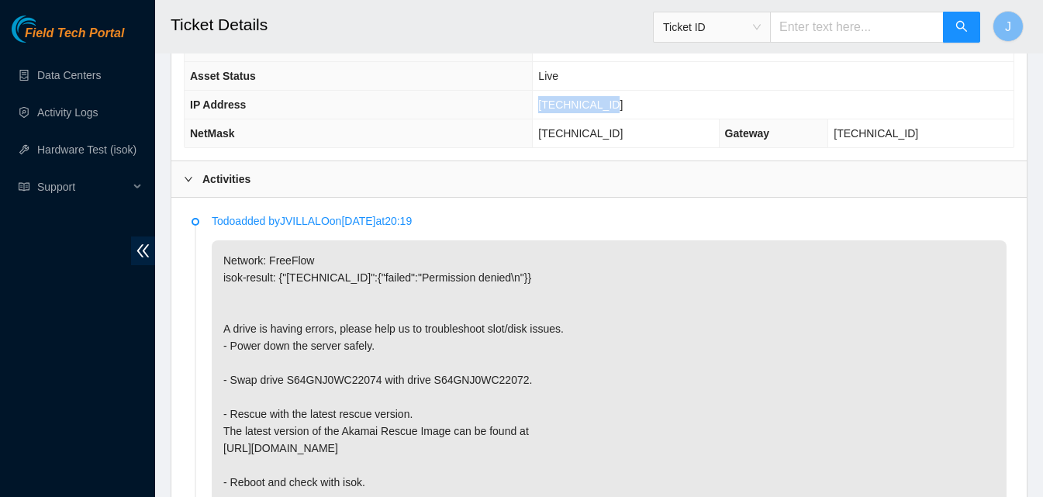
scroll to position [643, 0]
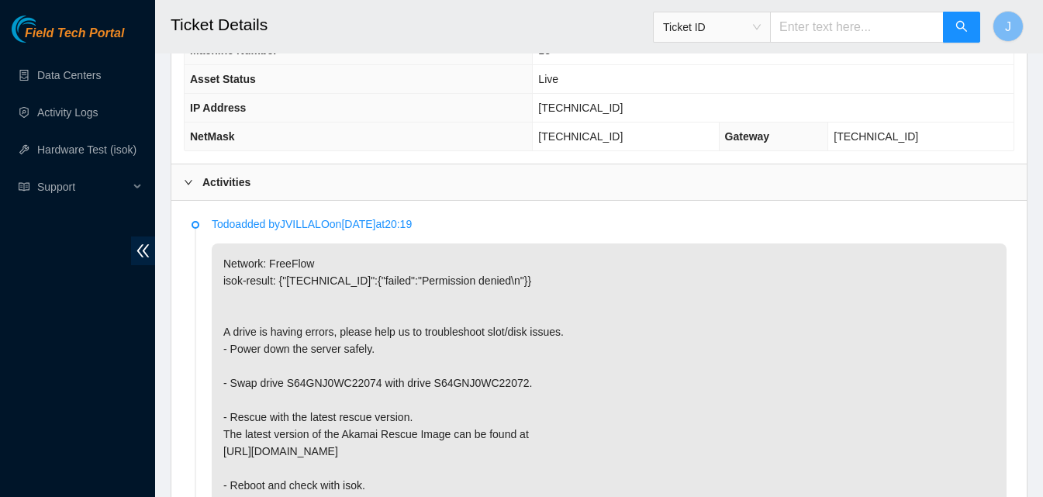
click at [547, 186] on div "Activities" at bounding box center [599, 182] width 856 height 36
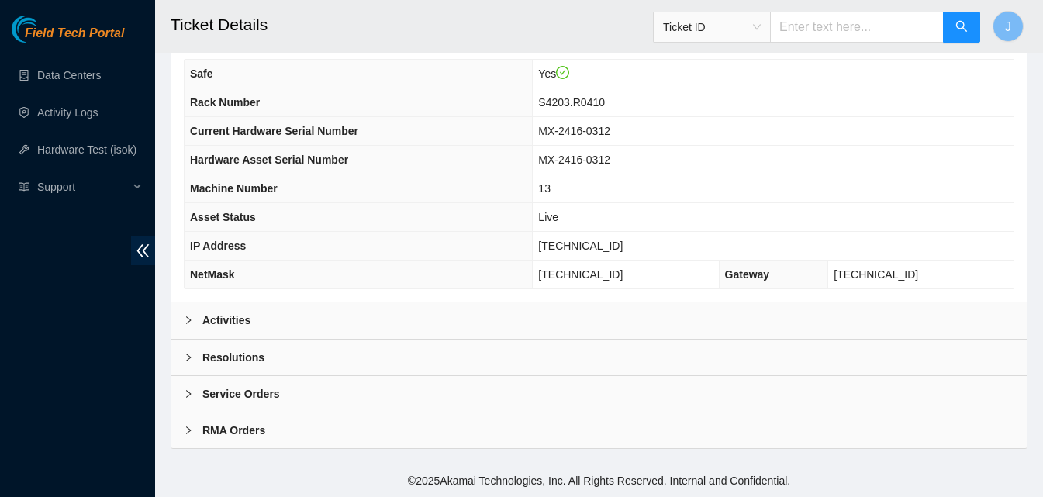
scroll to position [504, 0]
click at [627, 357] on div "Resolutions" at bounding box center [599, 358] width 856 height 36
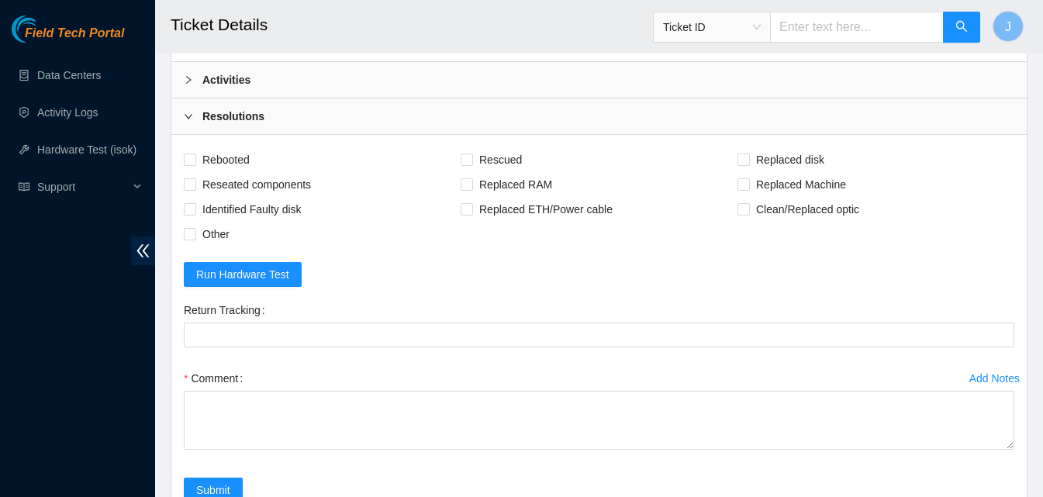
scroll to position [904, 0]
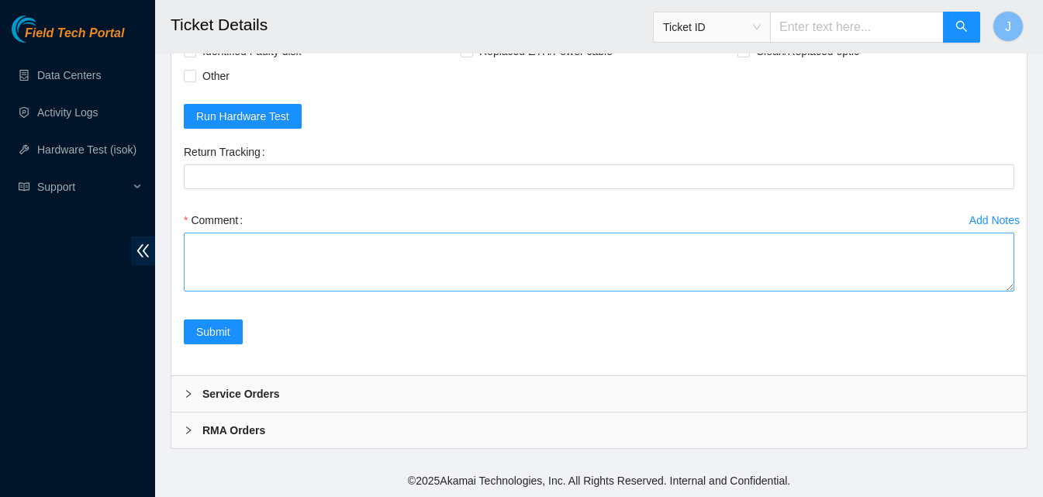
drag, startPoint x: 448, startPoint y: 292, endPoint x: 449, endPoint y: 282, distance: 10.2
click at [449, 282] on div "Comment" at bounding box center [599, 254] width 831 height 93
click at [449, 282] on textarea "Comment" at bounding box center [599, 262] width 831 height 59
type textarea "w"
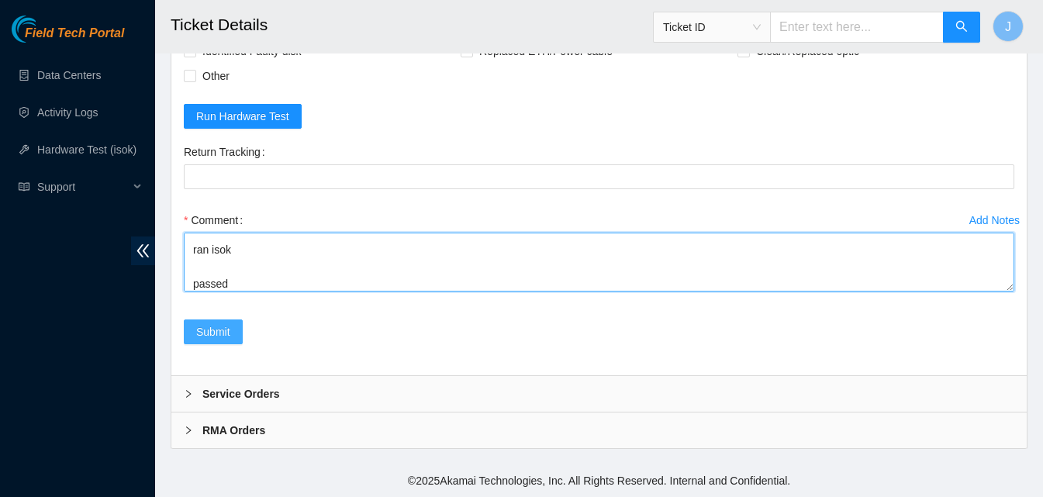
type textarea "rebooted rescued ran isok passed"
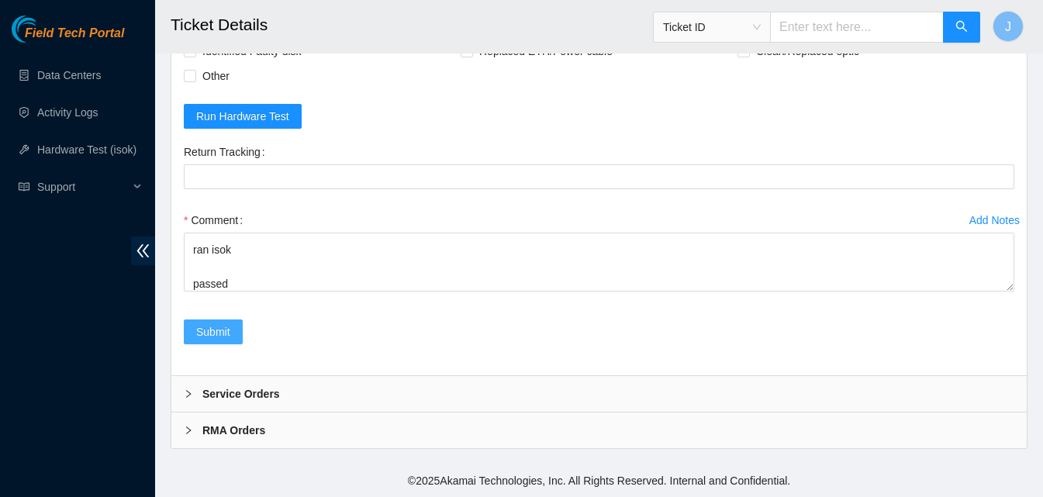
click at [230, 337] on button "Submit" at bounding box center [213, 332] width 59 height 25
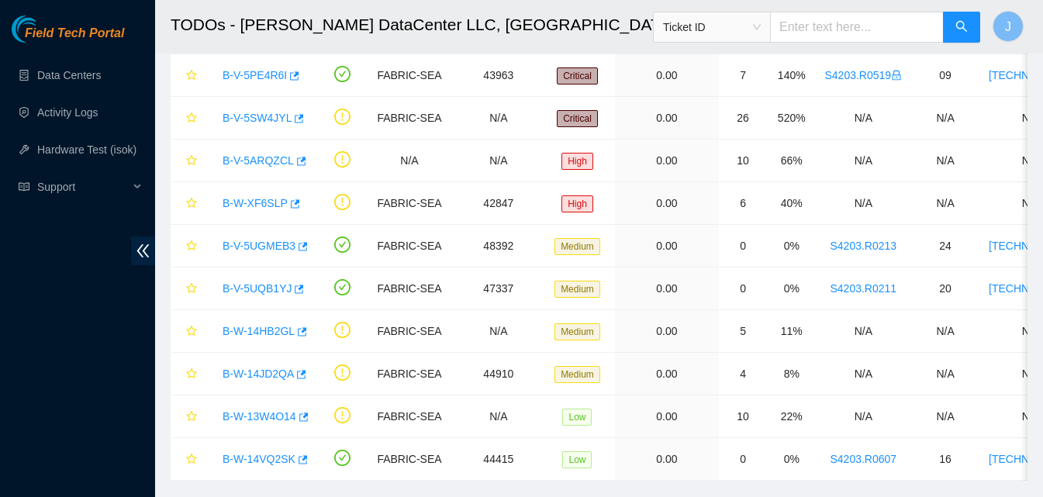
scroll to position [123, 0]
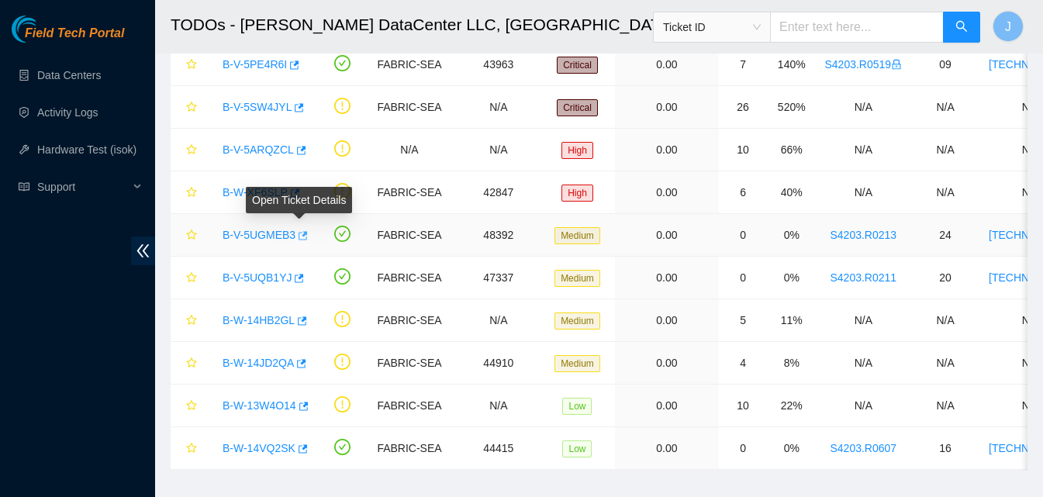
click at [299, 233] on icon "button" at bounding box center [303, 235] width 9 height 9
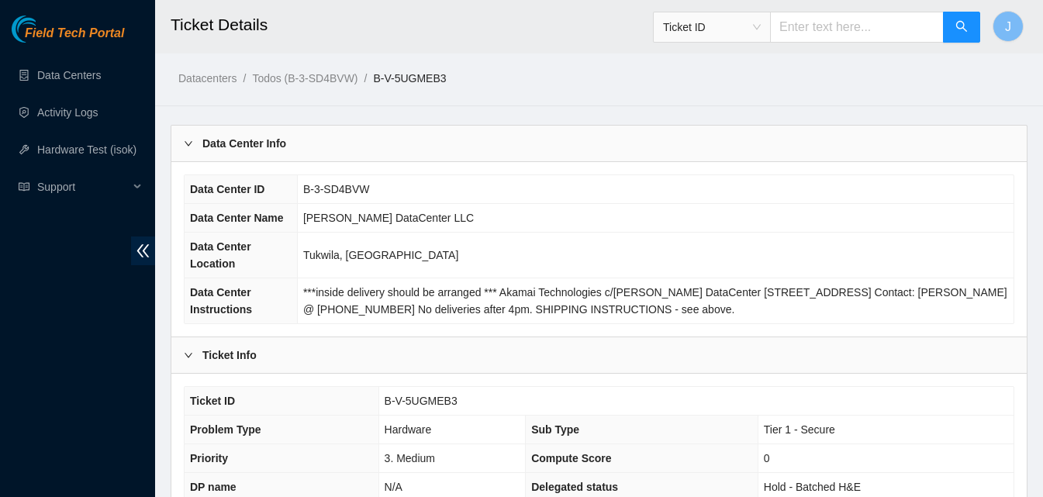
scroll to position [434, 0]
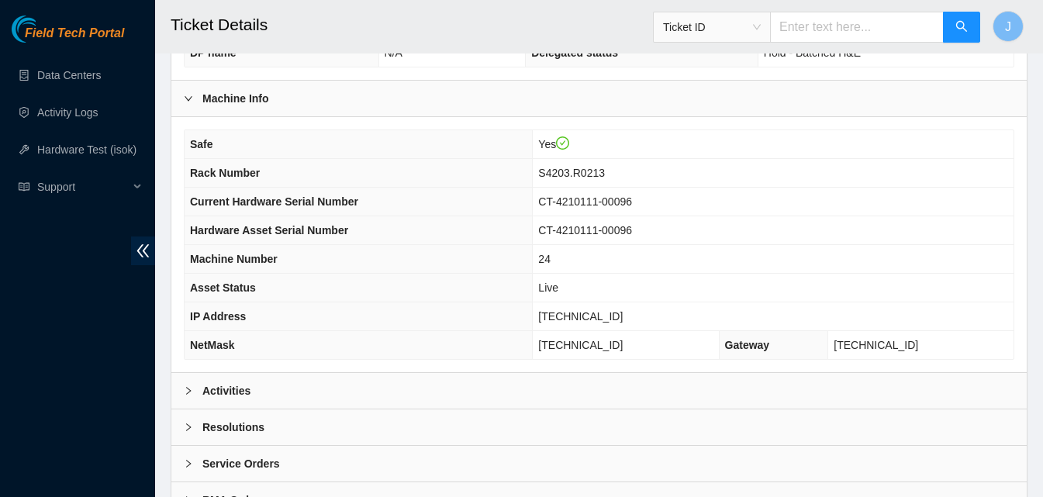
click at [292, 382] on div "Activities" at bounding box center [599, 391] width 856 height 36
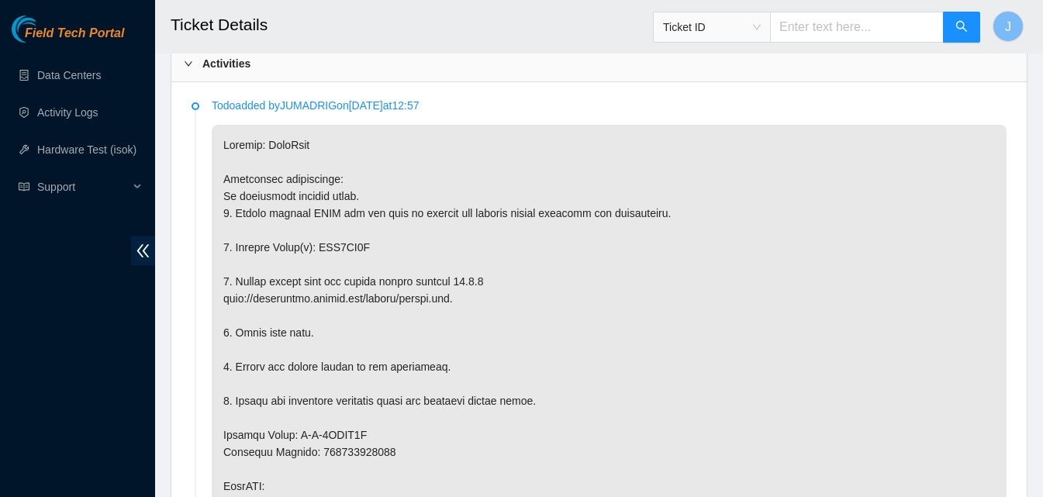
scroll to position [689, 0]
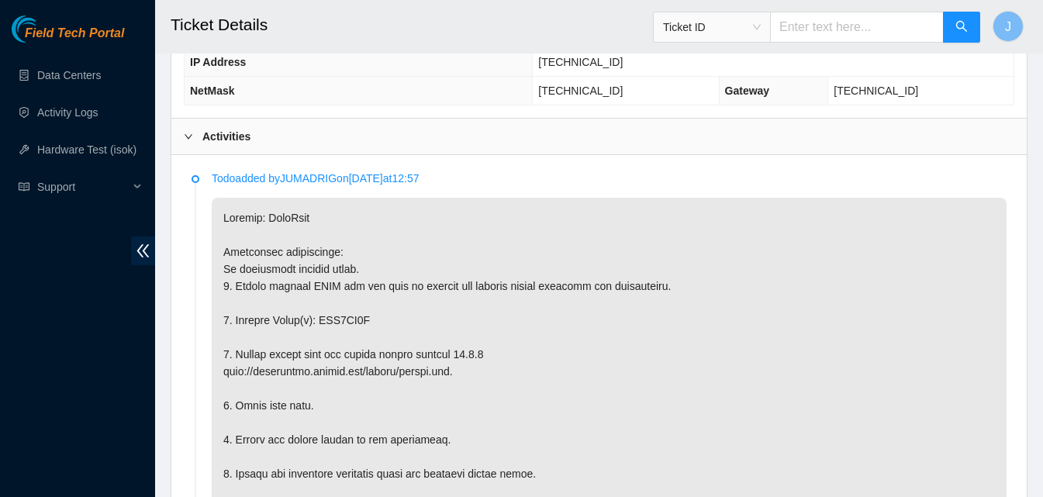
click at [829, 138] on div "Activities" at bounding box center [599, 137] width 856 height 36
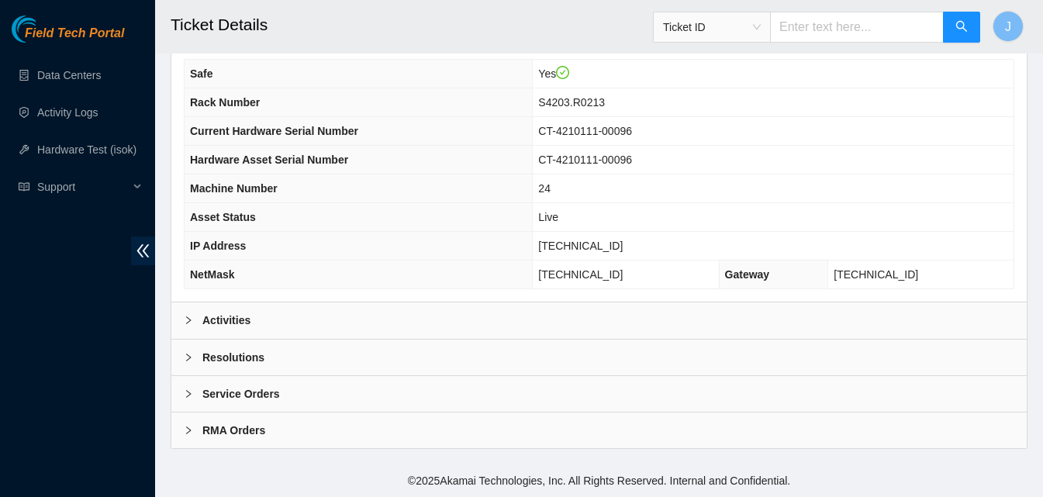
scroll to position [504, 0]
click at [421, 358] on div "Resolutions" at bounding box center [599, 358] width 856 height 36
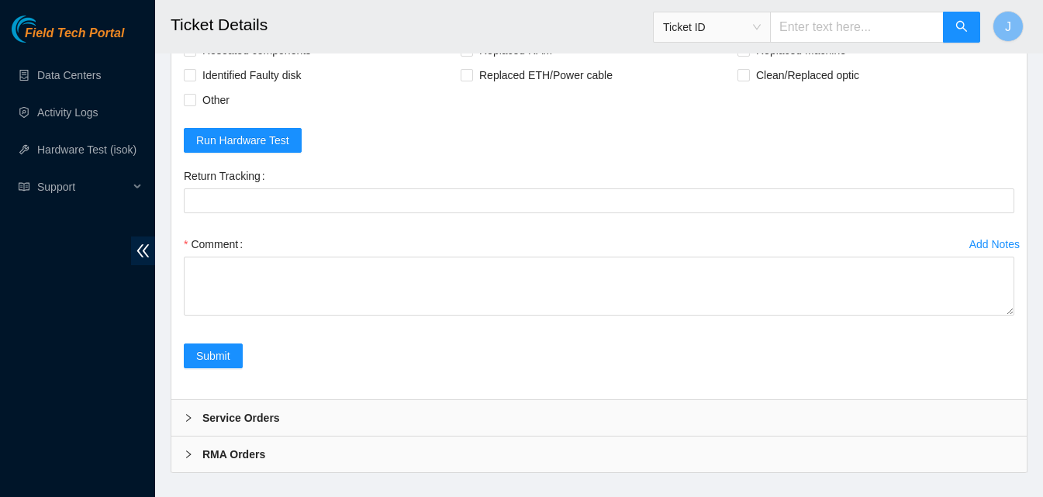
scroll to position [904, 0]
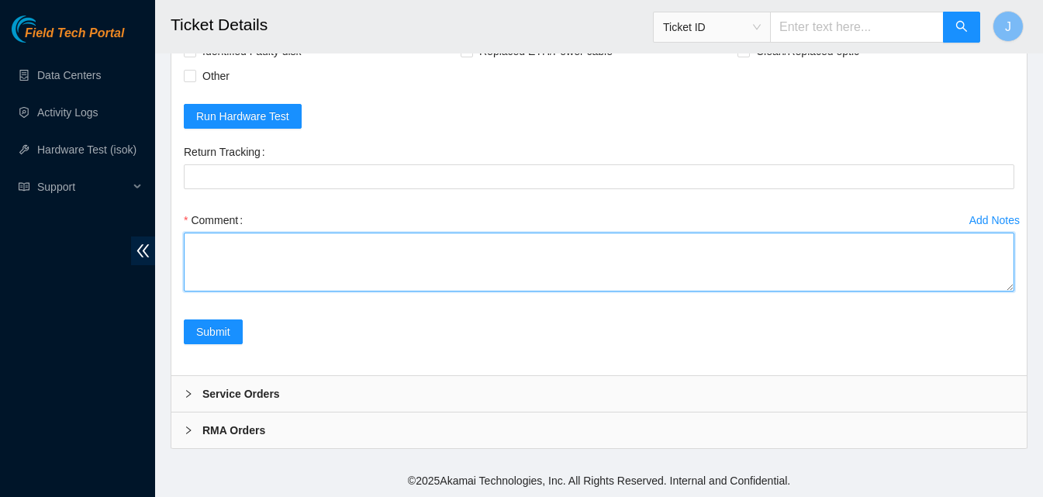
click at [568, 251] on textarea "Comment" at bounding box center [599, 262] width 831 height 59
type textarea "85H3K108FJLA"
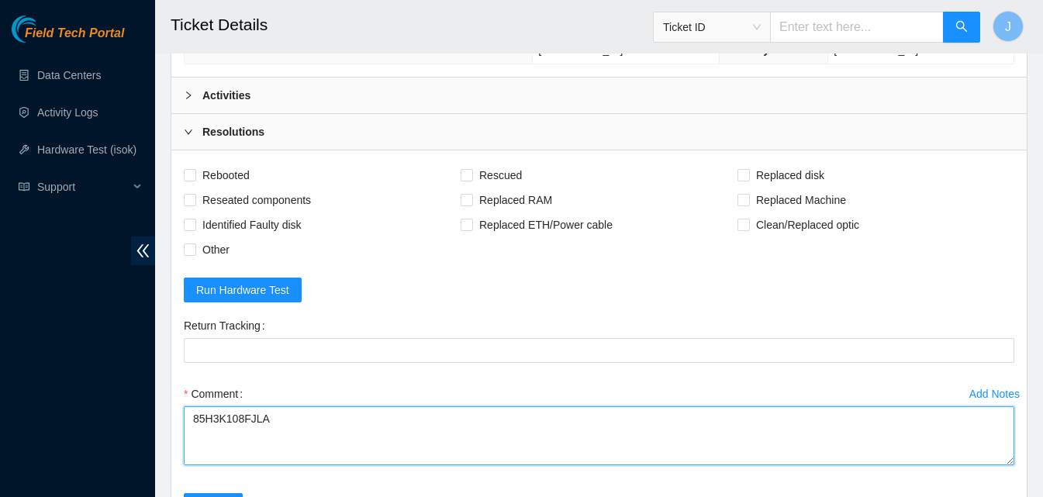
scroll to position [709, 0]
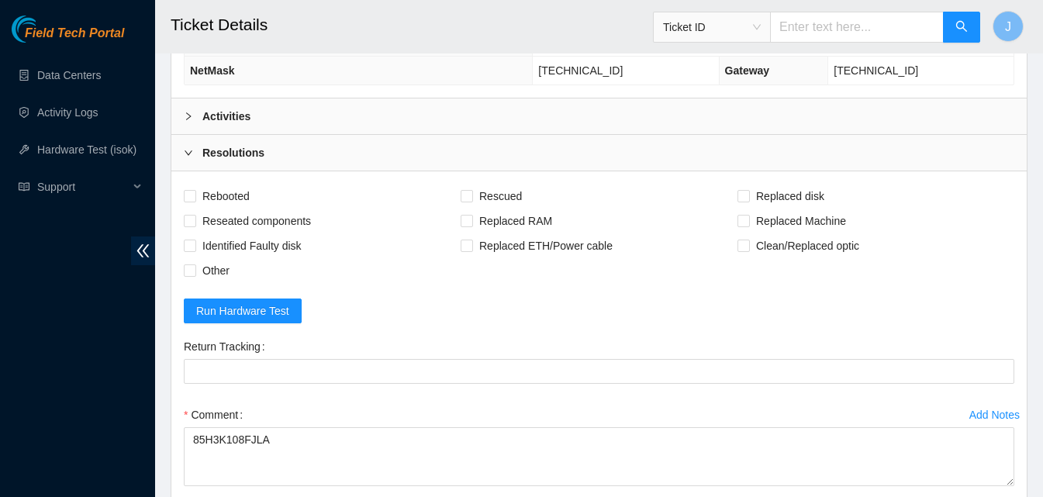
click at [596, 111] on div "Activities" at bounding box center [599, 117] width 856 height 36
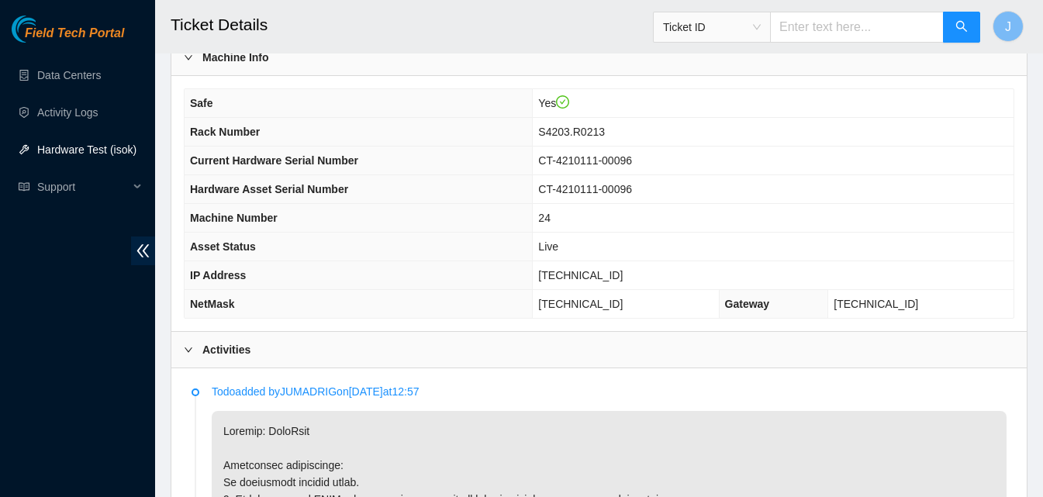
scroll to position [479, 0]
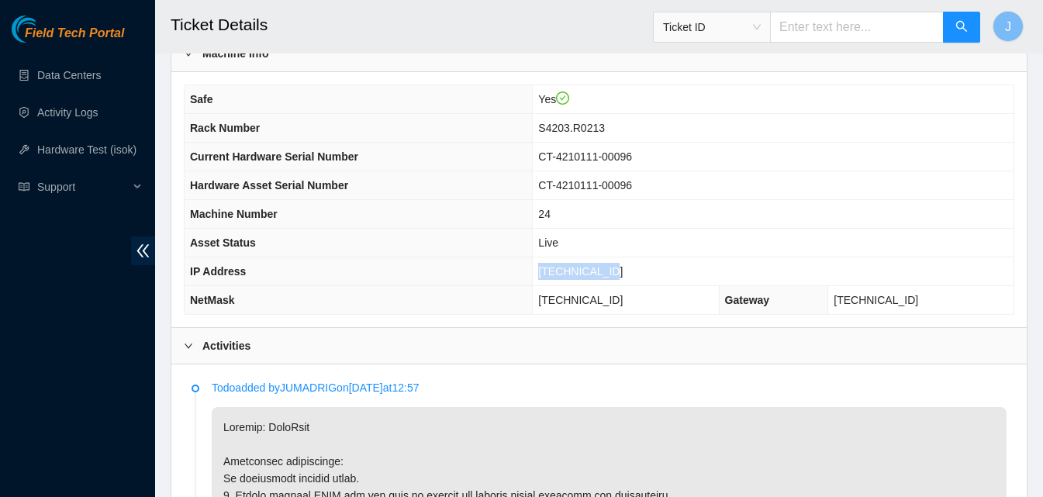
drag, startPoint x: 632, startPoint y: 266, endPoint x: 523, endPoint y: 280, distance: 110.3
click at [523, 280] on tr "IP Address [TECHNICAL_ID]" at bounding box center [599, 272] width 829 height 29
copy tr "[TECHNICAL_ID]"
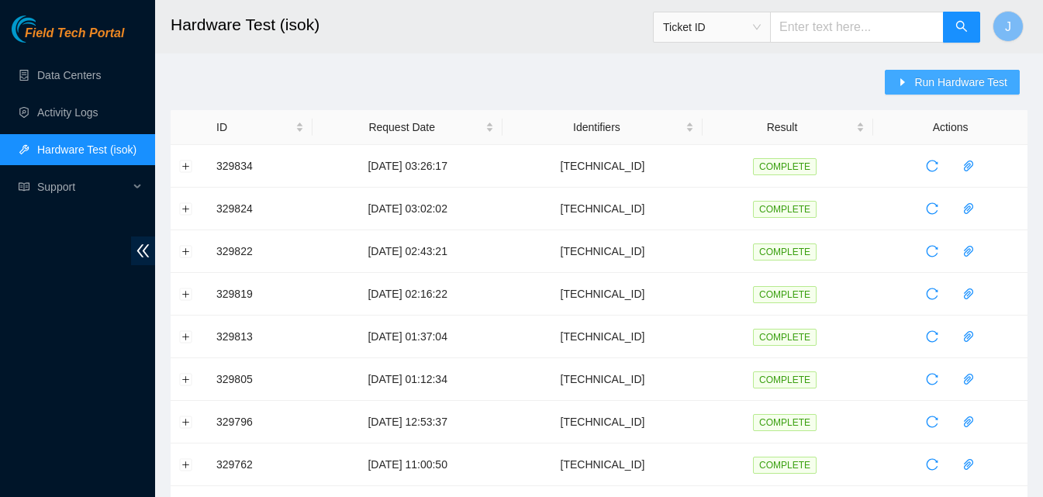
click at [967, 79] on span "Run Hardware Test" at bounding box center [961, 82] width 93 height 17
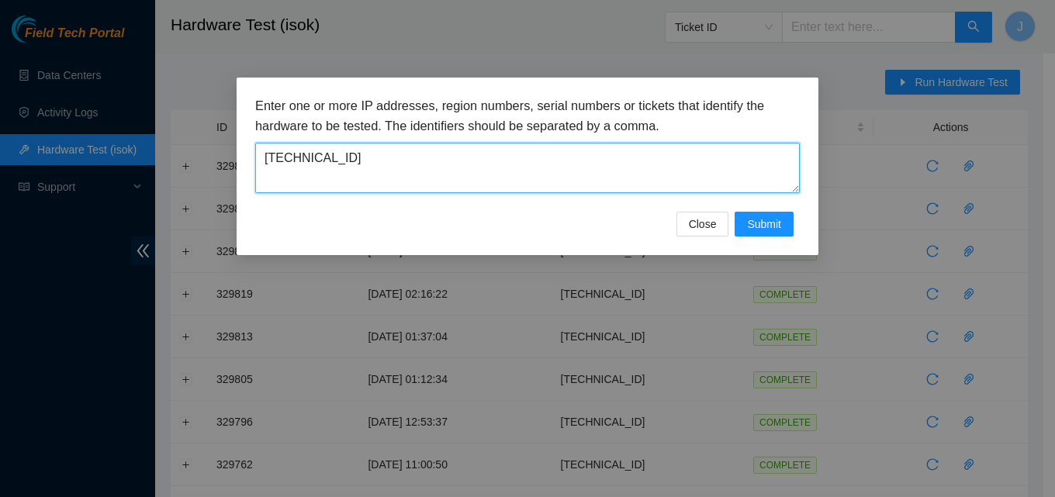
drag, startPoint x: 508, startPoint y: 175, endPoint x: 195, endPoint y: 180, distance: 313.5
click at [195, 180] on div "Enter one or more IP addresses, region numbers, serial numbers or tickets that …" at bounding box center [527, 248] width 1055 height 497
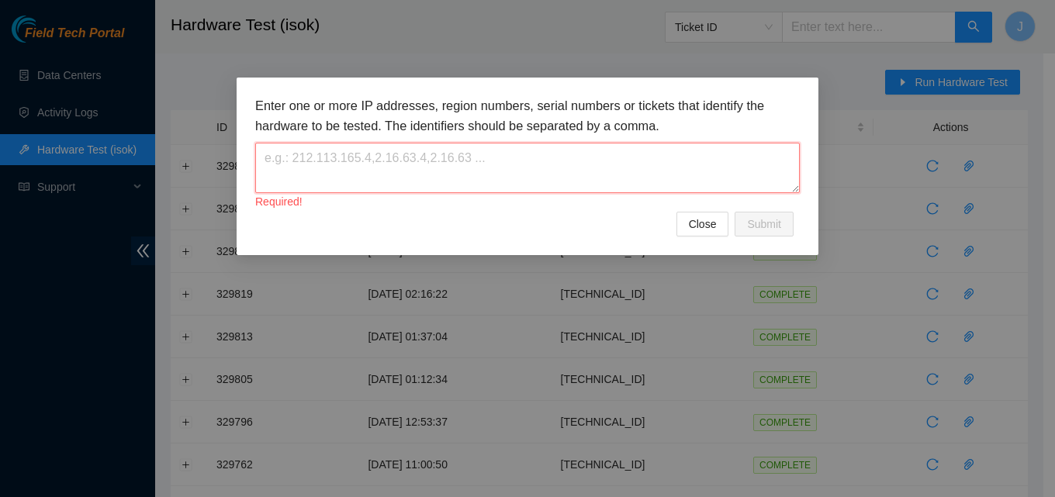
paste textarea "23.220.244.91"
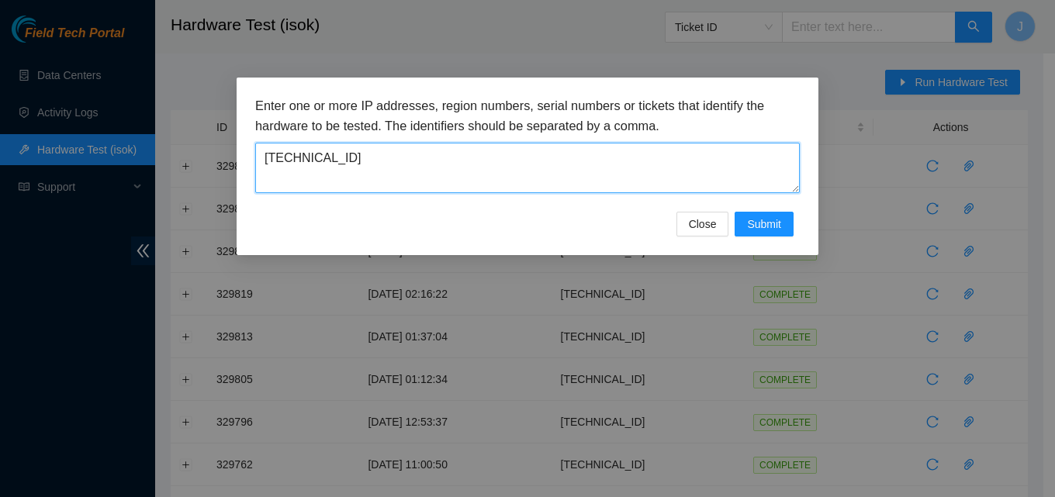
type textarea "23.220.244.91"
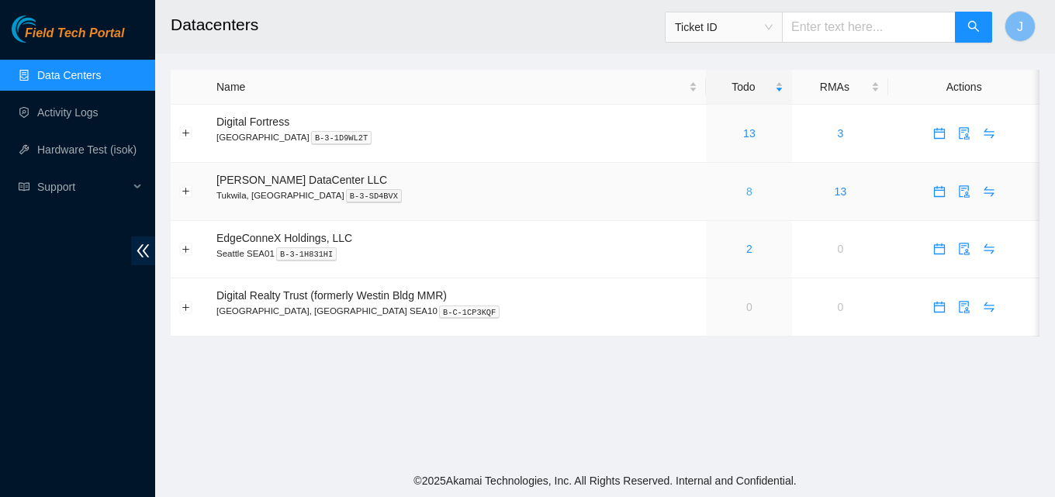
click at [746, 187] on link "8" at bounding box center [749, 191] width 6 height 12
click at [102, 144] on link "Hardware Test (isok)" at bounding box center [86, 150] width 99 height 12
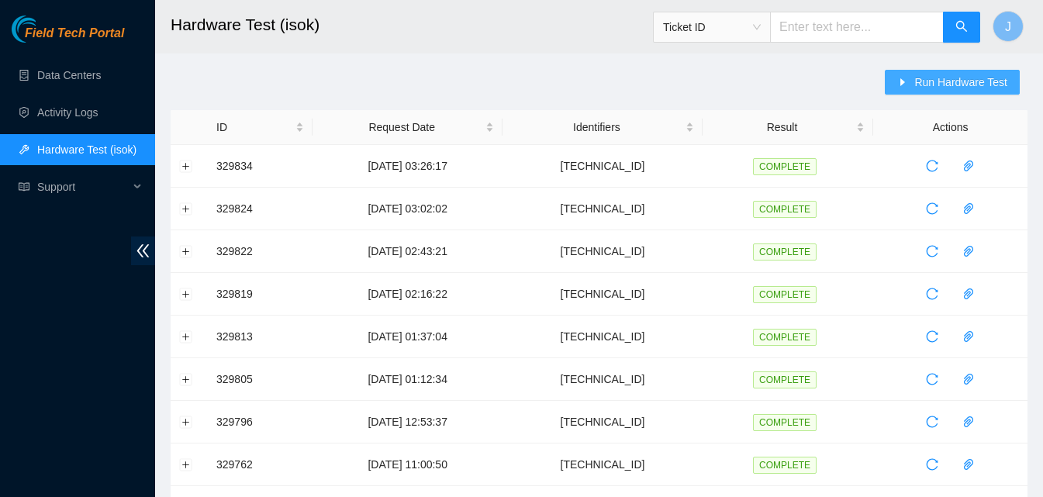
click at [935, 91] on button "Run Hardware Test" at bounding box center [952, 82] width 135 height 25
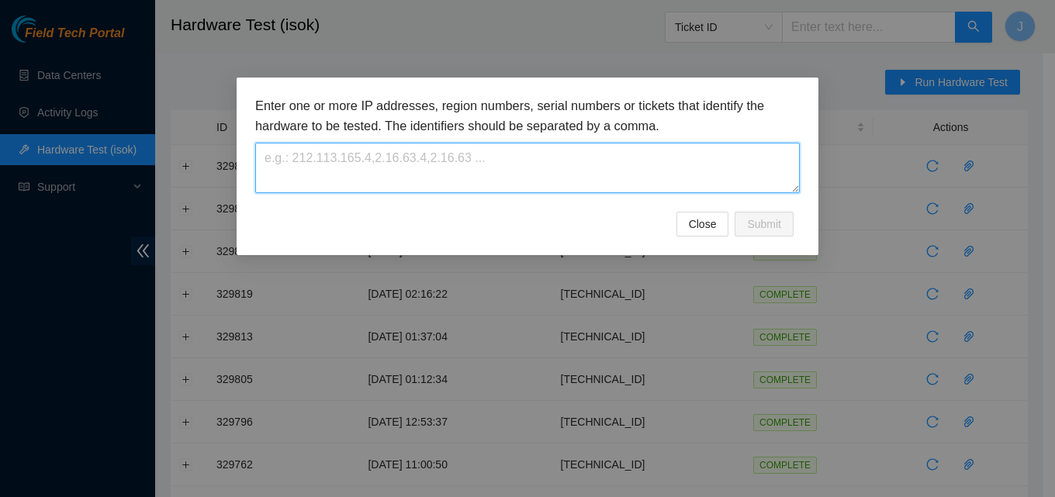
click at [614, 169] on textarea at bounding box center [527, 168] width 545 height 50
paste textarea "23.220.244.91"
type textarea "23.220.244.91"
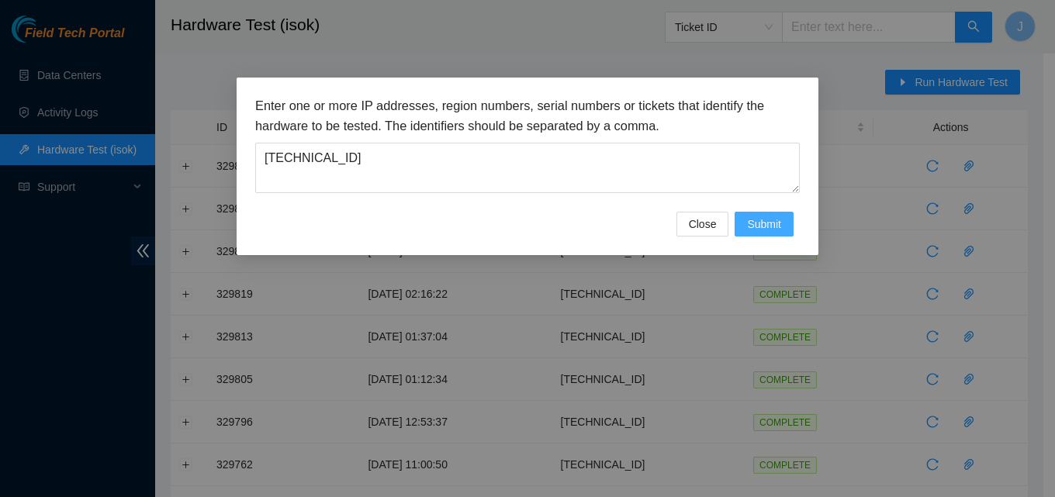
click at [768, 222] on span "Submit" at bounding box center [764, 224] width 34 height 17
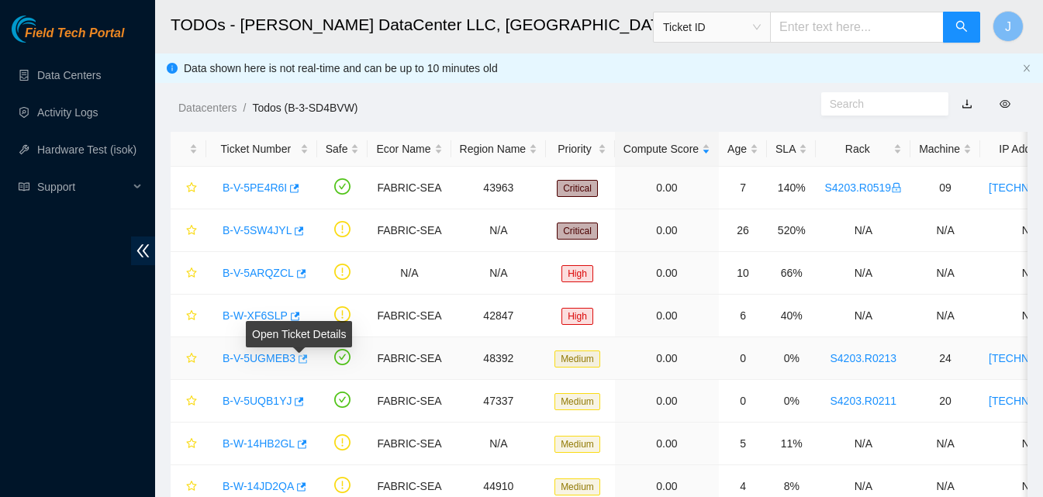
click at [300, 362] on icon "button" at bounding box center [301, 359] width 11 height 11
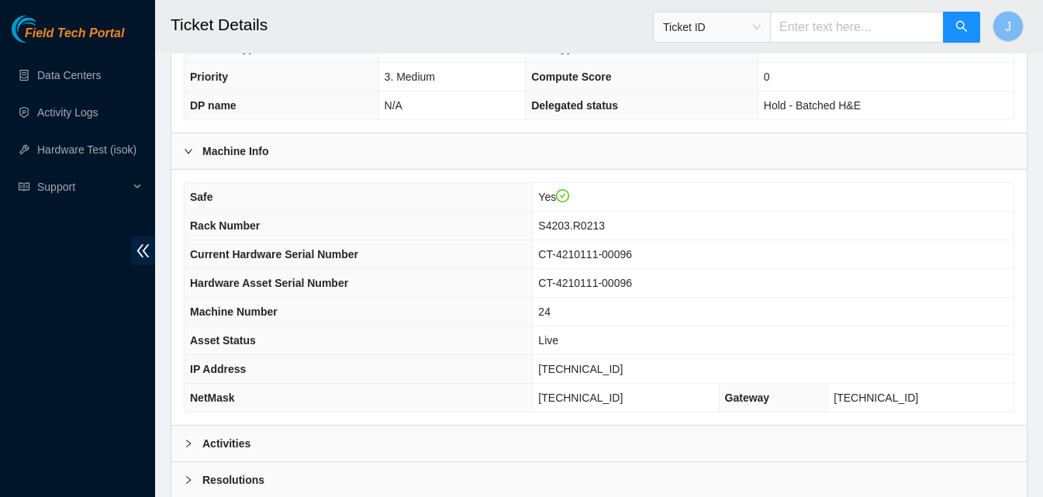
scroll to position [504, 0]
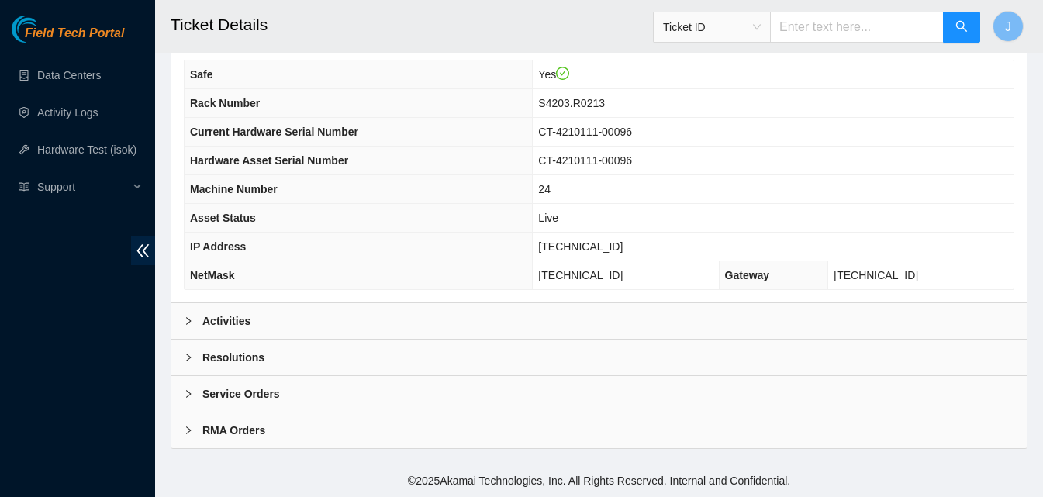
click at [666, 313] on div "Activities" at bounding box center [599, 321] width 856 height 36
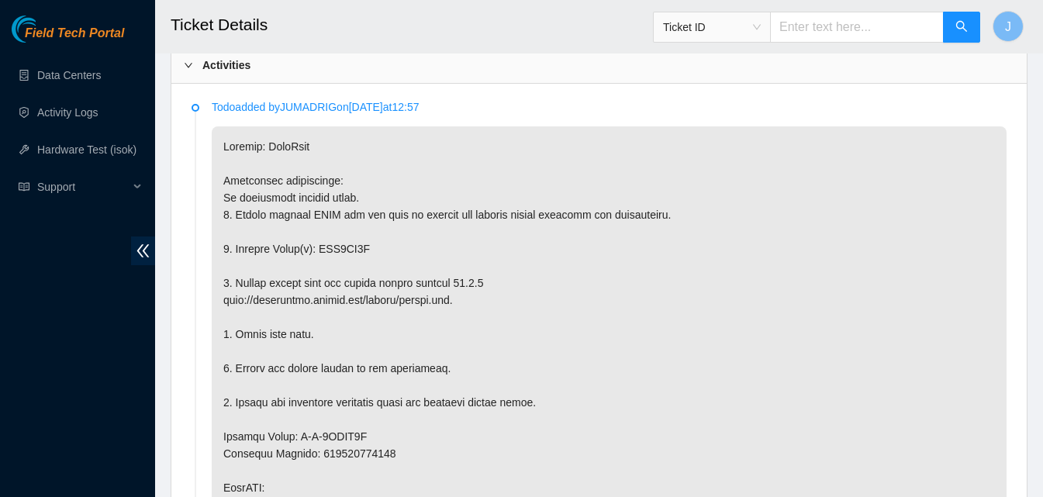
scroll to position [560, 0]
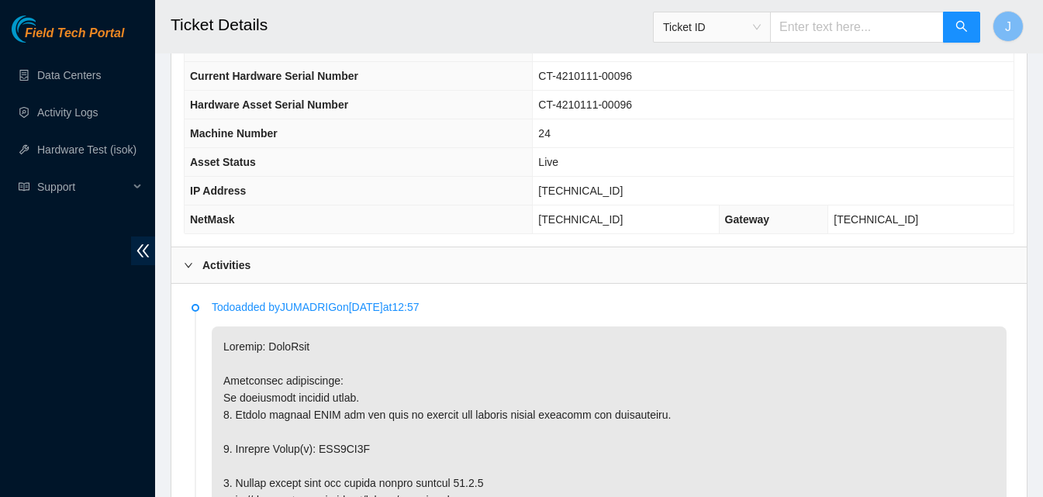
click at [618, 266] on div "Activities" at bounding box center [599, 265] width 856 height 36
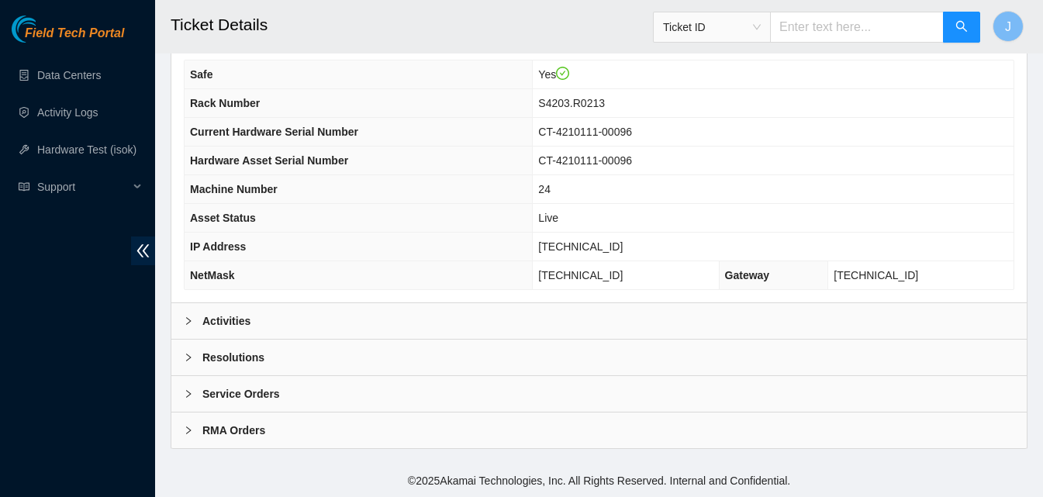
scroll to position [504, 0]
click at [569, 355] on div "Resolutions" at bounding box center [599, 358] width 856 height 36
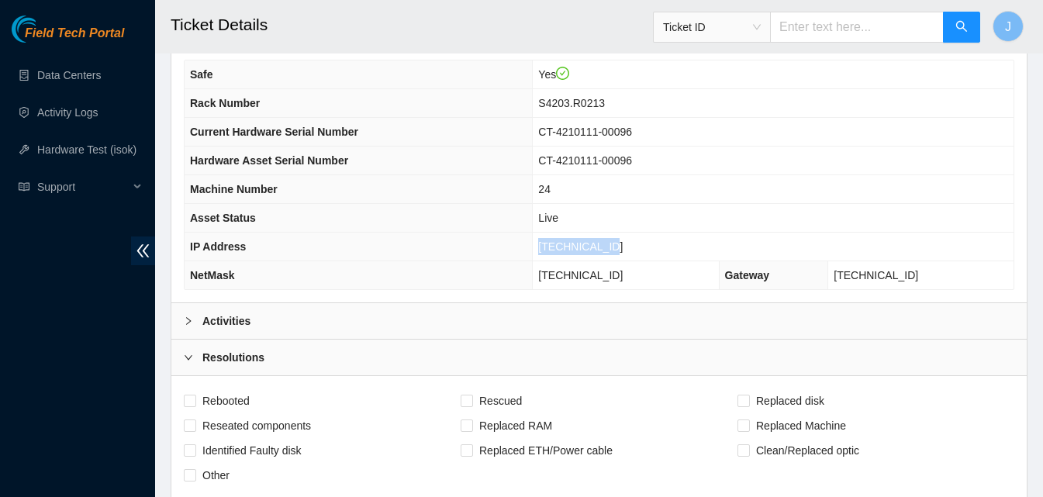
drag, startPoint x: 682, startPoint y: 244, endPoint x: 454, endPoint y: 260, distance: 228.6
click at [455, 260] on tr "IP Address 23.220.244.91" at bounding box center [599, 247] width 829 height 29
copy tr "23.220.244.91"
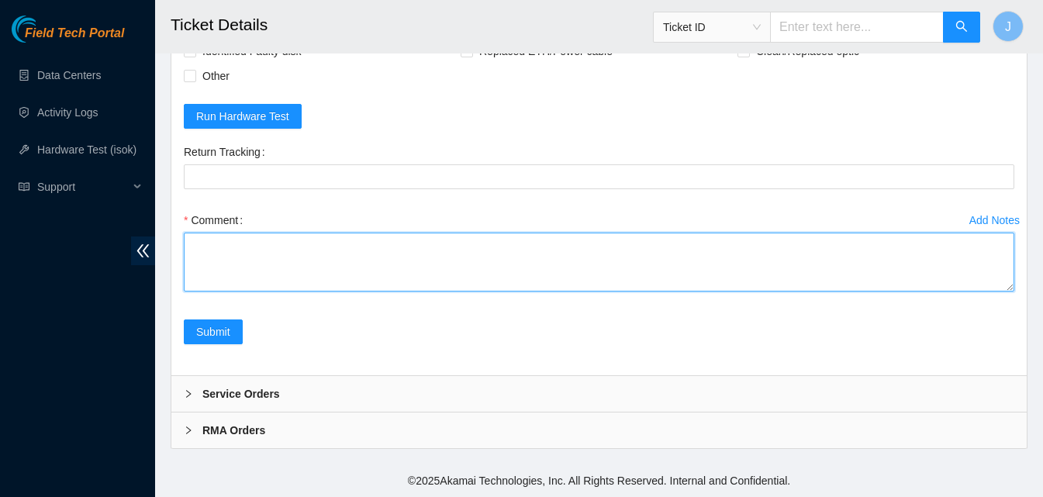
click at [565, 266] on textarea "Comment" at bounding box center [599, 262] width 831 height 59
paste textarea "plugged in K&M and powered down server replaced old drive with new drive powere…"
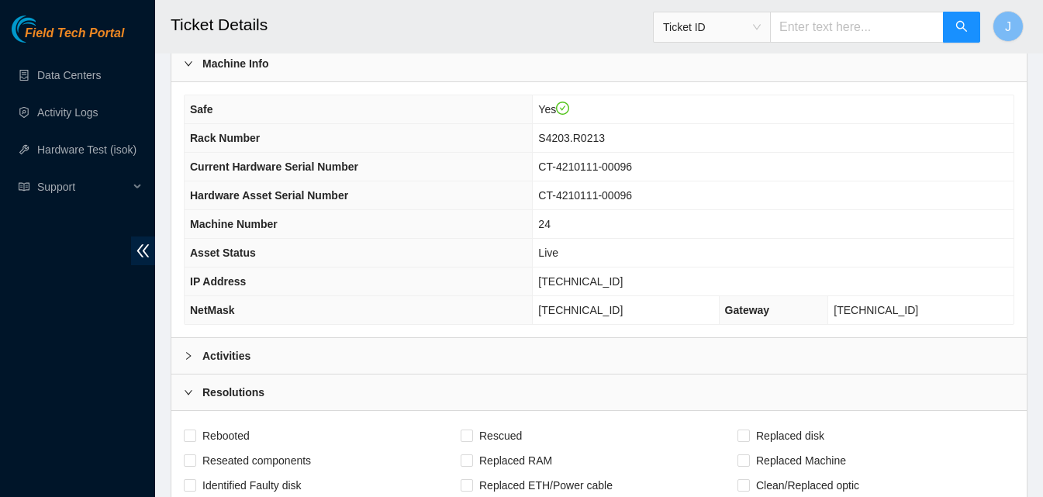
type textarea "plugged in K&M and powered down server replaced old drive with new drive powere…"
click at [438, 348] on div "Activities" at bounding box center [599, 356] width 856 height 36
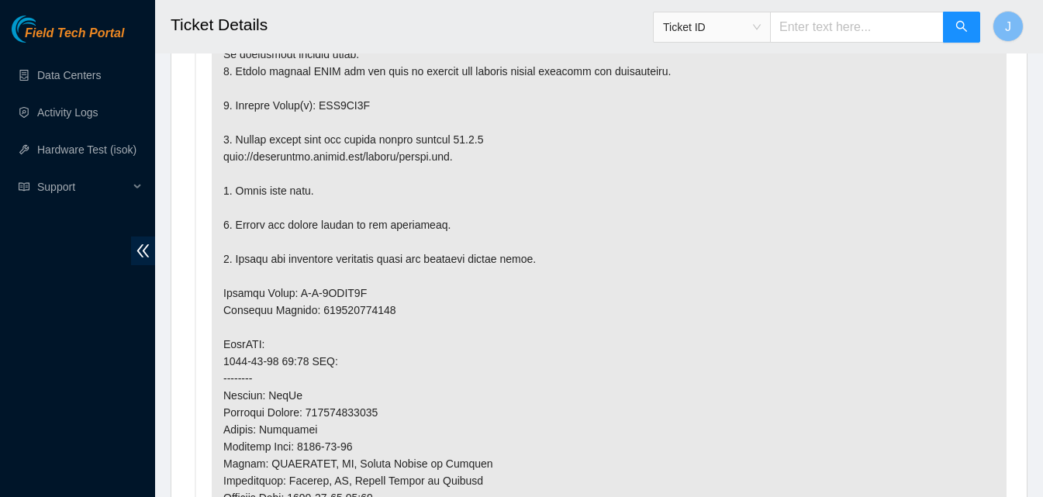
scroll to position [1338, 0]
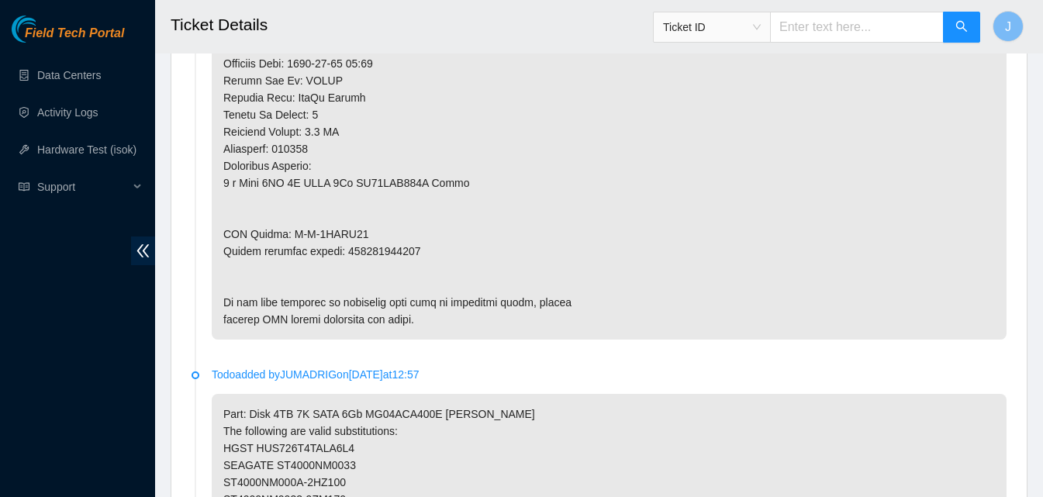
copy p "473665209654"
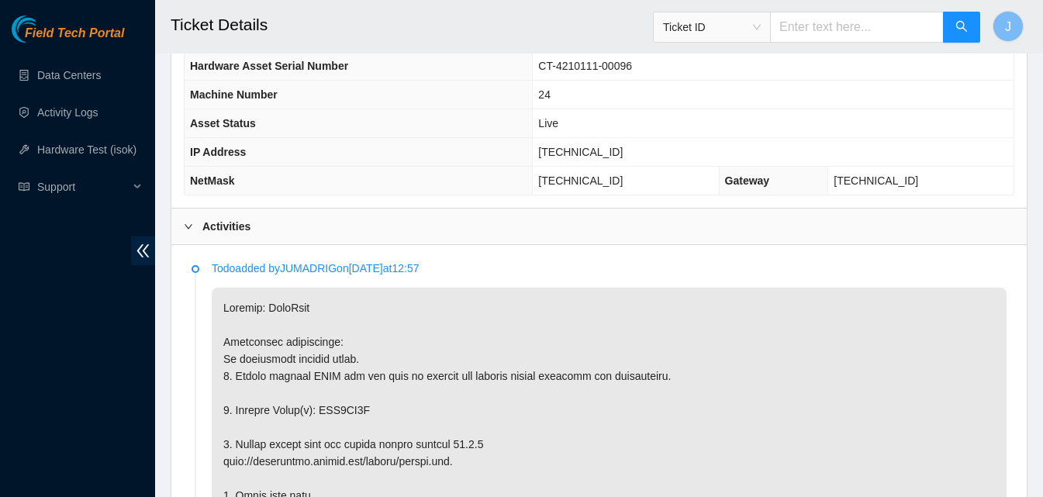
scroll to position [593, 0]
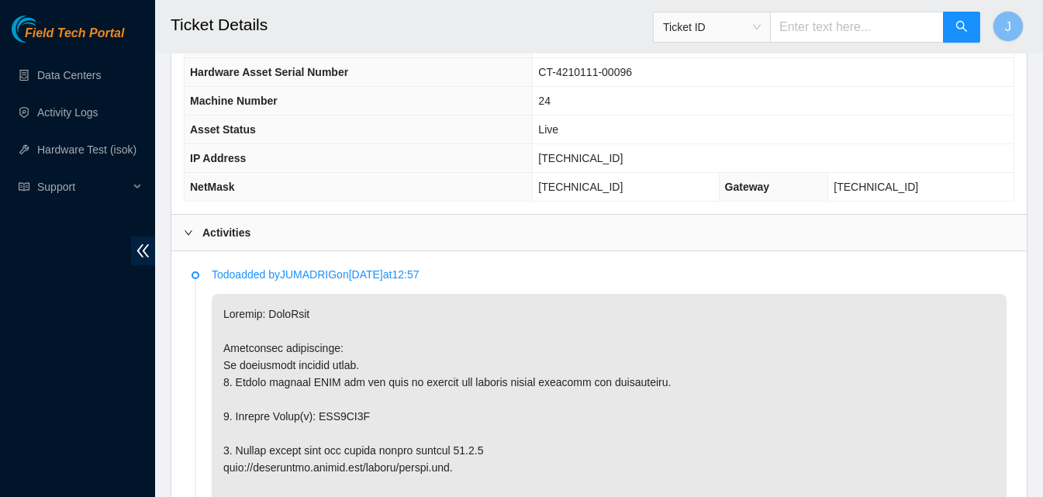
click at [362, 215] on div "Activities" at bounding box center [599, 233] width 856 height 36
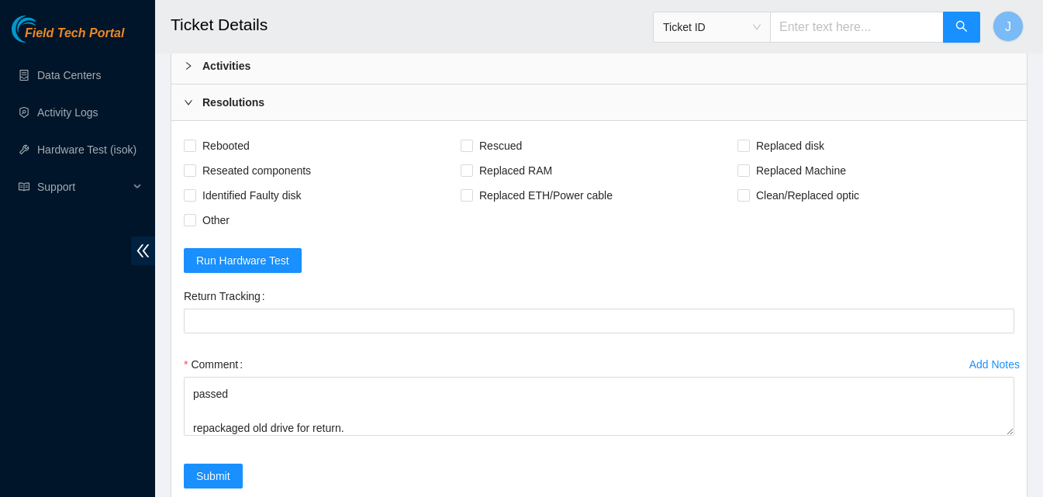
scroll to position [799, 0]
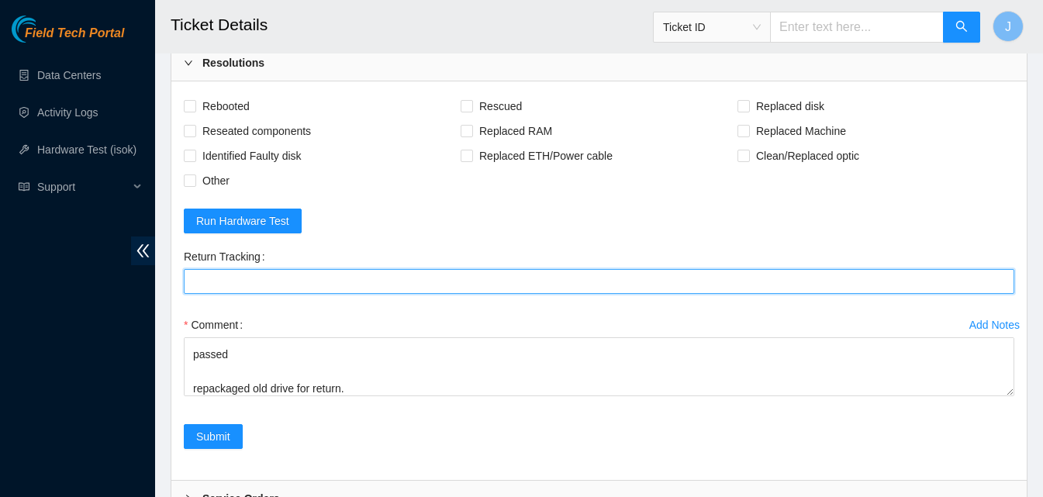
click at [604, 283] on Tracking "Return Tracking" at bounding box center [599, 281] width 831 height 25
paste Tracking "473665209654"
type Tracking "473665209654"
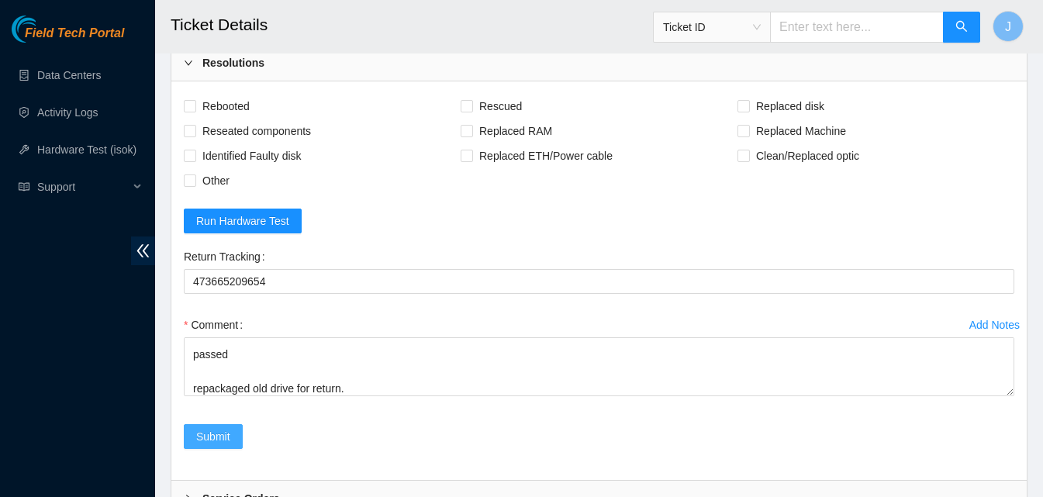
click at [224, 445] on button "Submit" at bounding box center [213, 436] width 59 height 25
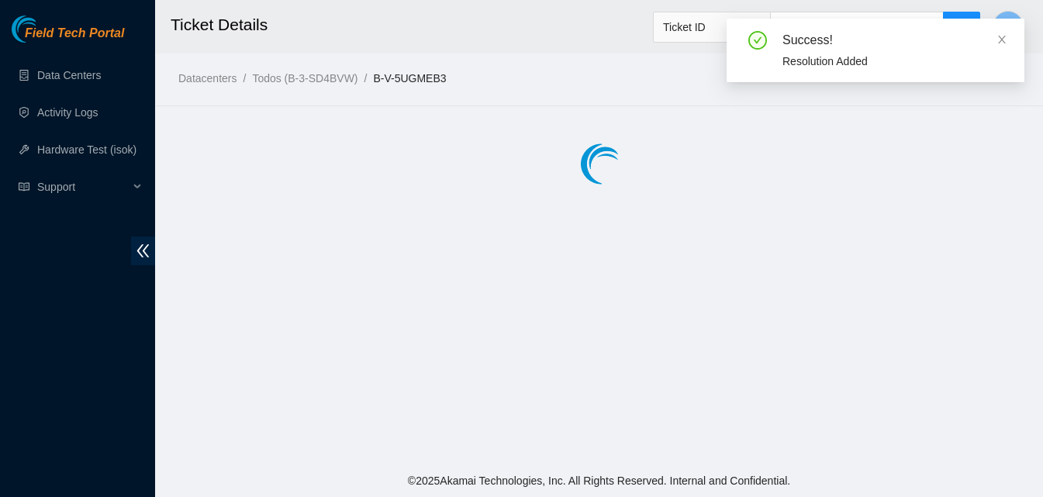
scroll to position [0, 0]
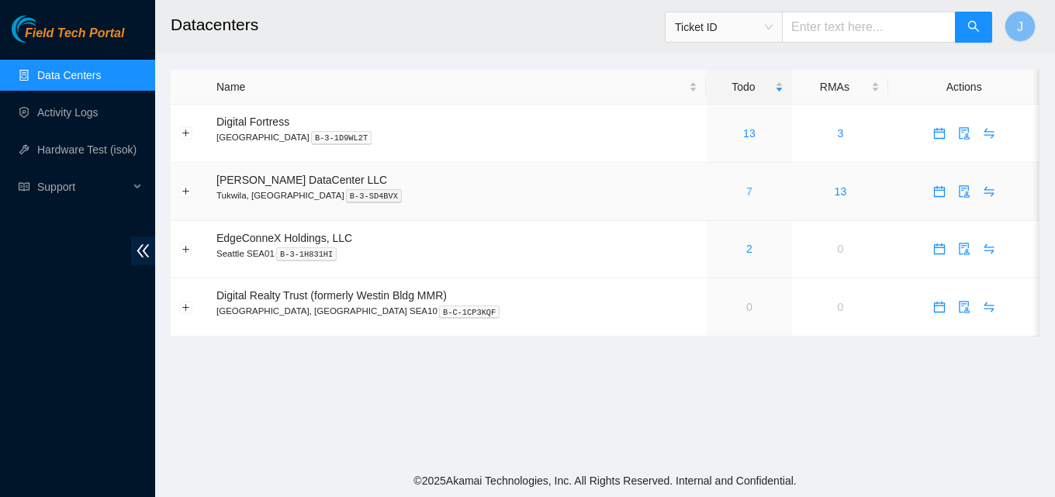
click at [746, 189] on link "7" at bounding box center [749, 191] width 6 height 12
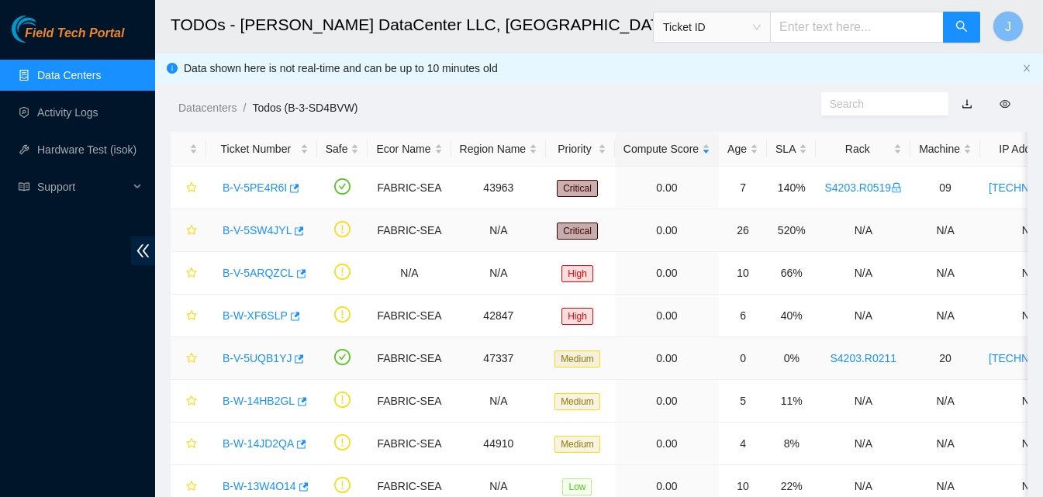
scroll to position [113, 0]
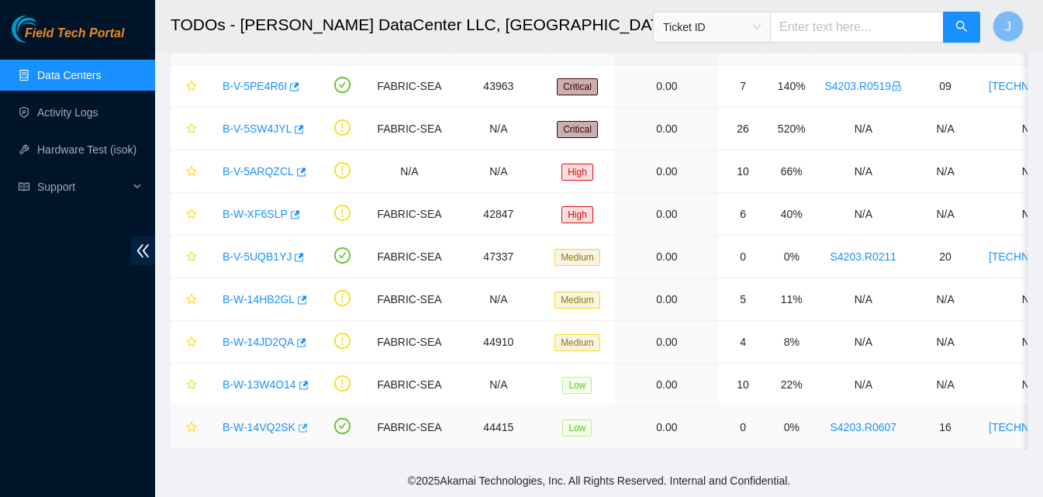
click at [304, 420] on button "button" at bounding box center [302, 428] width 12 height 25
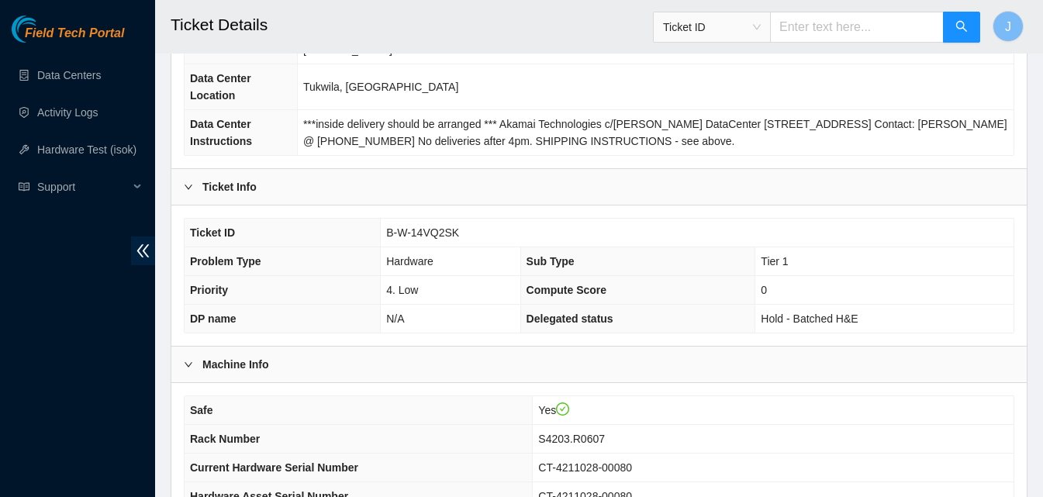
scroll to position [388, 0]
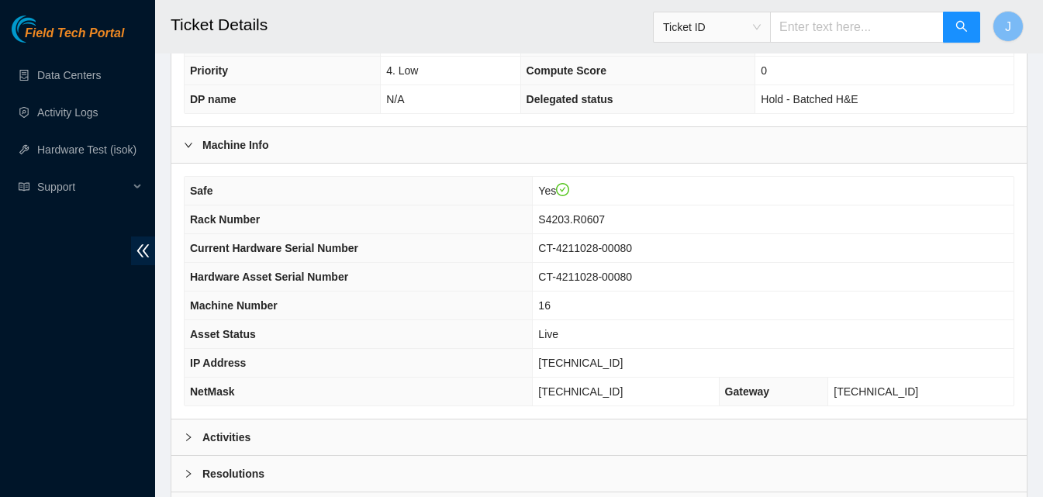
click at [236, 445] on div "Activities" at bounding box center [599, 438] width 856 height 36
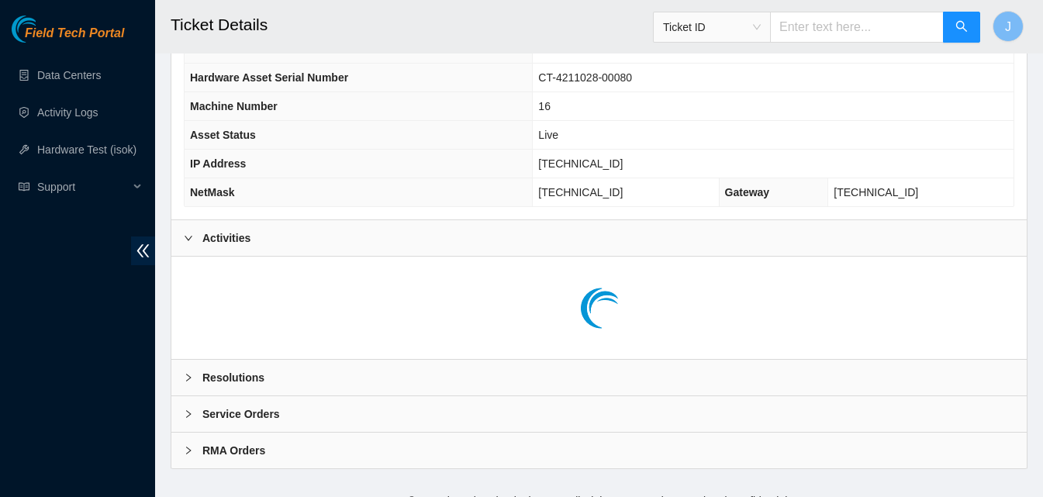
scroll to position [607, 0]
